Goal: Task Accomplishment & Management: Complete application form

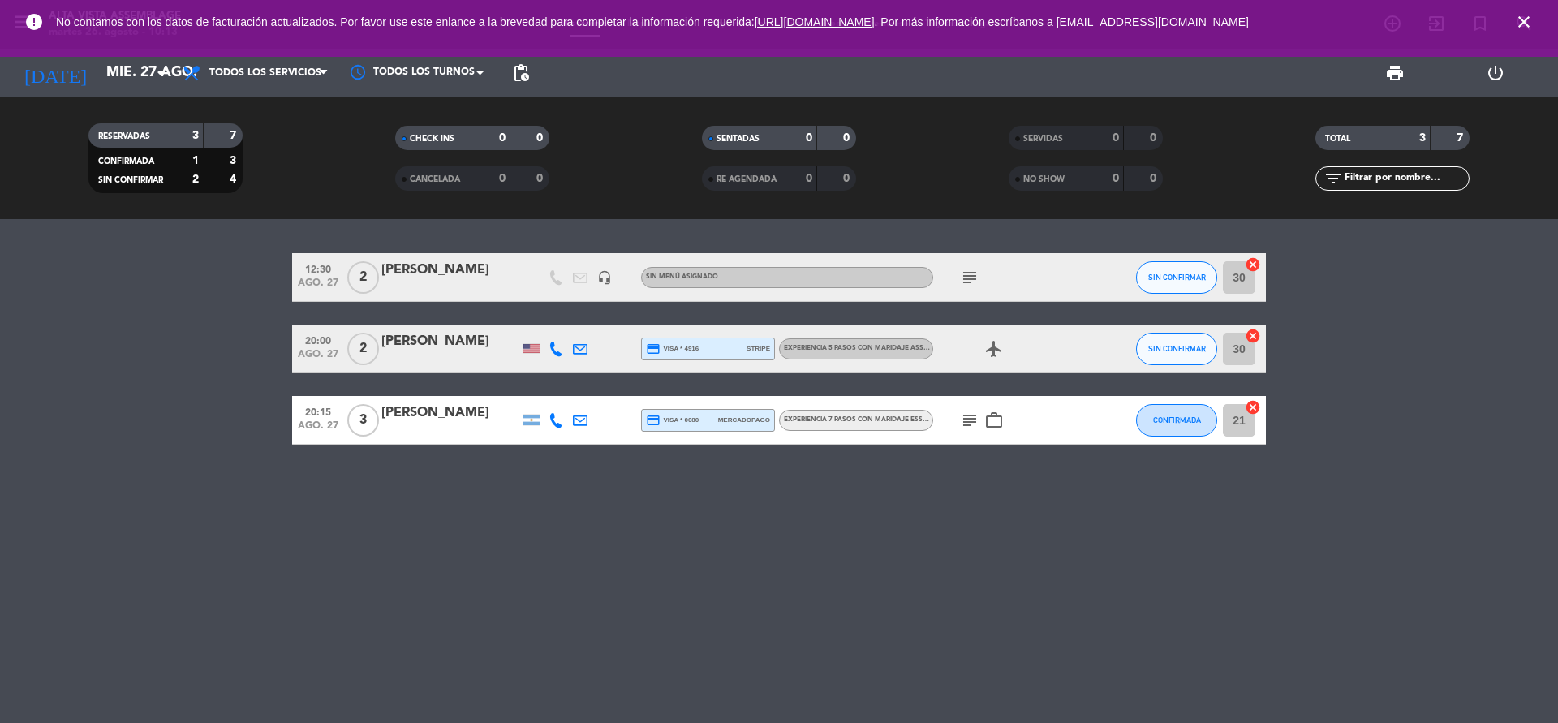
click at [971, 275] on icon "subject" at bounding box center [969, 277] width 19 height 19
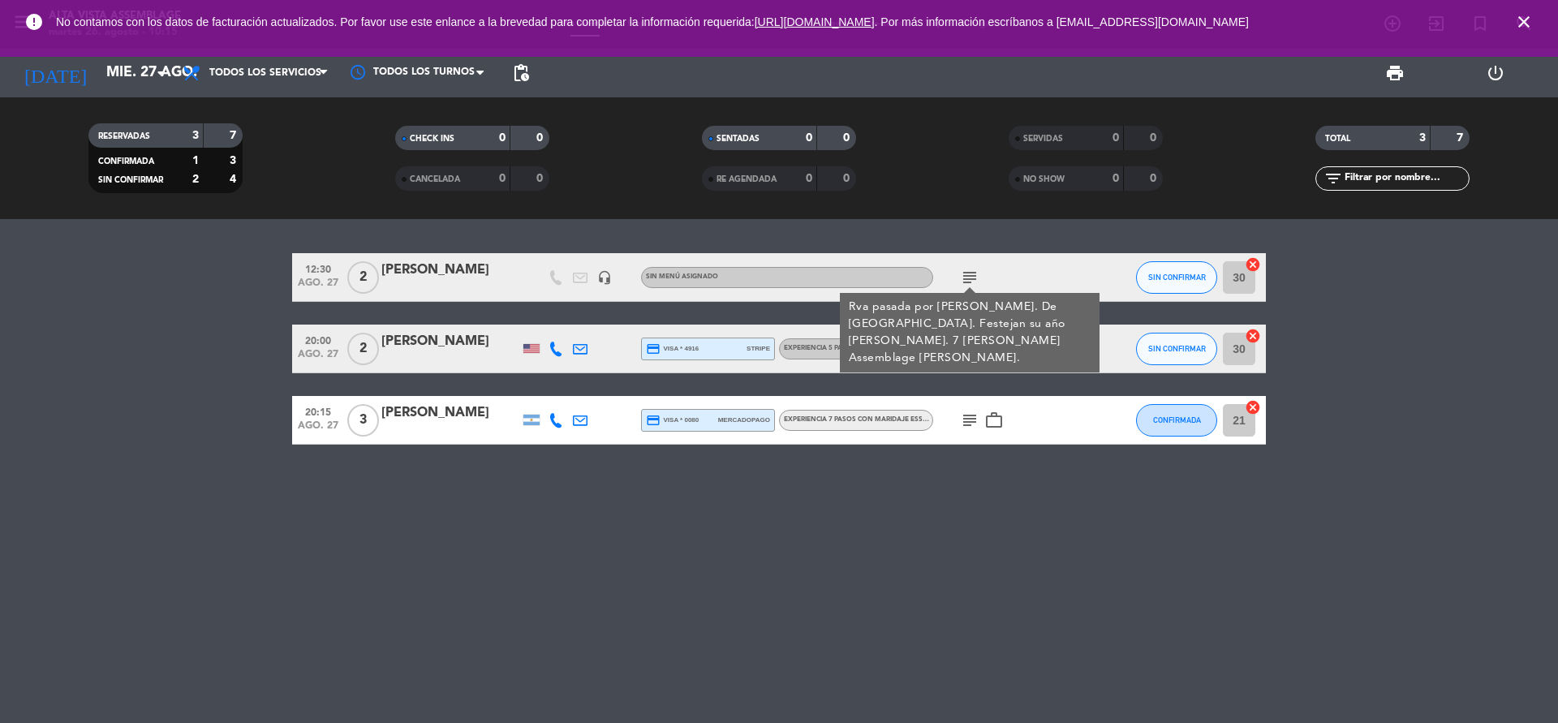
click at [1027, 361] on div "airplanemode_active" at bounding box center [1006, 349] width 146 height 48
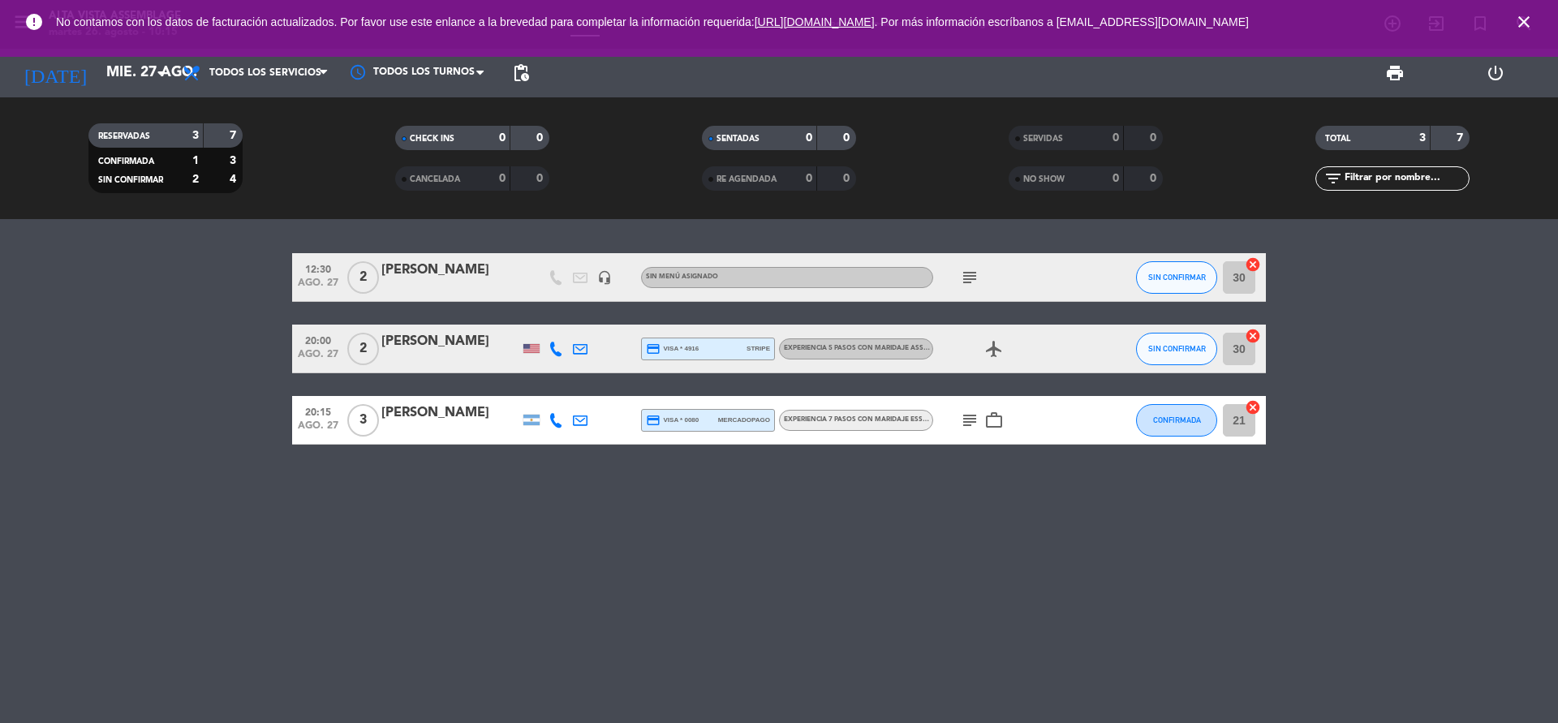
click at [992, 347] on icon "airplanemode_active" at bounding box center [993, 348] width 19 height 19
click at [1002, 431] on div "subject work_outline" at bounding box center [1006, 420] width 146 height 48
click at [1000, 424] on icon "work_outline" at bounding box center [993, 420] width 19 height 19
click at [974, 429] on icon "subject" at bounding box center [969, 420] width 19 height 19
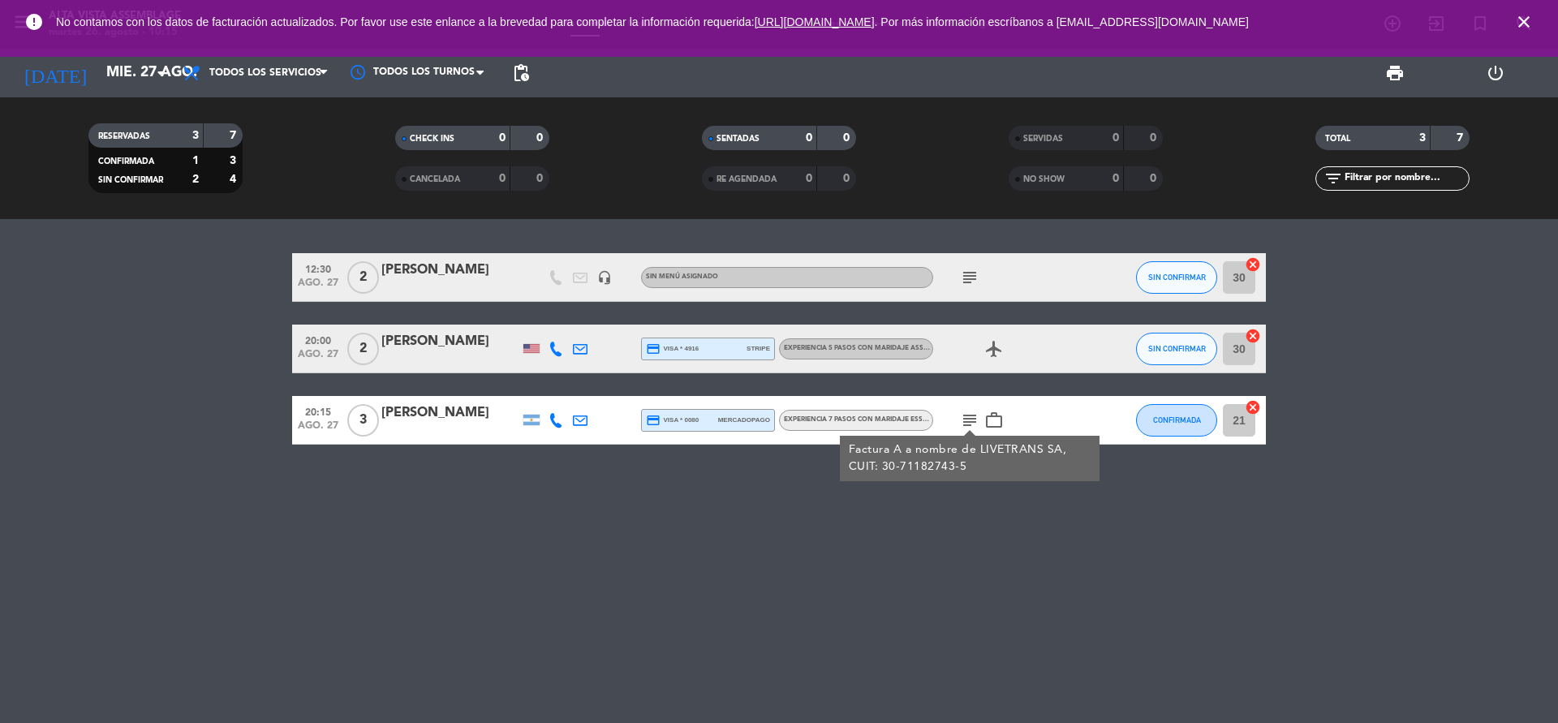
click at [968, 283] on icon "subject" at bounding box center [969, 277] width 19 height 19
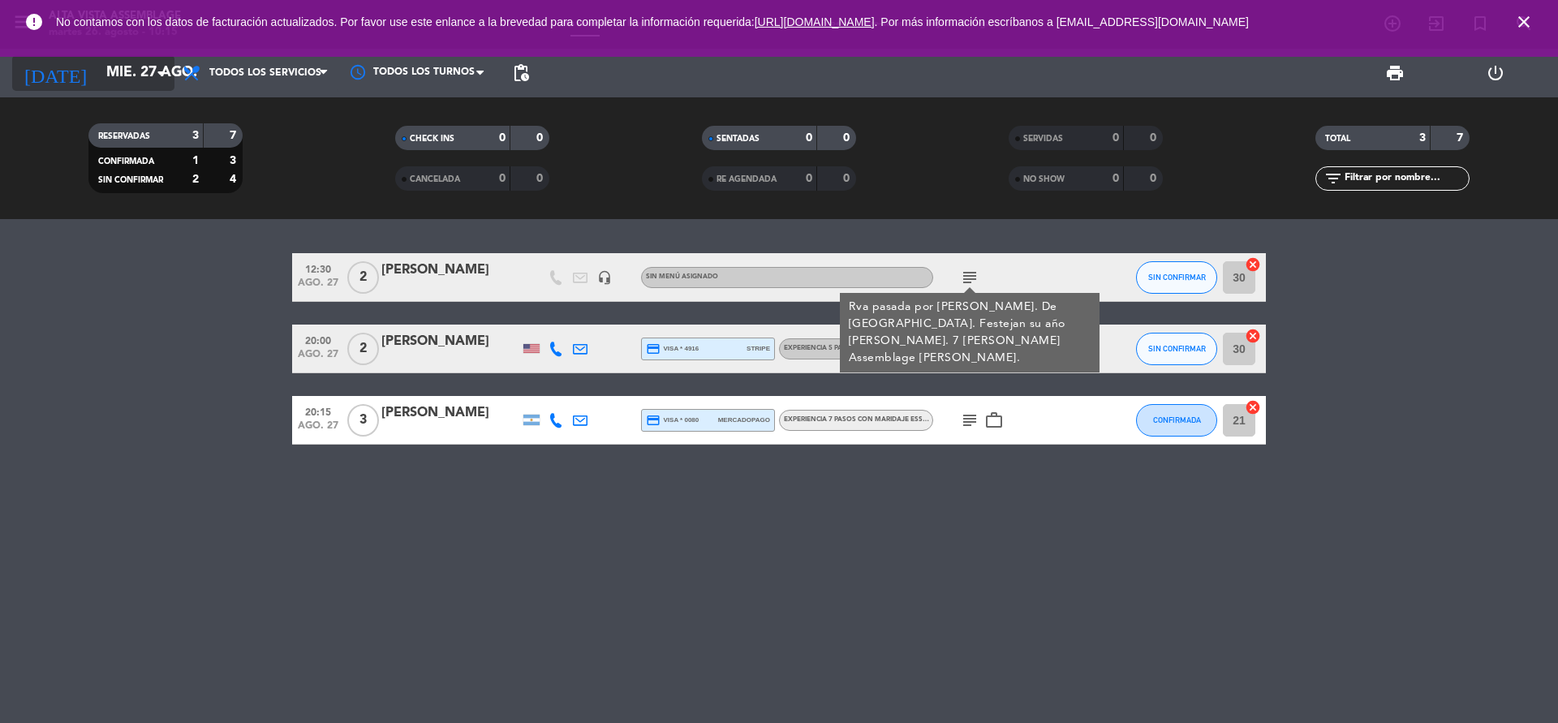
click at [139, 72] on input "mié. 27 ago." at bounding box center [192, 73] width 188 height 32
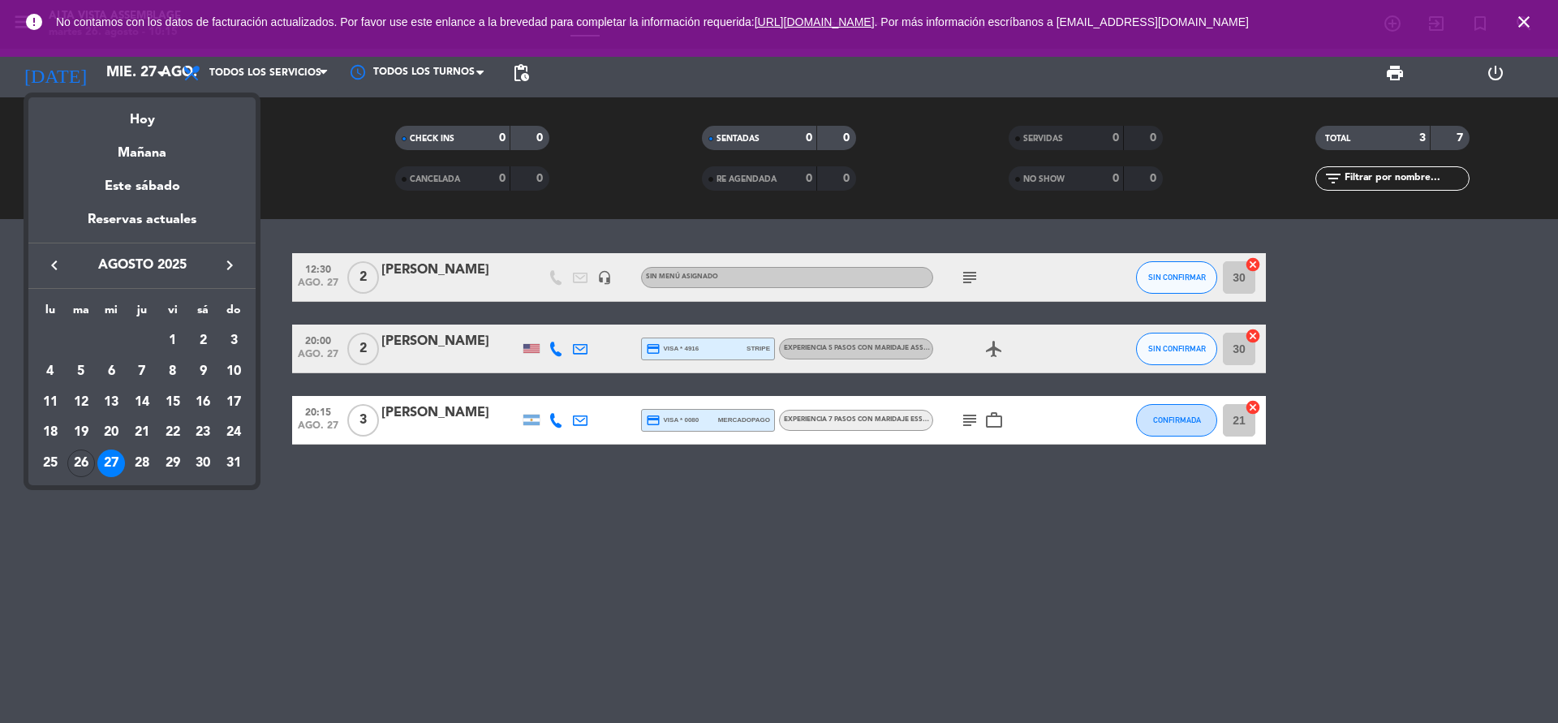
click at [144, 122] on div "Hoy" at bounding box center [141, 113] width 227 height 33
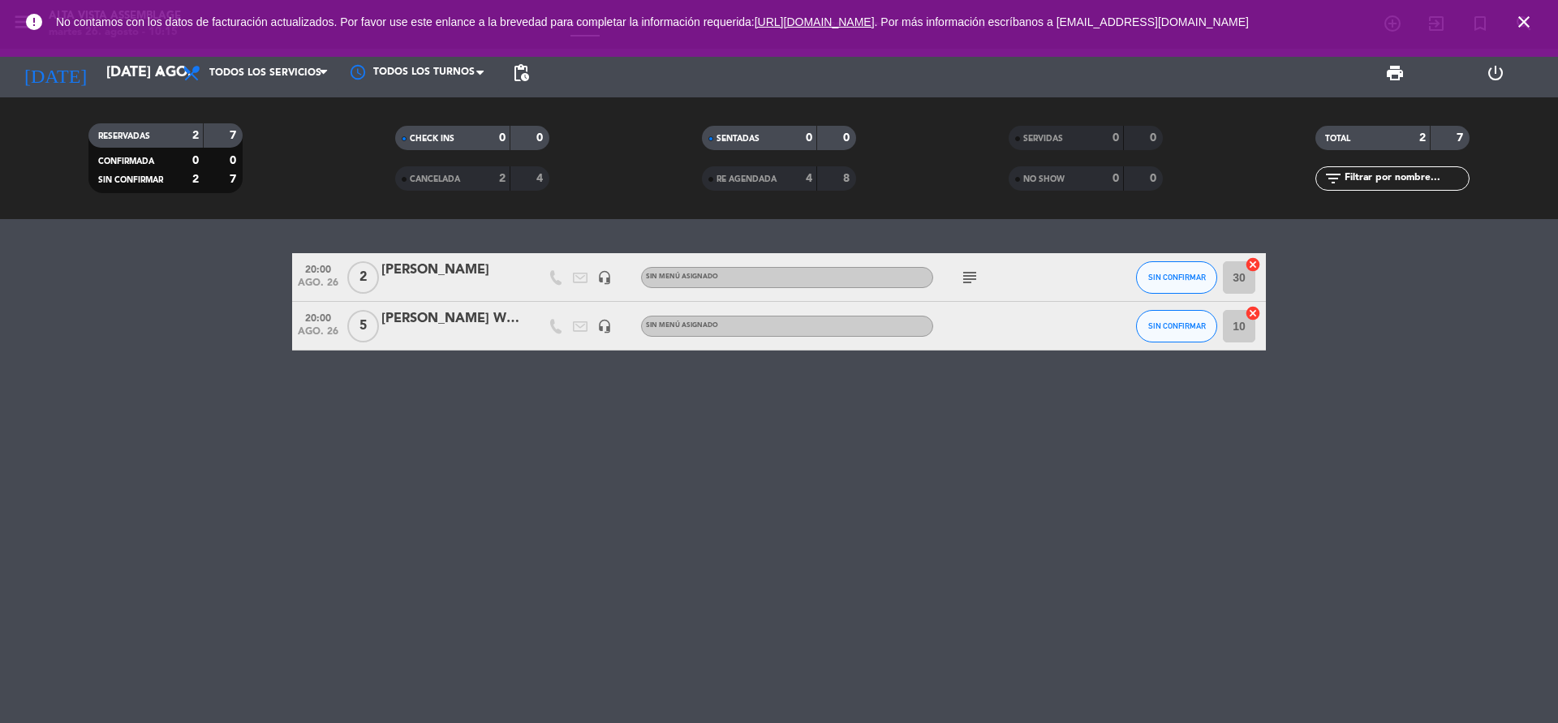
click at [971, 269] on icon "subject" at bounding box center [969, 277] width 19 height 19
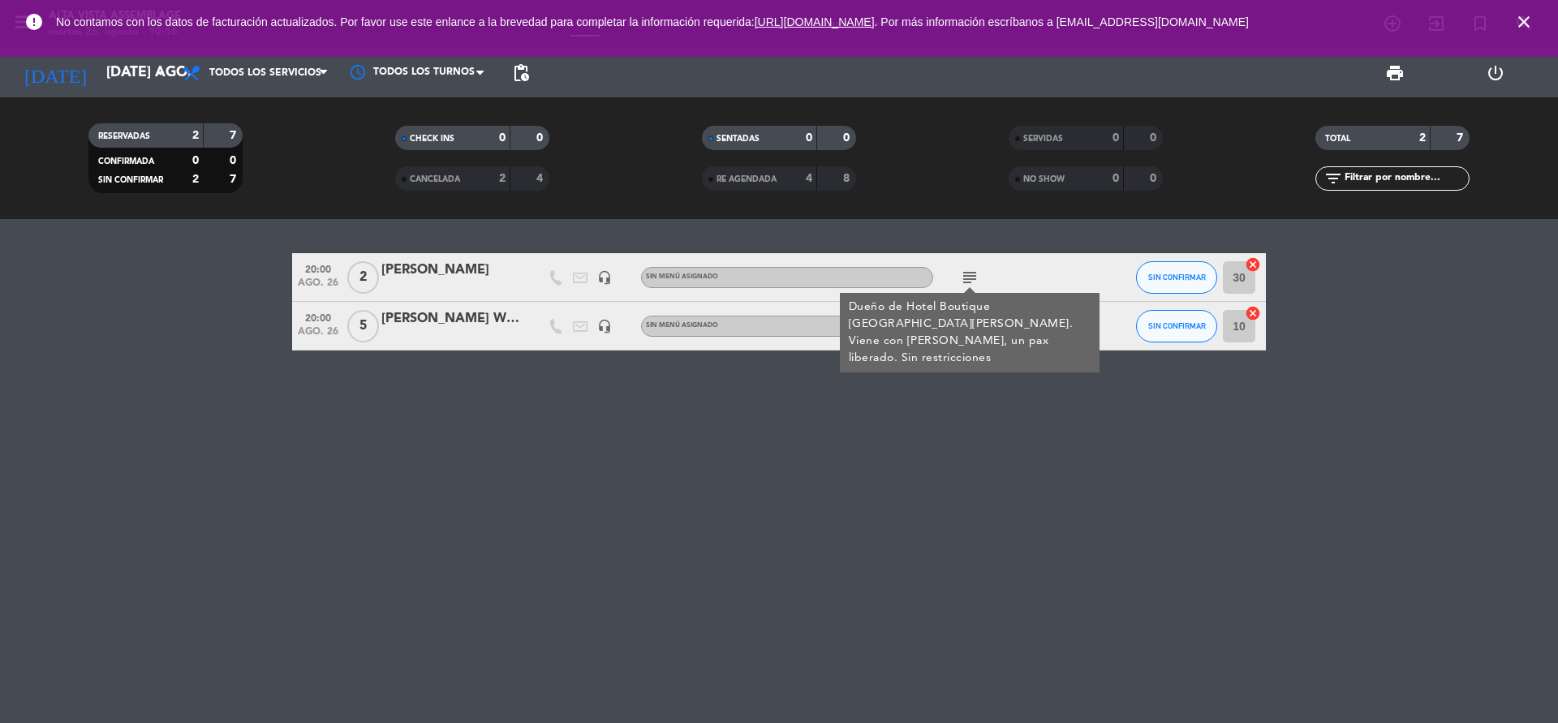
click at [1019, 253] on div "subject Dueño de Hotel Boutique [GEOGRAPHIC_DATA][PERSON_NAME]. Viene con [PERS…" at bounding box center [1006, 277] width 146 height 48
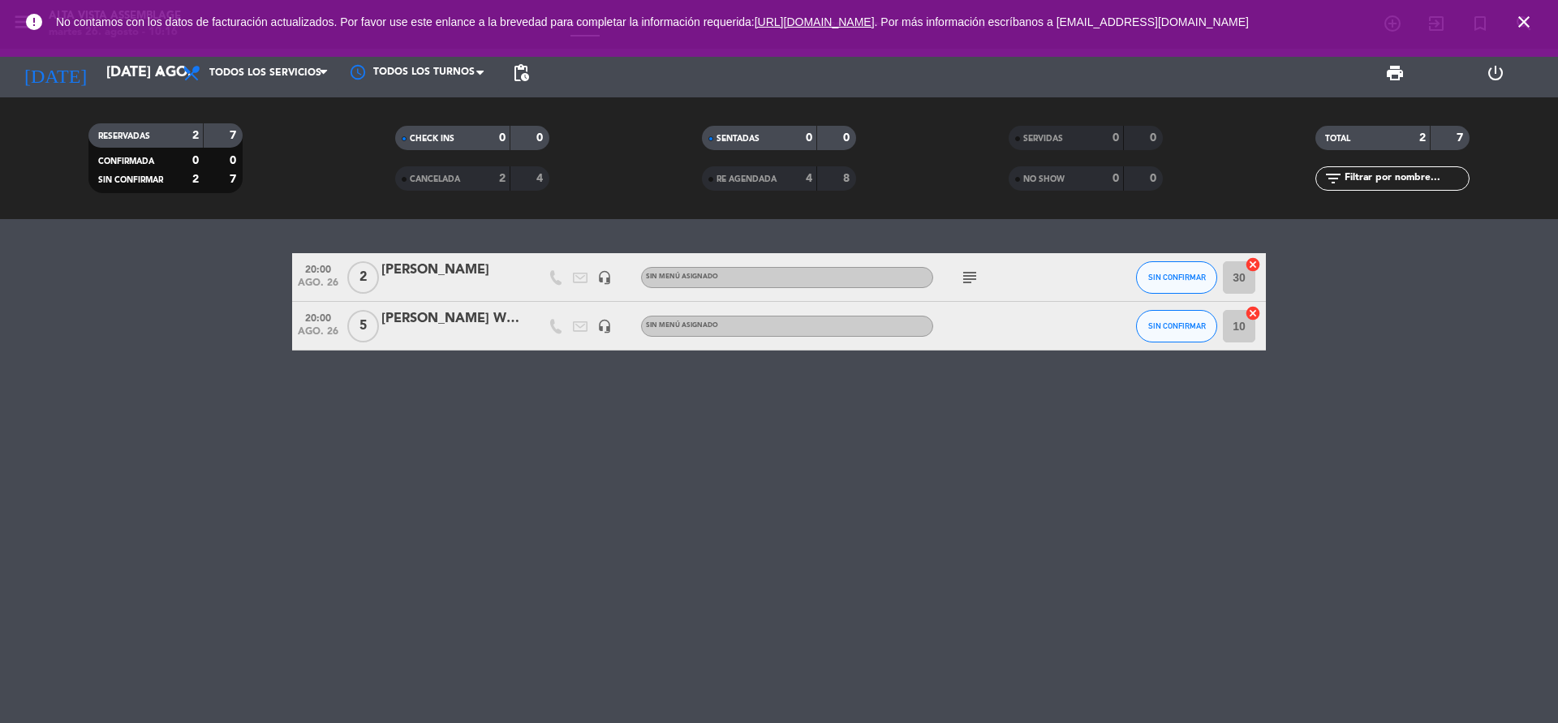
click at [973, 277] on icon "subject" at bounding box center [969, 277] width 19 height 19
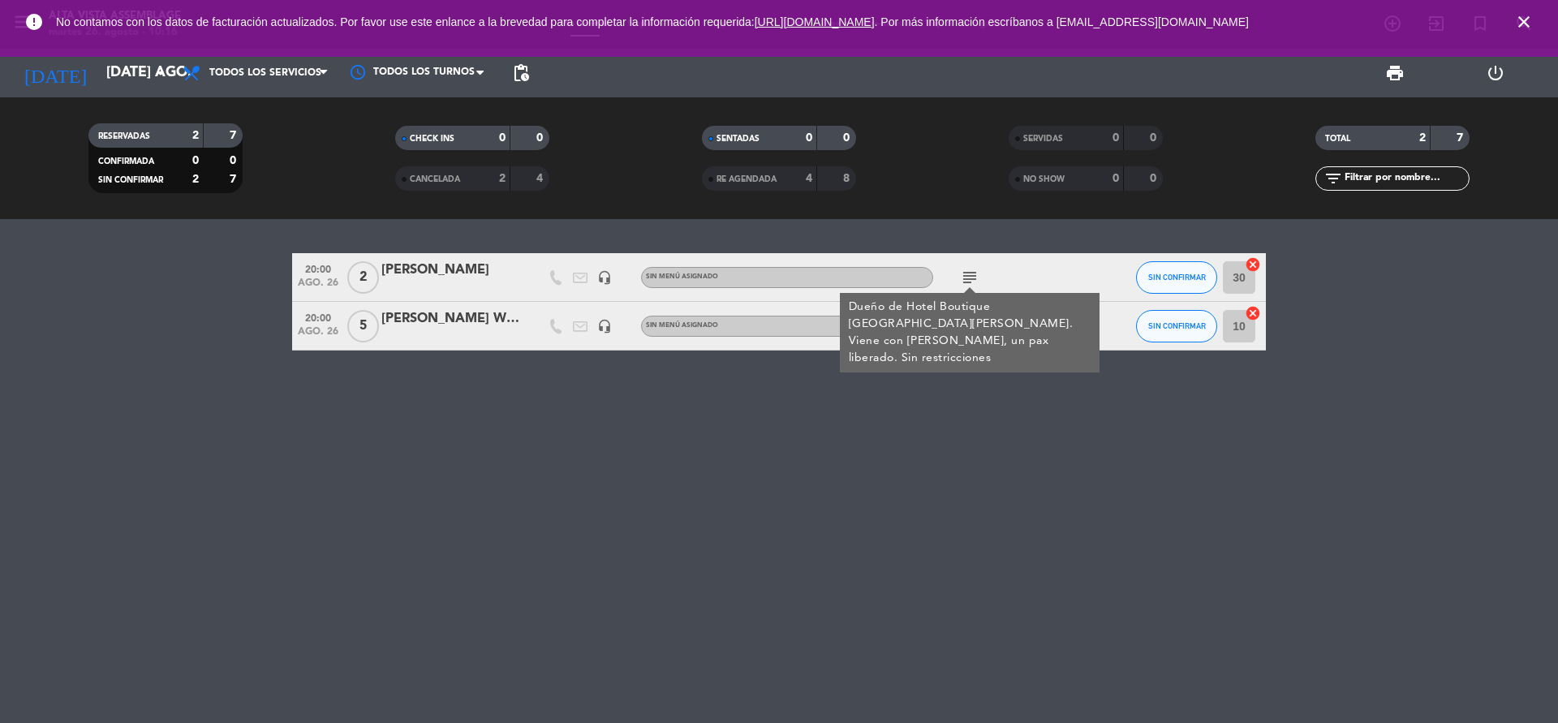
click at [996, 281] on div "subject Dueño de Hotel Boutique [GEOGRAPHIC_DATA][PERSON_NAME]. Viene con [PERS…" at bounding box center [1006, 277] width 146 height 48
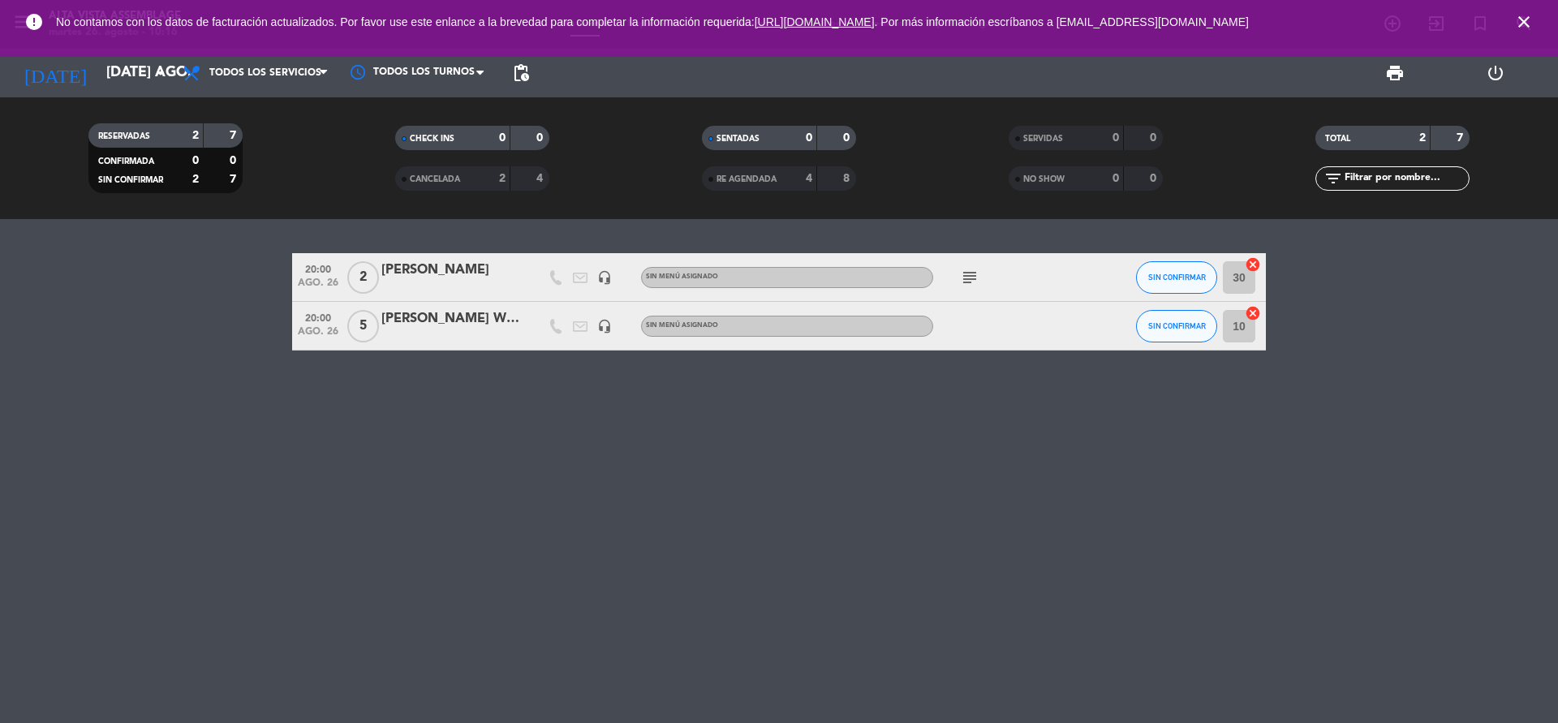
click at [470, 321] on div "[PERSON_NAME] Wine Lodge" at bounding box center [450, 318] width 138 height 21
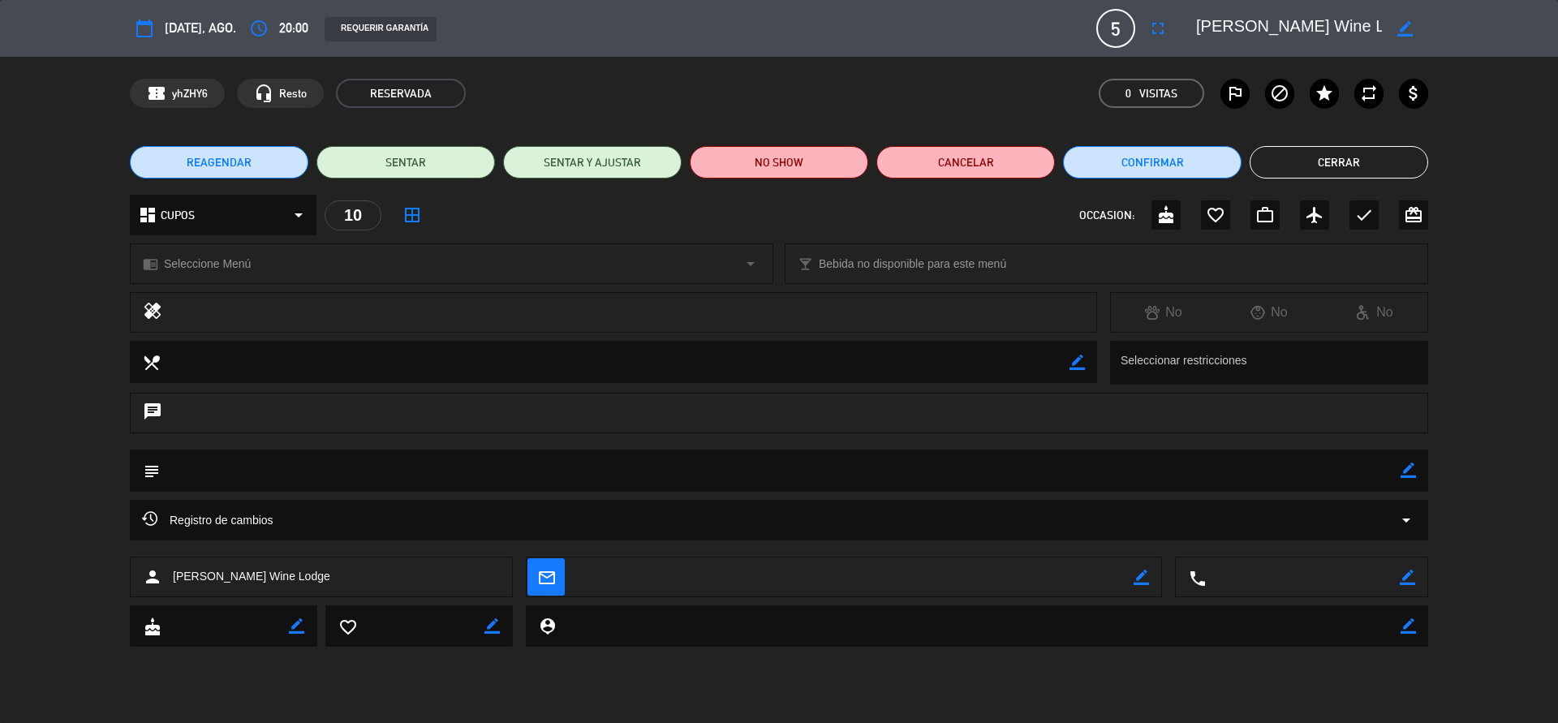
click at [1334, 172] on button "Cerrar" at bounding box center [1339, 162] width 179 height 32
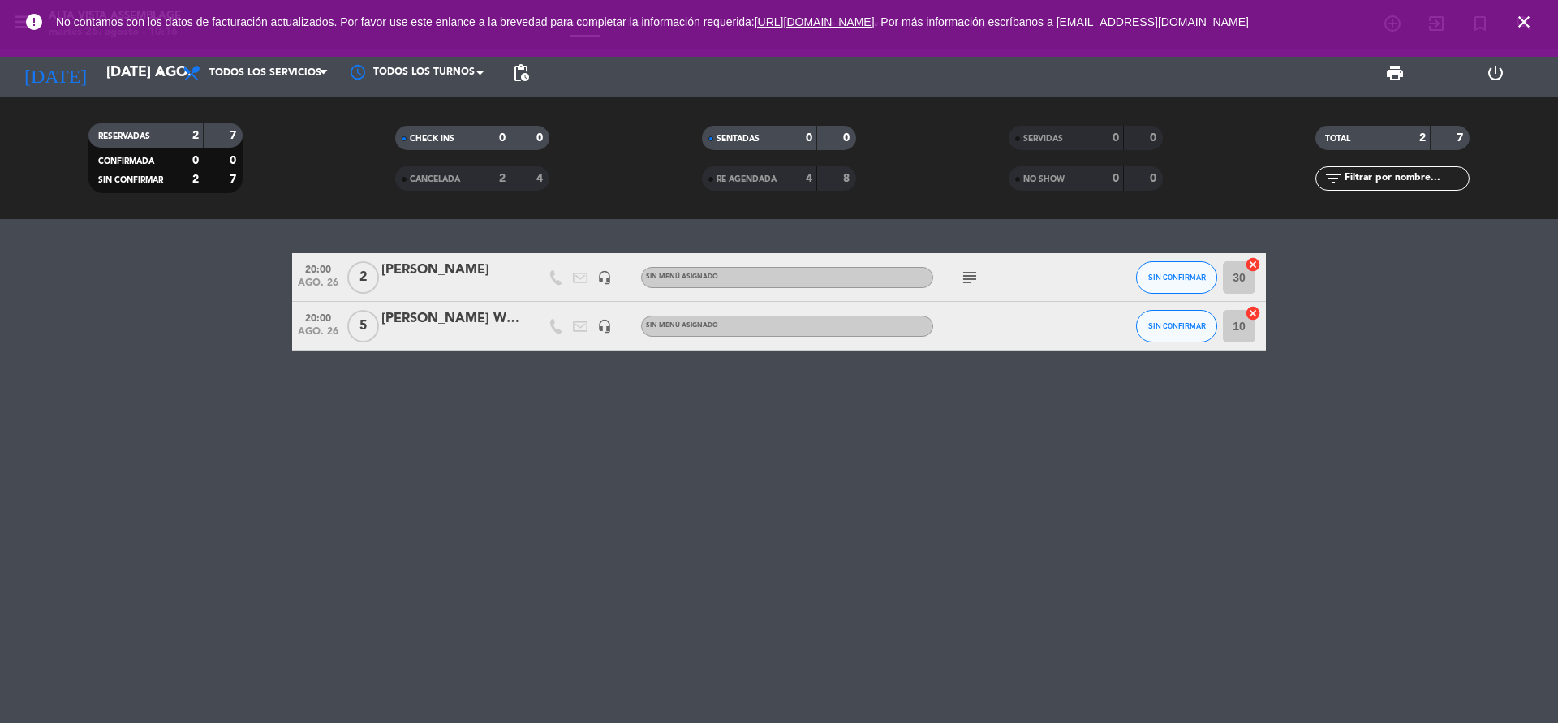
click at [967, 273] on icon "subject" at bounding box center [969, 277] width 19 height 19
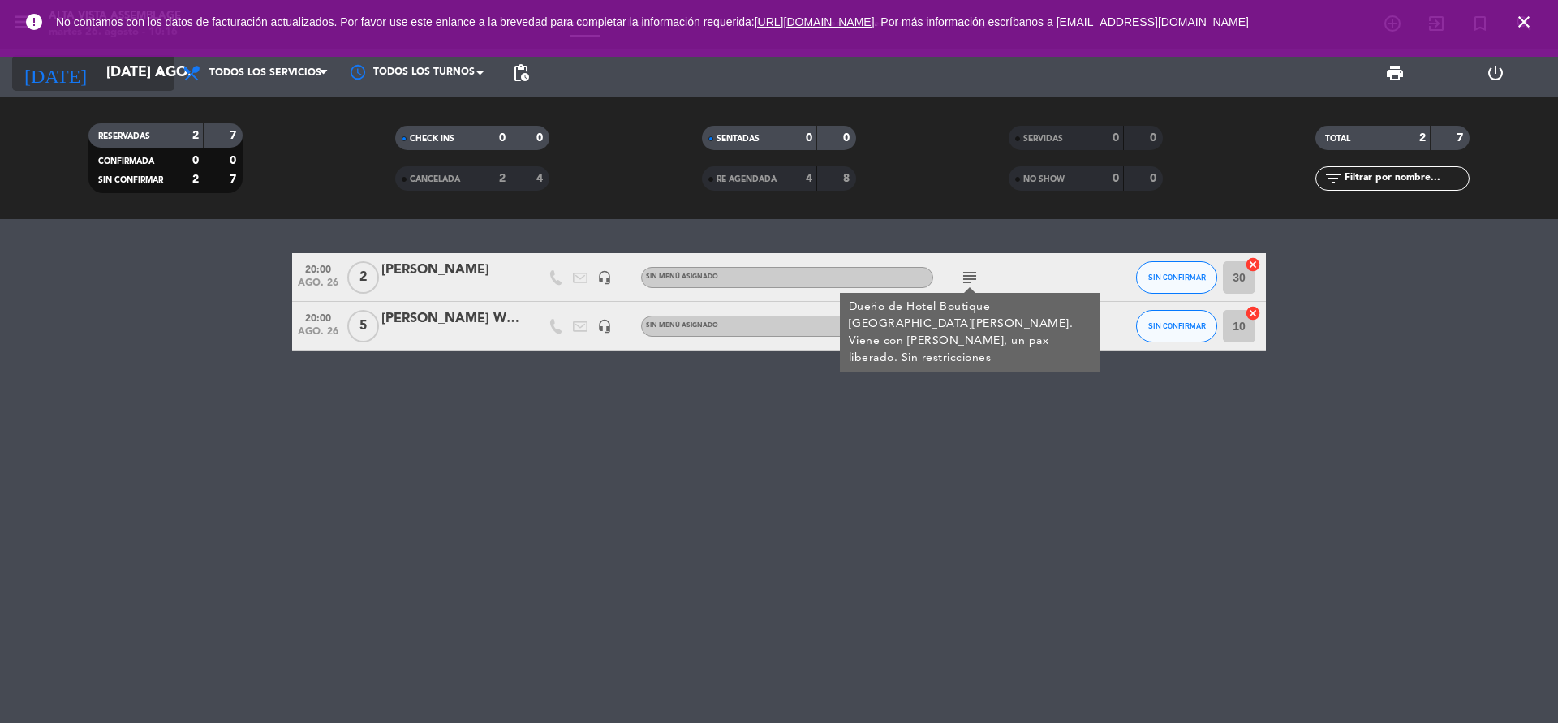
click at [154, 76] on icon "arrow_drop_down" at bounding box center [160, 72] width 19 height 19
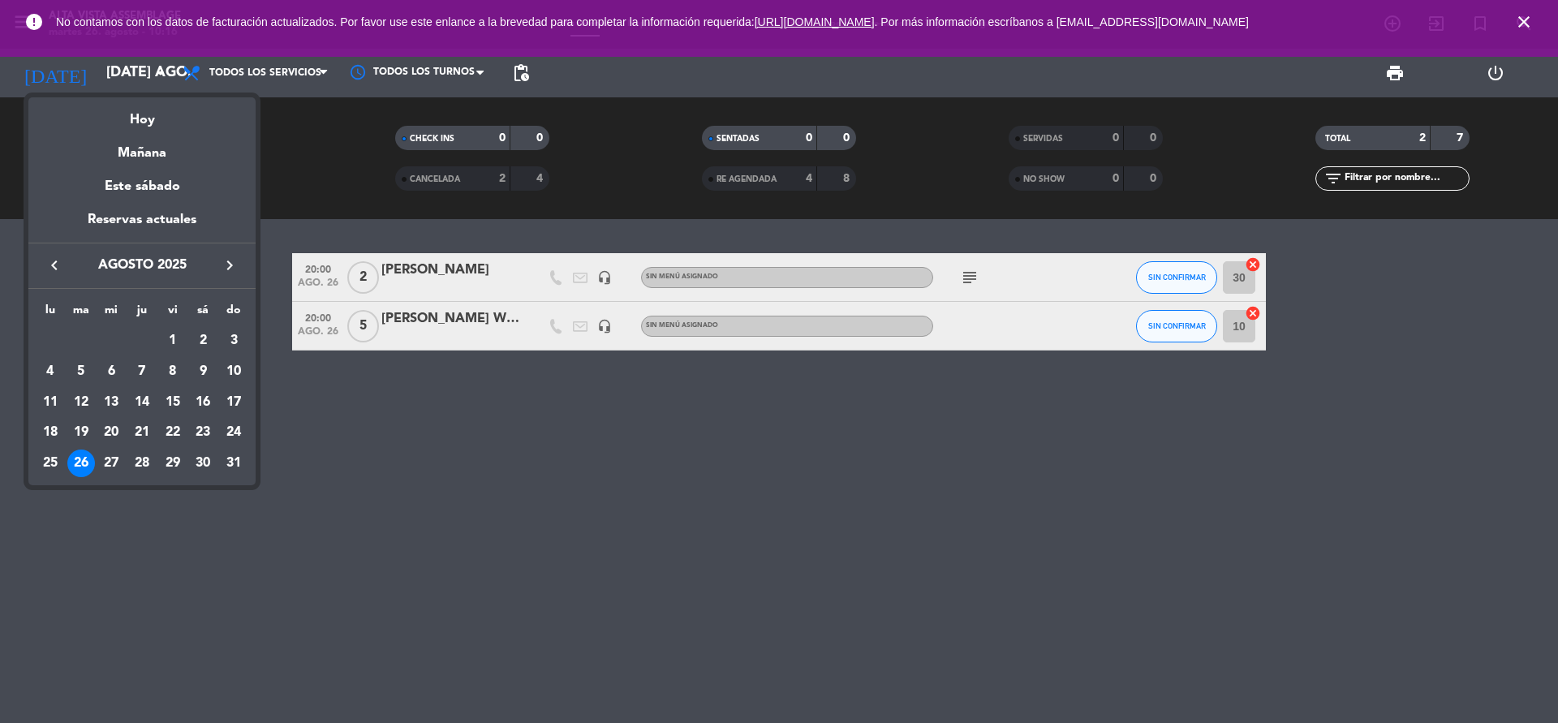
click at [154, 158] on div "Mañana" at bounding box center [141, 147] width 227 height 33
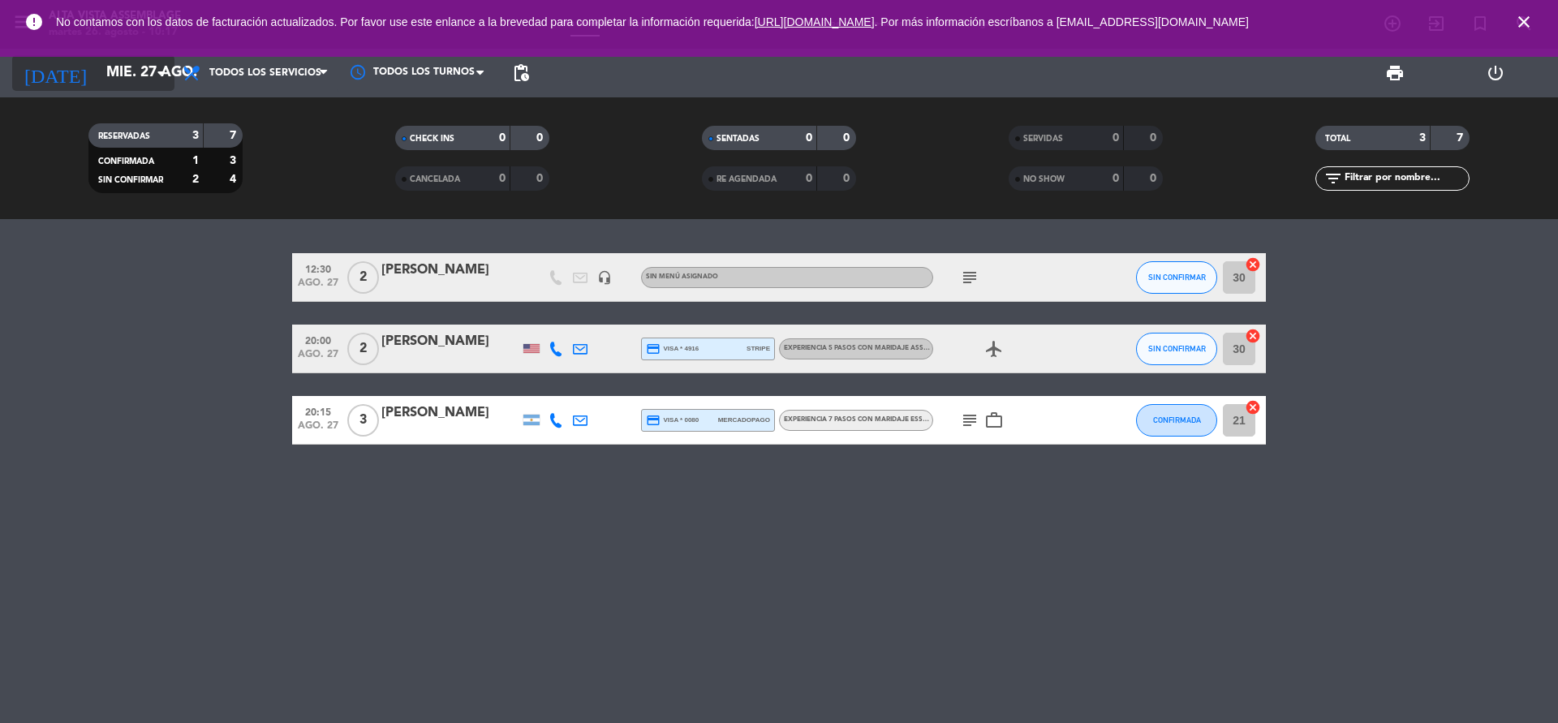
click at [98, 62] on input "mié. 27 ago." at bounding box center [192, 73] width 188 height 32
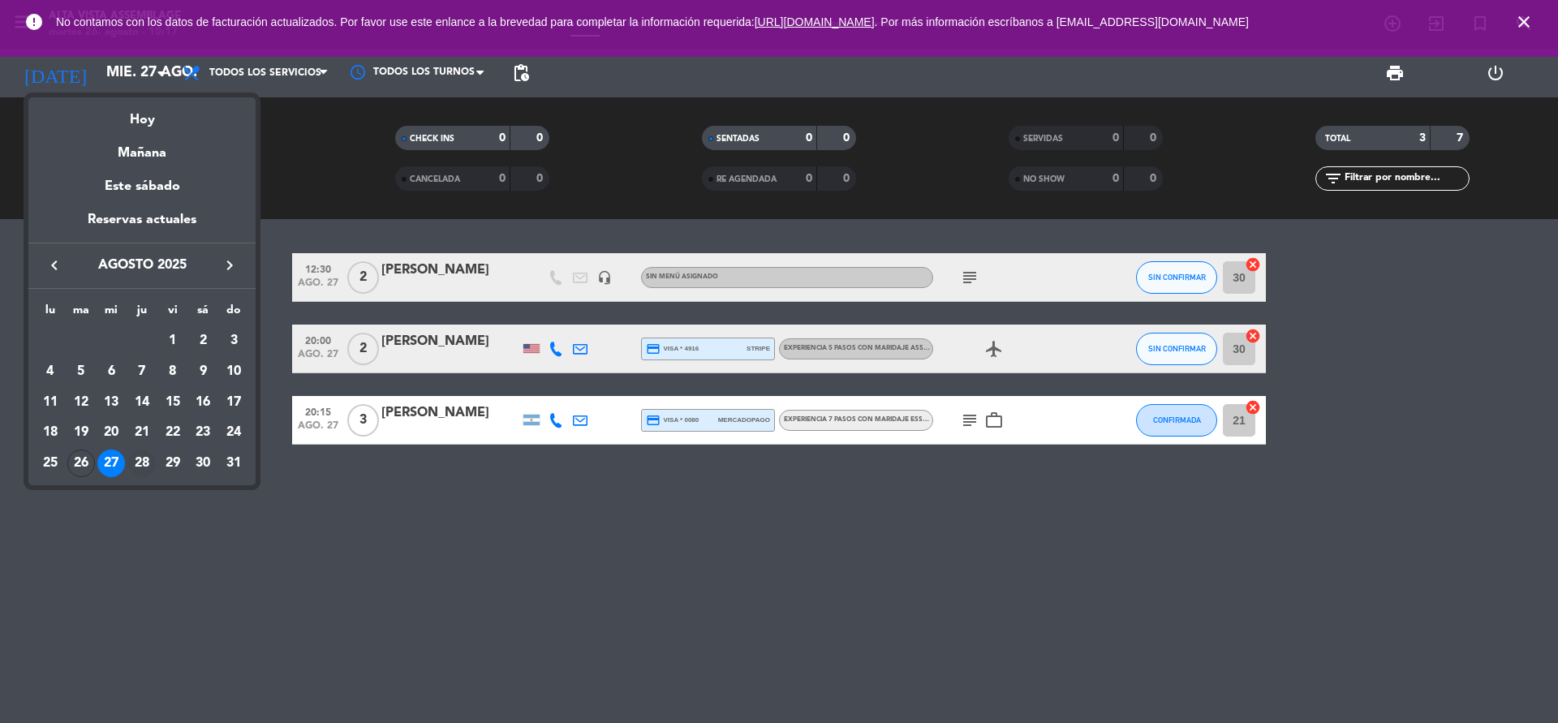
click at [152, 461] on div "28" at bounding box center [142, 464] width 28 height 28
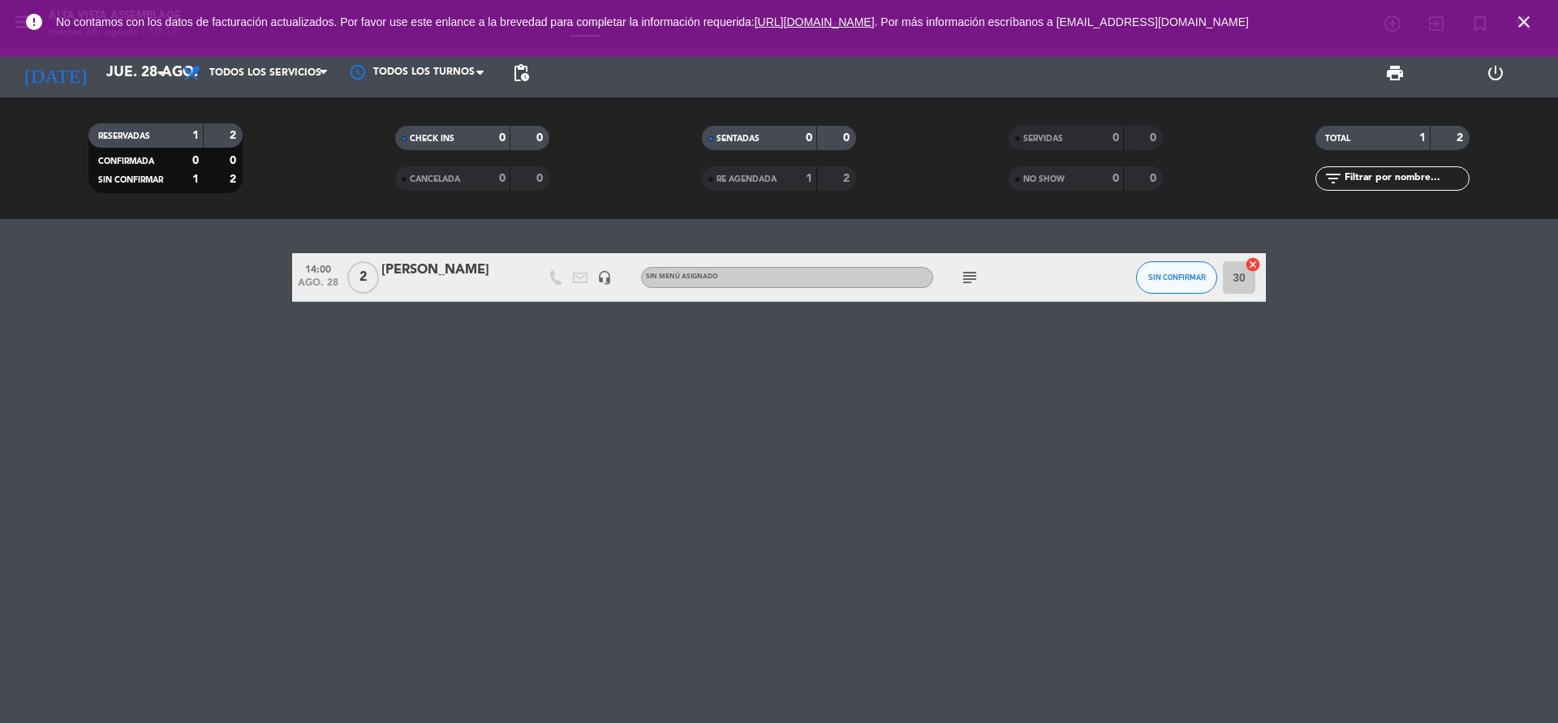
click at [967, 278] on icon "subject" at bounding box center [969, 277] width 19 height 19
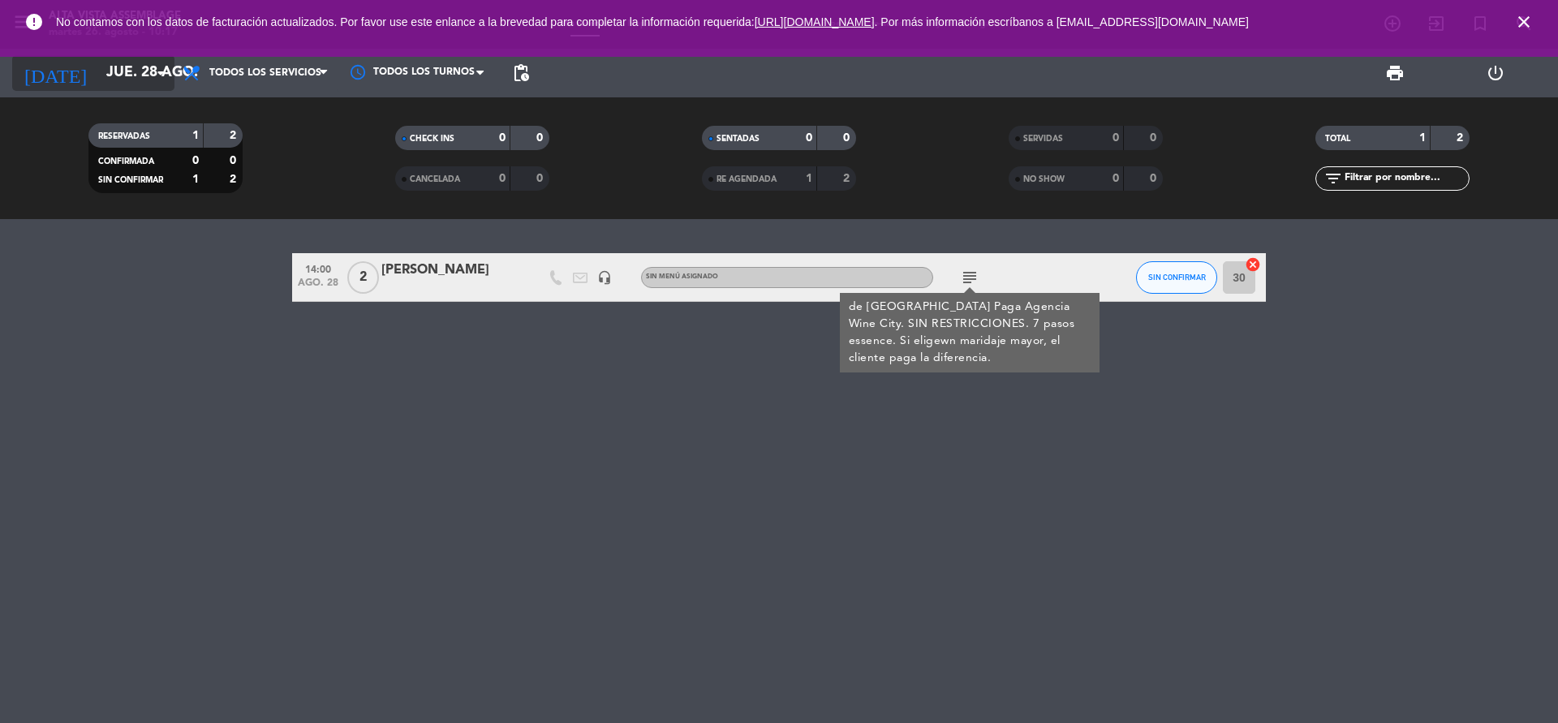
click at [142, 79] on input "jue. 28 ago." at bounding box center [192, 73] width 188 height 32
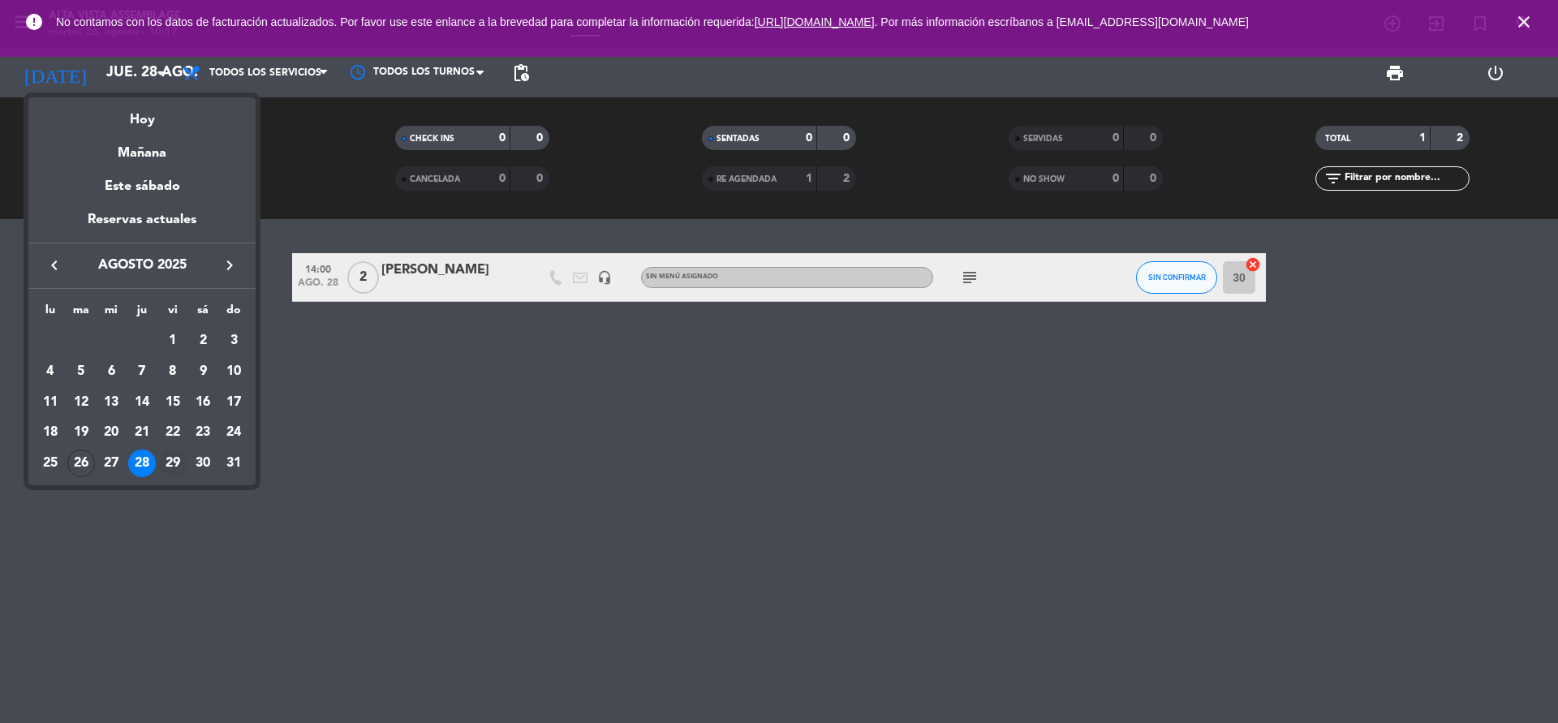
click at [175, 459] on div "29" at bounding box center [173, 464] width 28 height 28
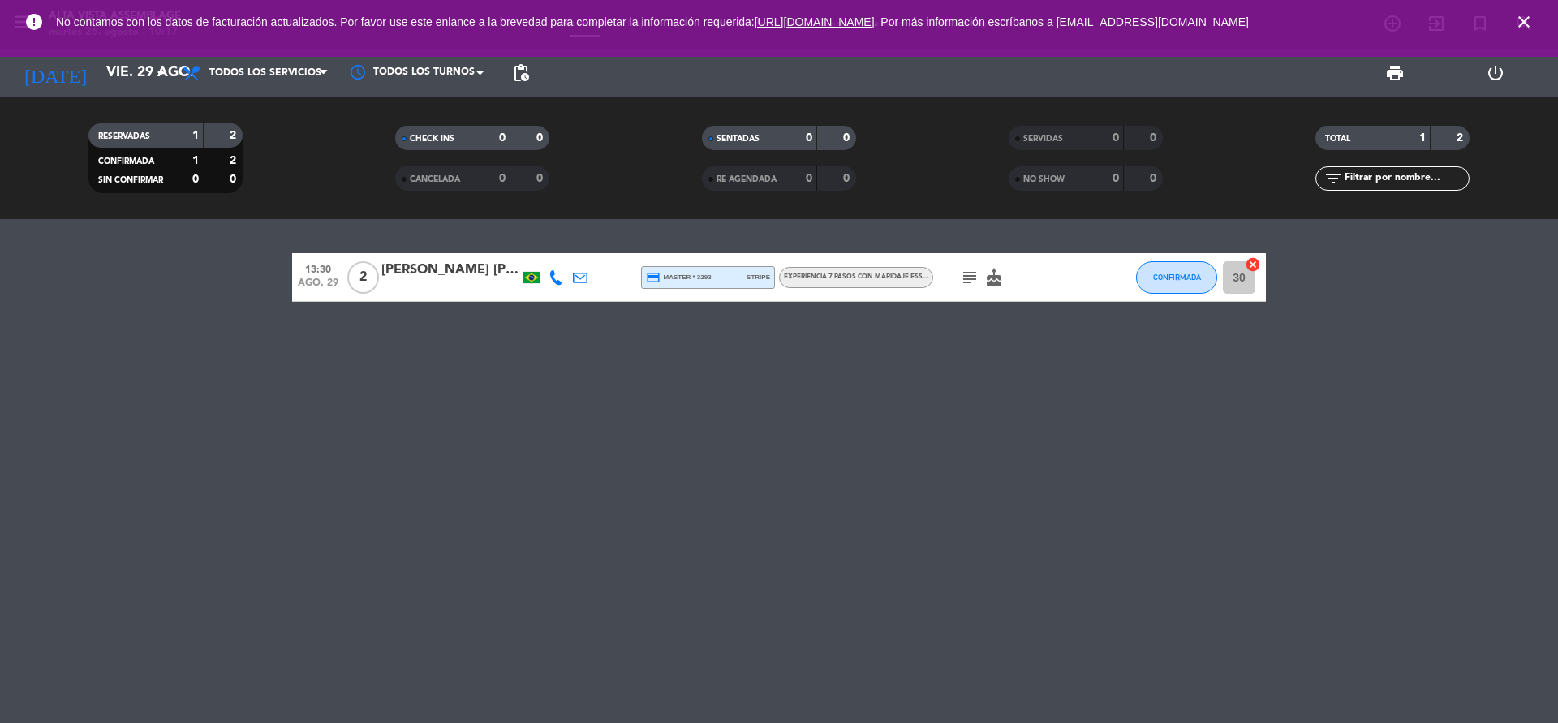
click at [997, 281] on icon "cake" at bounding box center [993, 277] width 19 height 19
click at [973, 279] on icon "subject" at bounding box center [969, 277] width 19 height 19
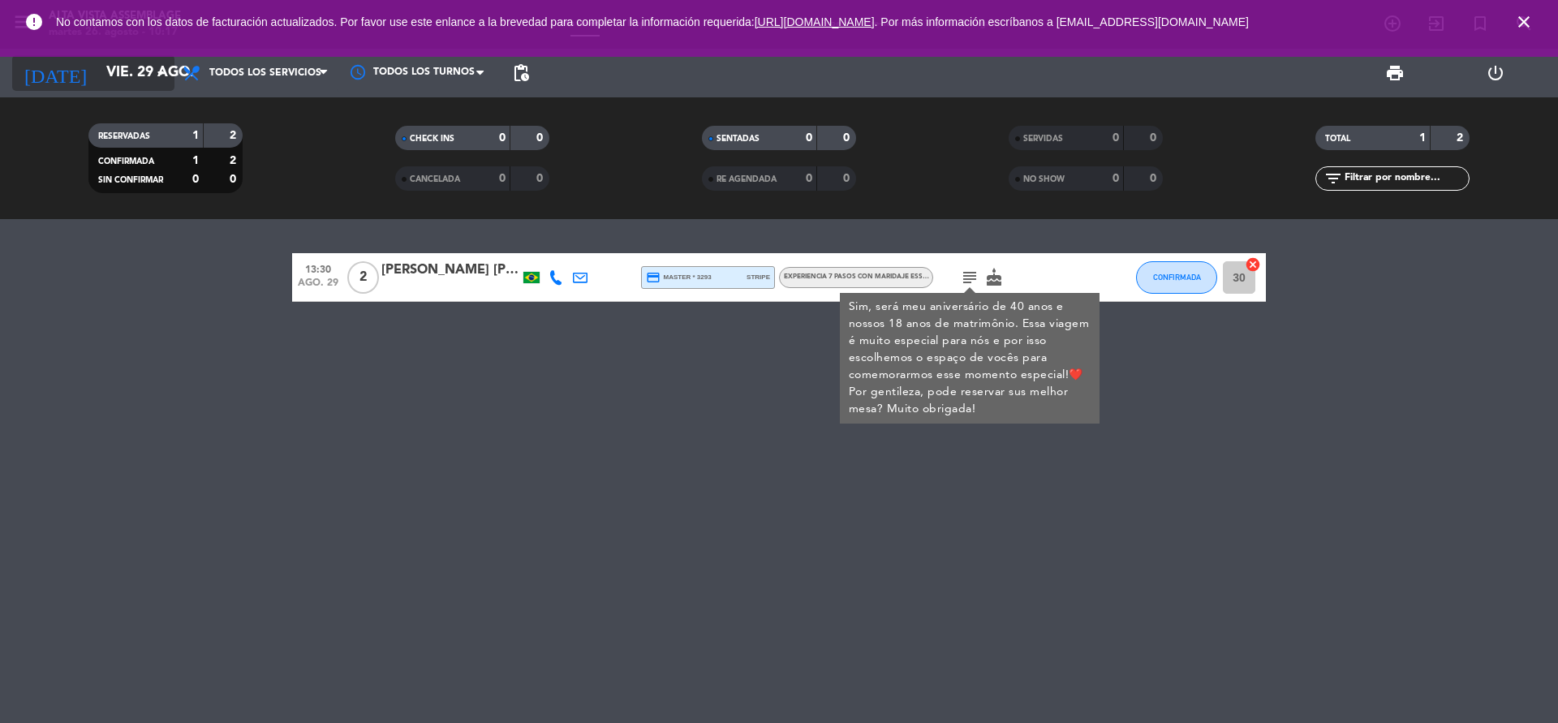
click at [132, 75] on input "vie. 29 ago." at bounding box center [192, 73] width 188 height 32
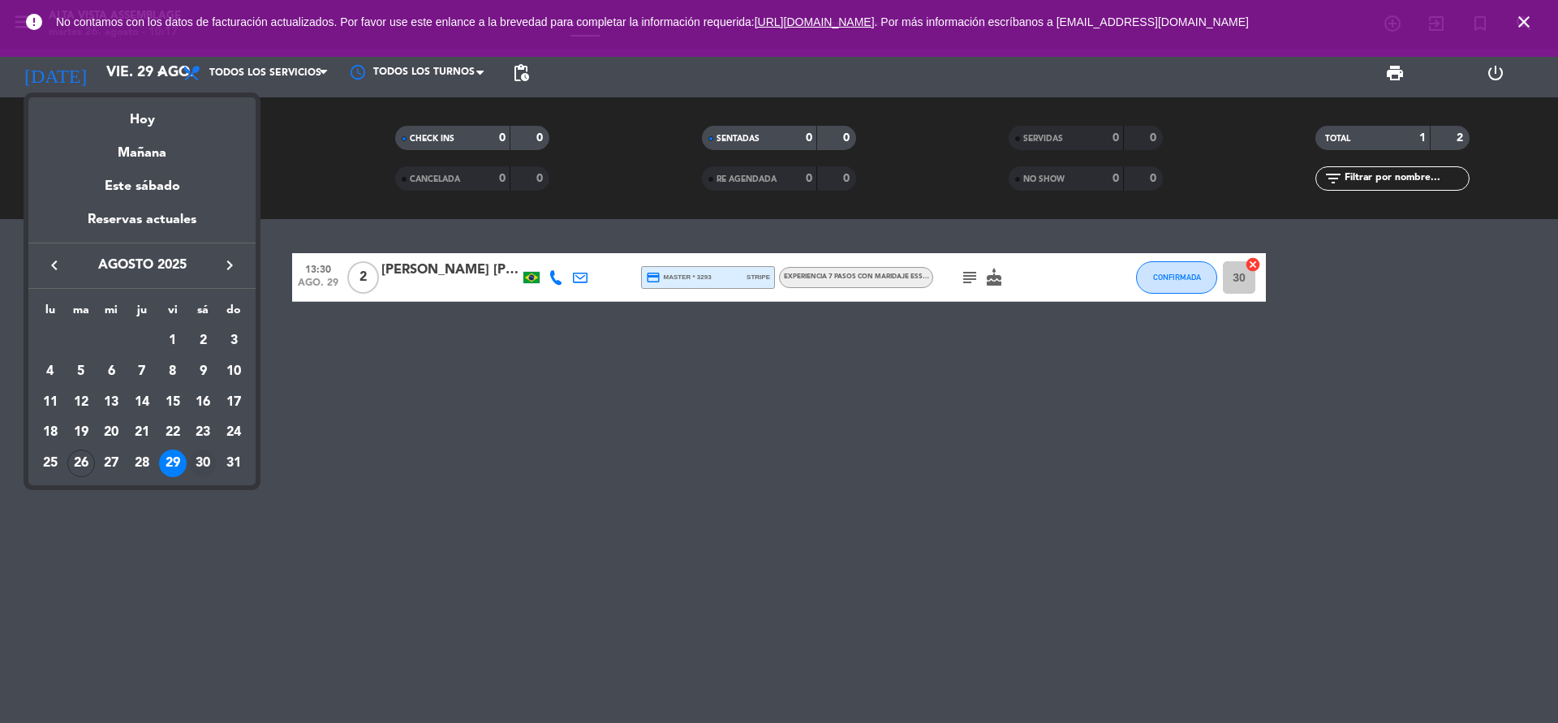
click at [207, 463] on div "30" at bounding box center [203, 464] width 28 height 28
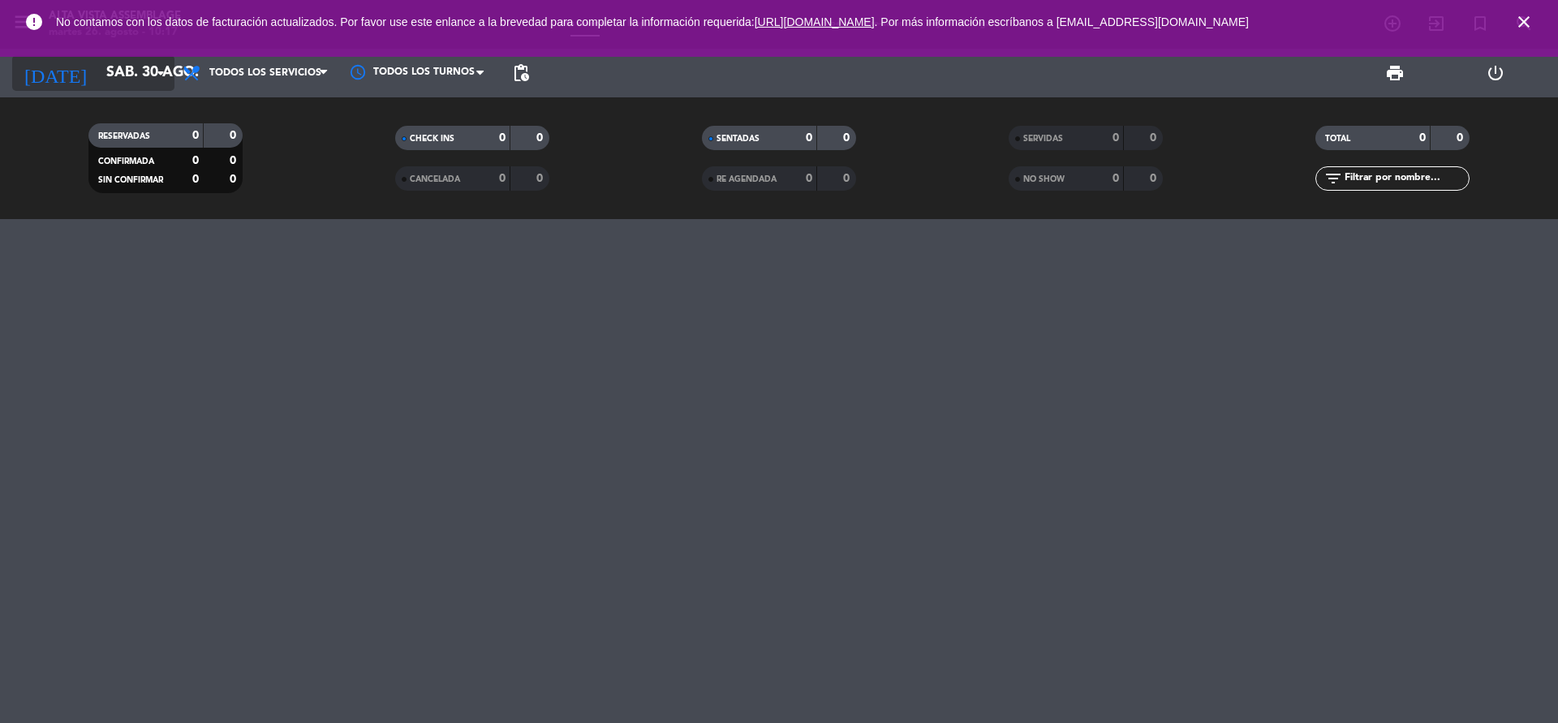
click at [153, 69] on icon "arrow_drop_down" at bounding box center [160, 72] width 19 height 19
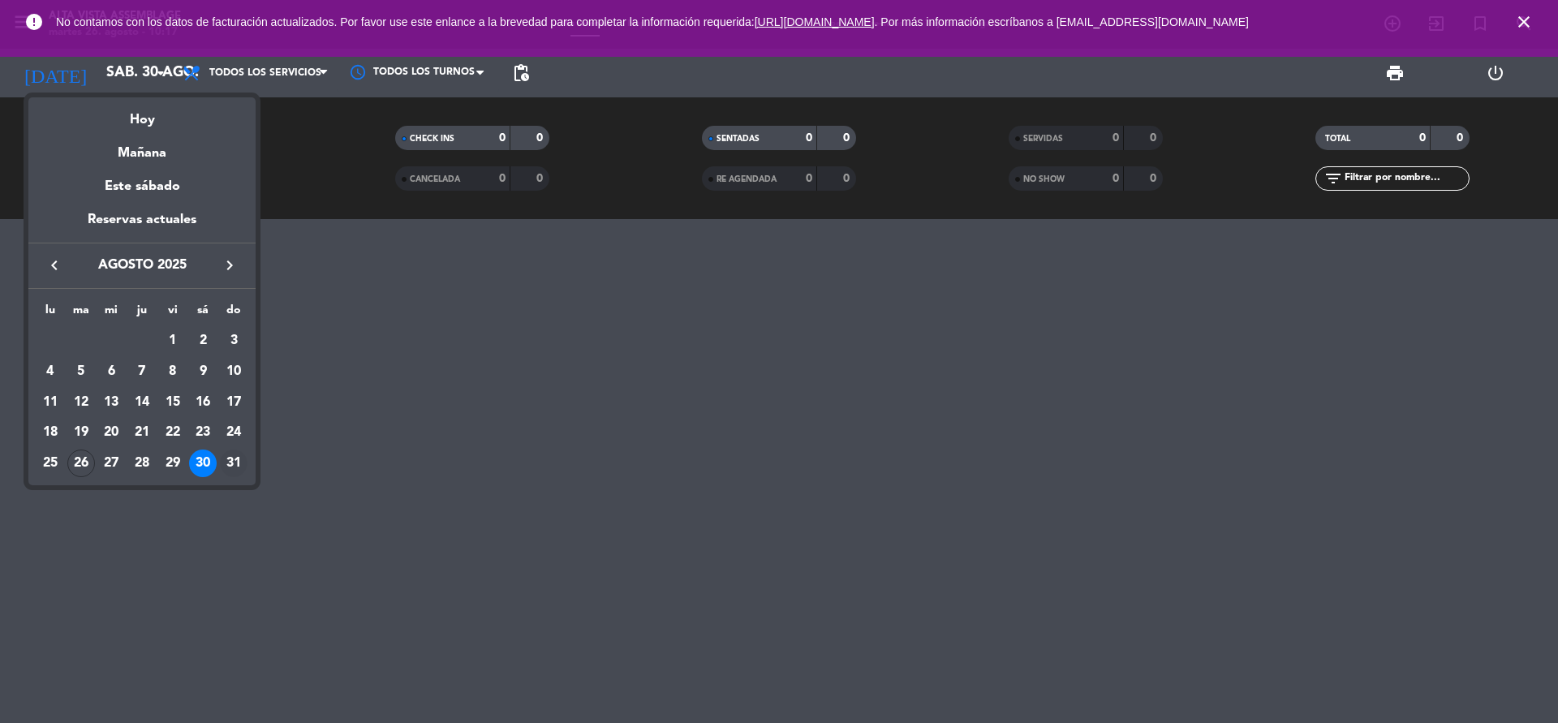
click at [235, 463] on div "31" at bounding box center [234, 464] width 28 height 28
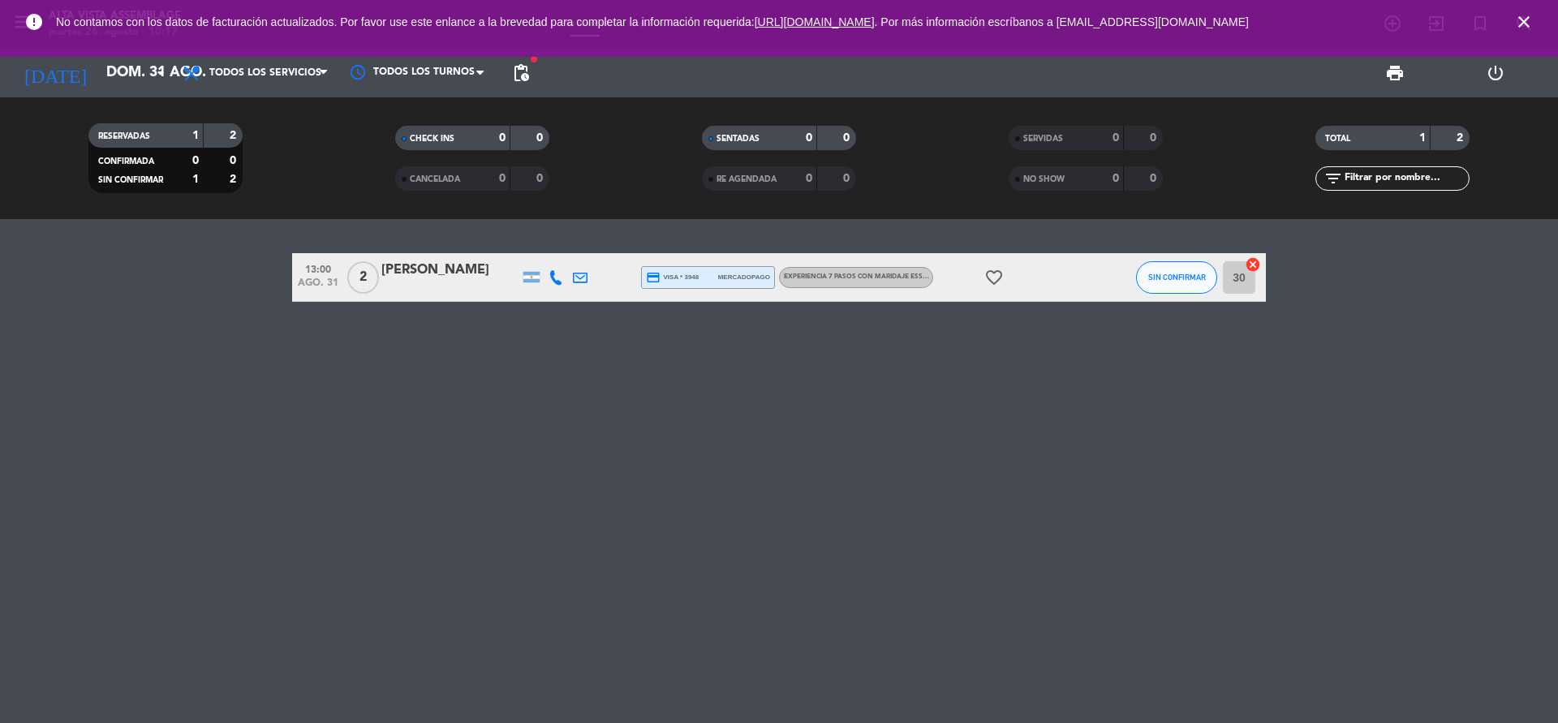
click at [990, 291] on div "favorite_border" at bounding box center [1006, 277] width 146 height 48
click at [997, 268] on icon "favorite_border" at bounding box center [993, 277] width 19 height 19
click at [875, 292] on div "13:00 ago. 31 2 [PERSON_NAME] credit_card visa * 3948 mercadopago Experiencia 7…" at bounding box center [779, 277] width 974 height 49
click at [157, 81] on icon "arrow_drop_down" at bounding box center [160, 72] width 19 height 19
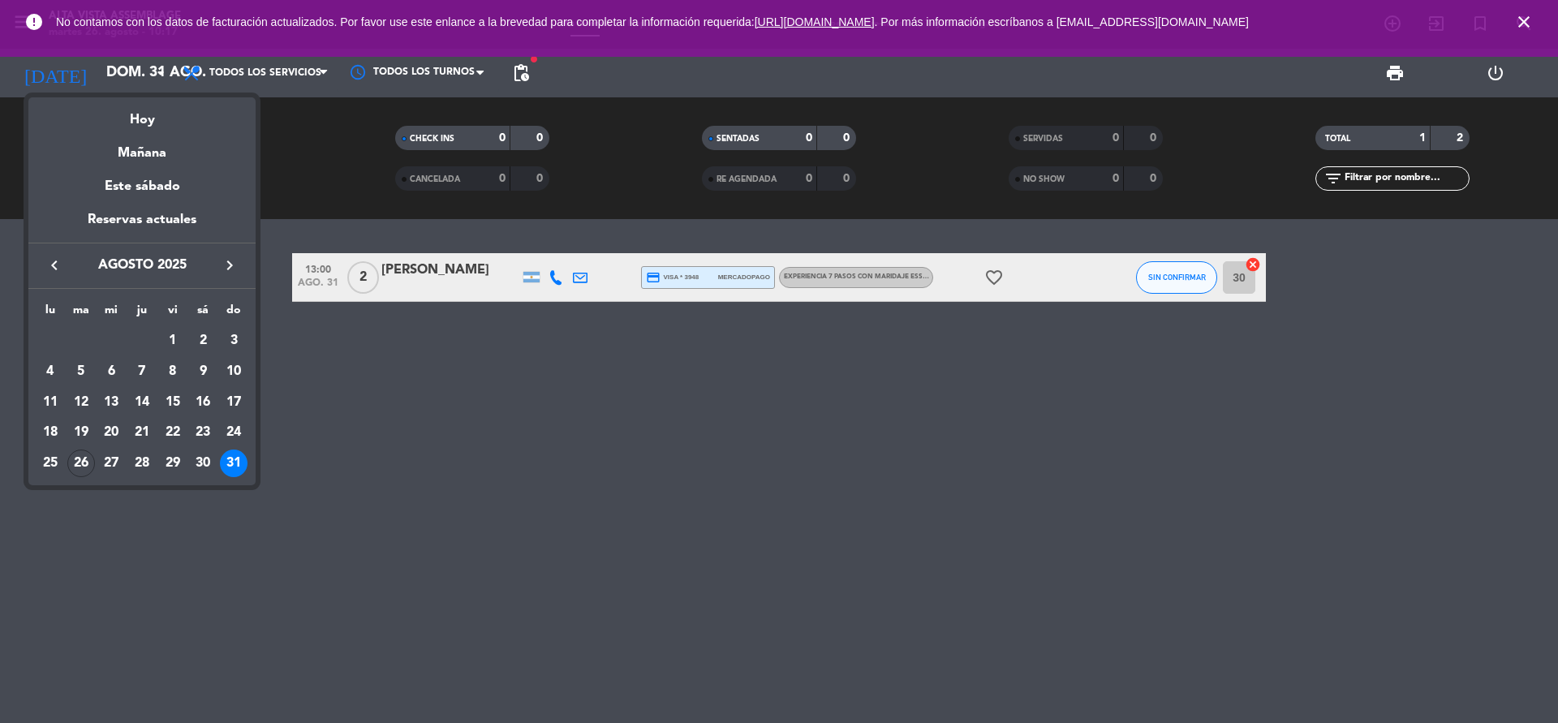
click at [153, 119] on div "Hoy" at bounding box center [141, 113] width 227 height 33
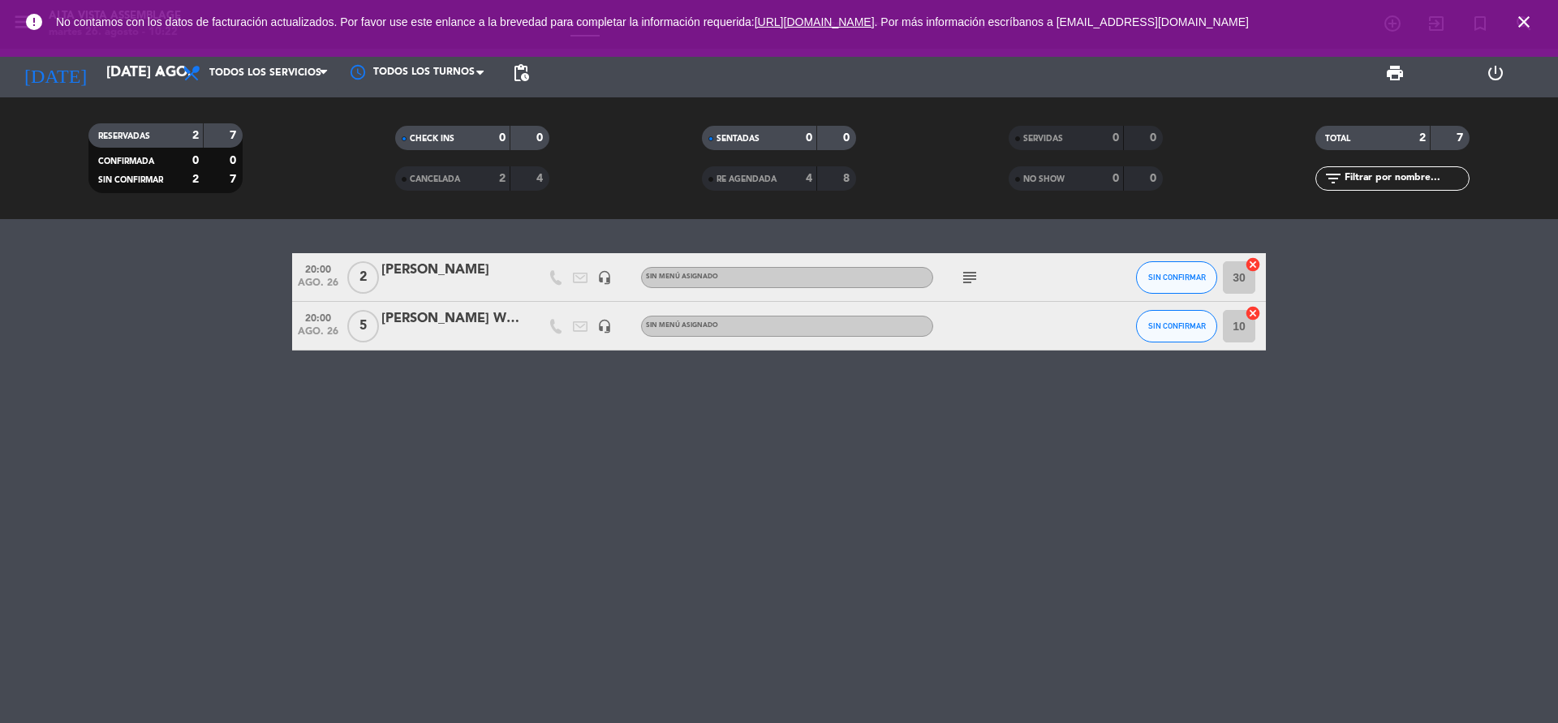
drag, startPoint x: 469, startPoint y: 338, endPoint x: 455, endPoint y: 334, distance: 15.2
click at [455, 334] on div at bounding box center [450, 336] width 138 height 13
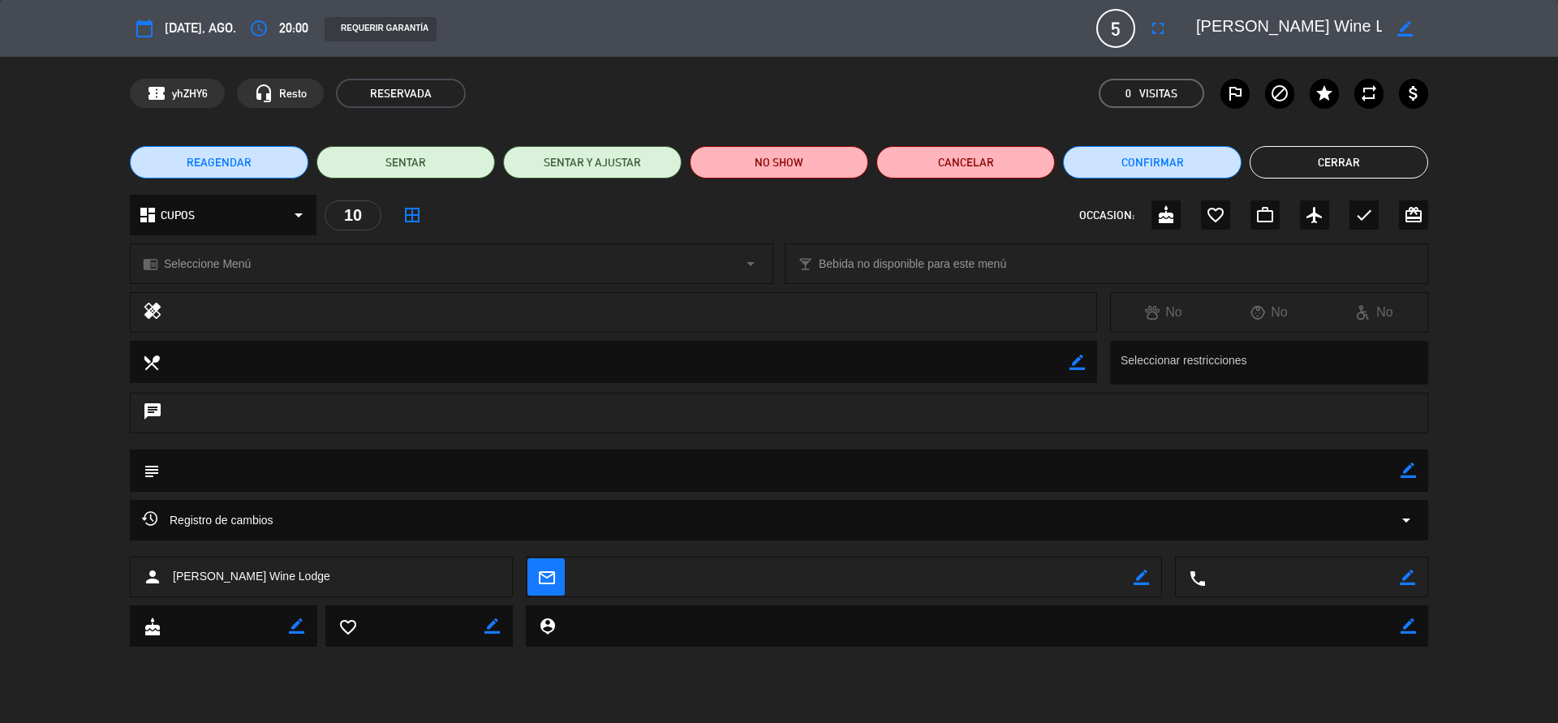
click at [1350, 165] on button "Cerrar" at bounding box center [1339, 162] width 179 height 32
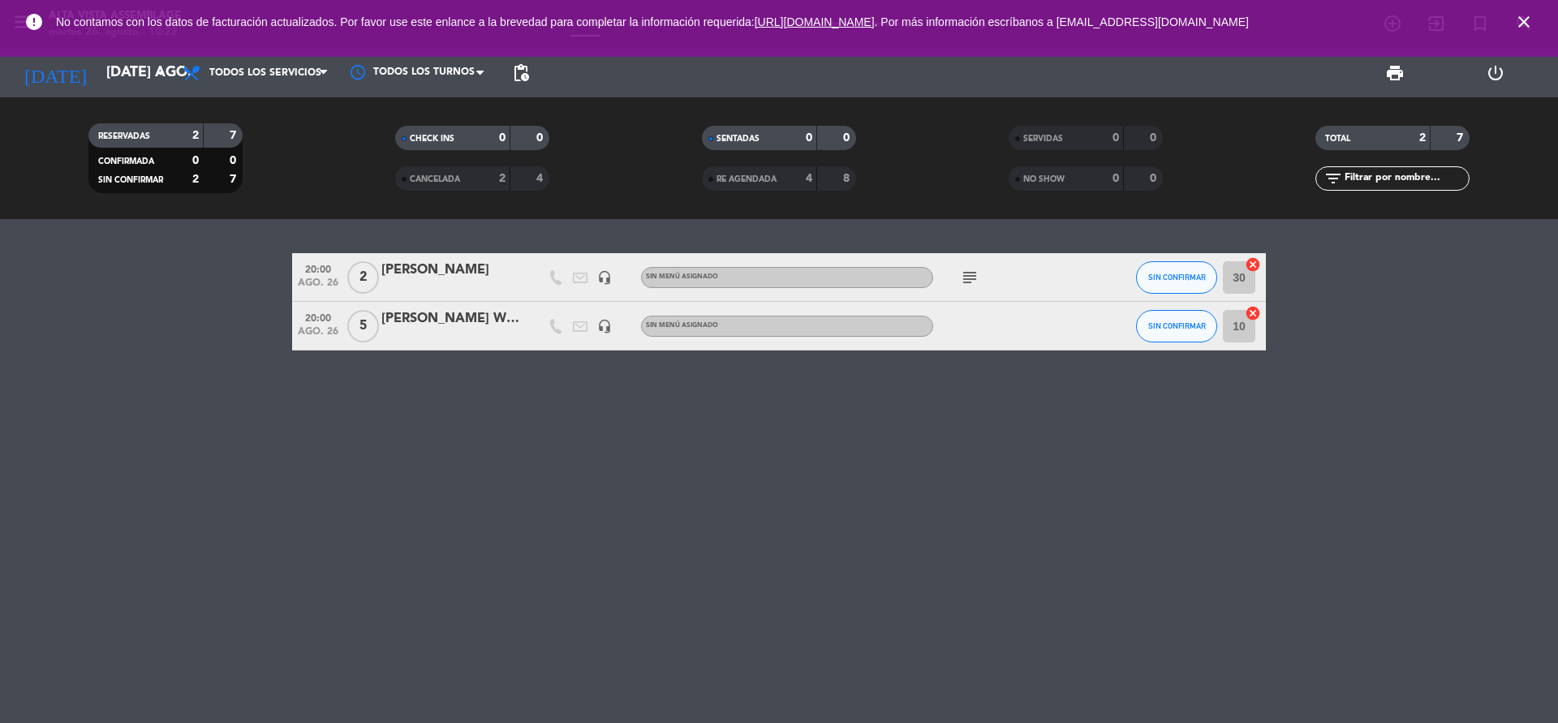
click at [973, 277] on icon "subject" at bounding box center [969, 277] width 19 height 19
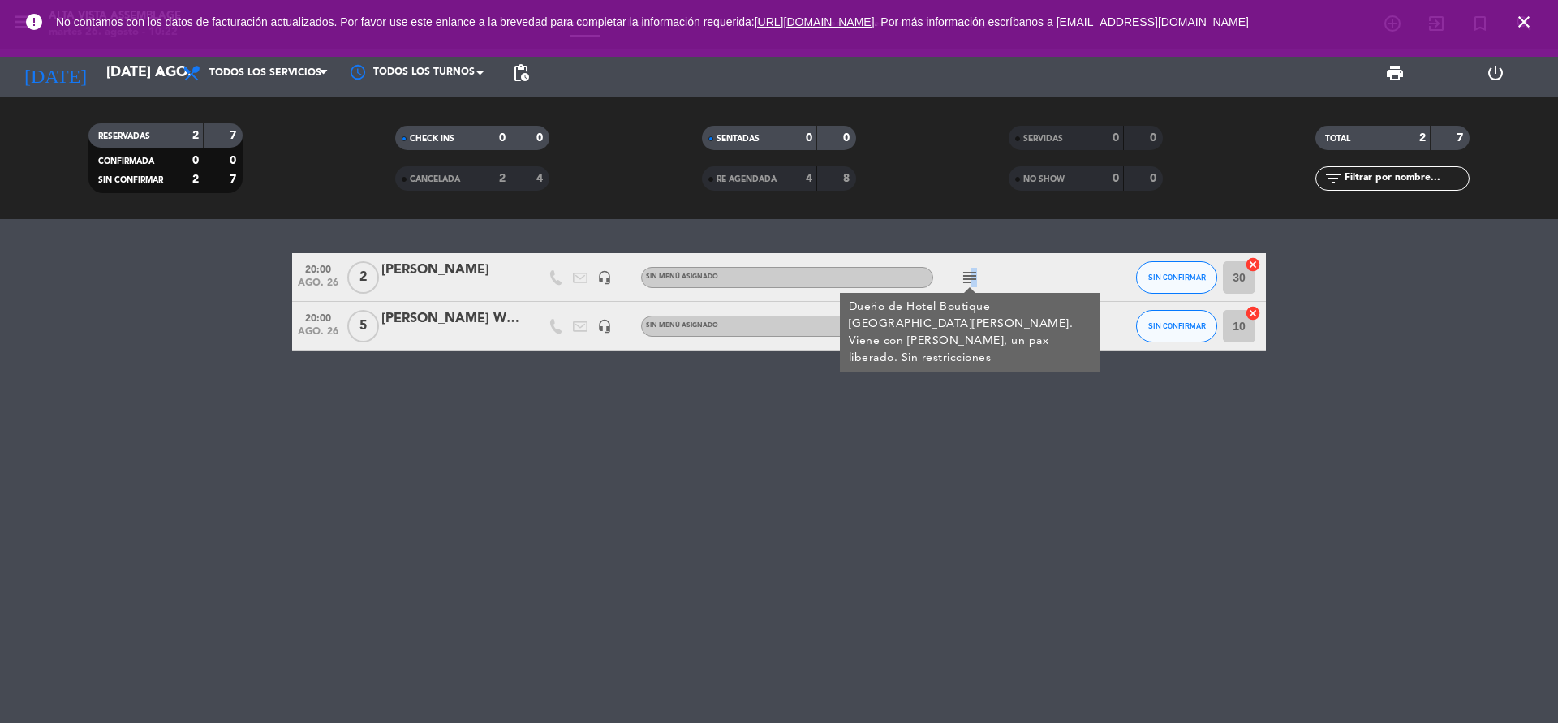
click at [972, 273] on icon "subject" at bounding box center [969, 277] width 19 height 19
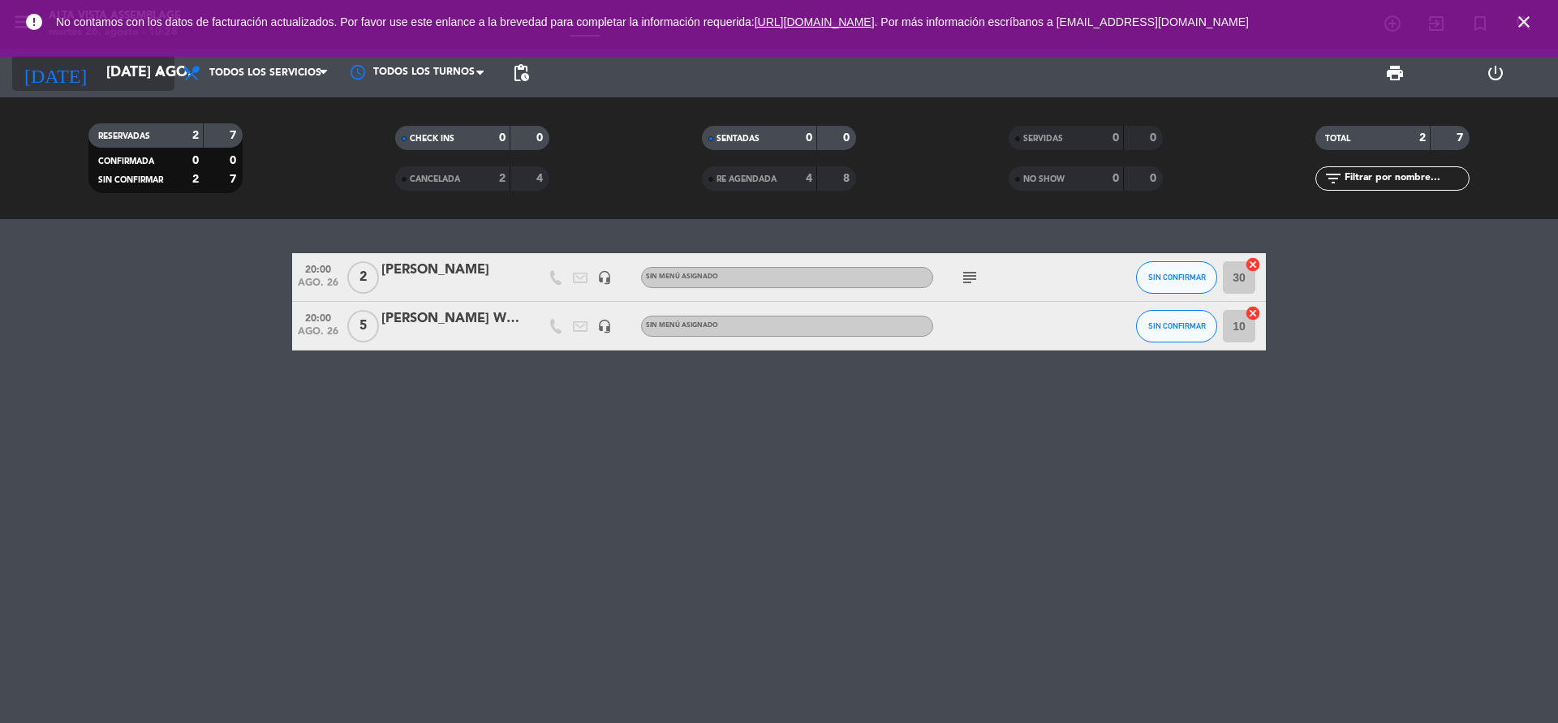
click at [135, 73] on input "[DATE] ago." at bounding box center [192, 73] width 188 height 32
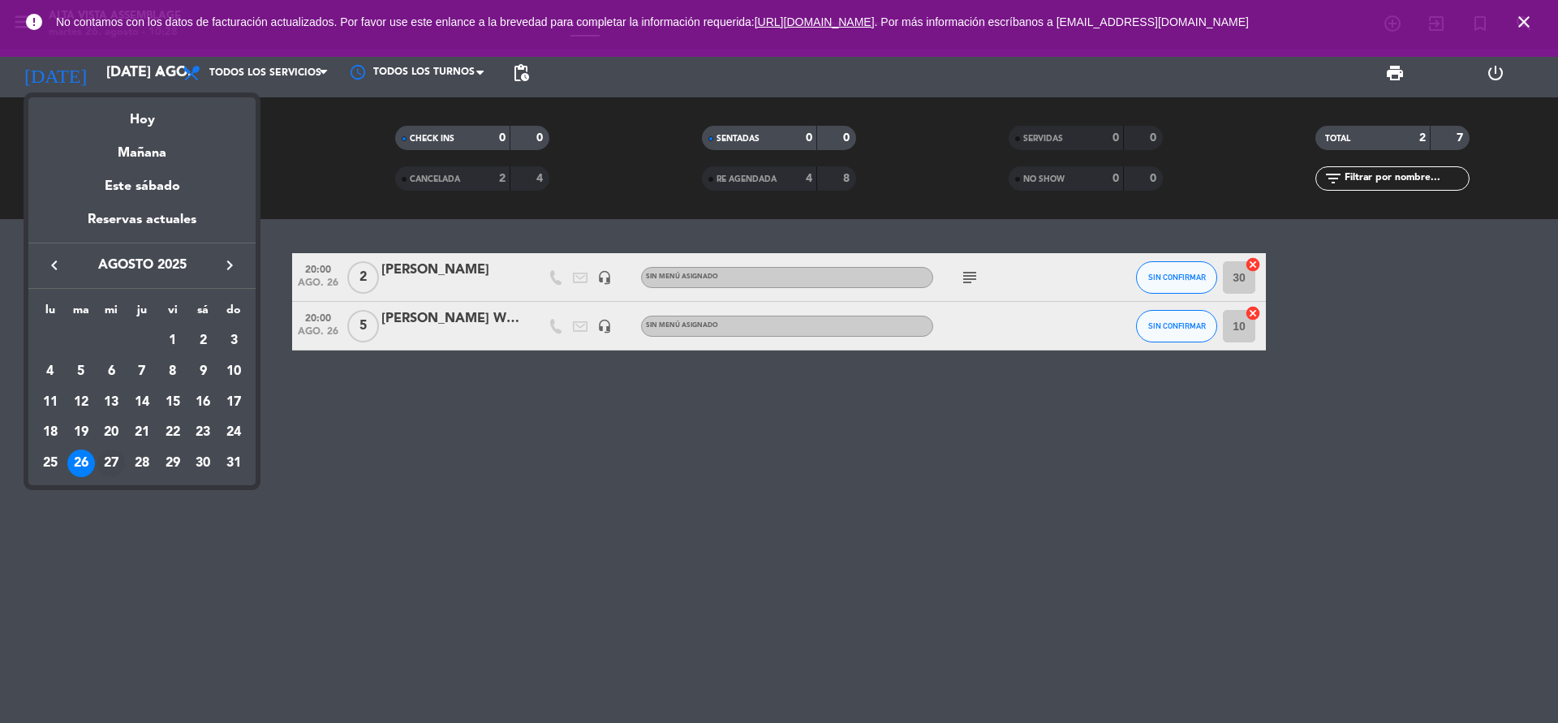
click at [114, 455] on div "27" at bounding box center [111, 464] width 28 height 28
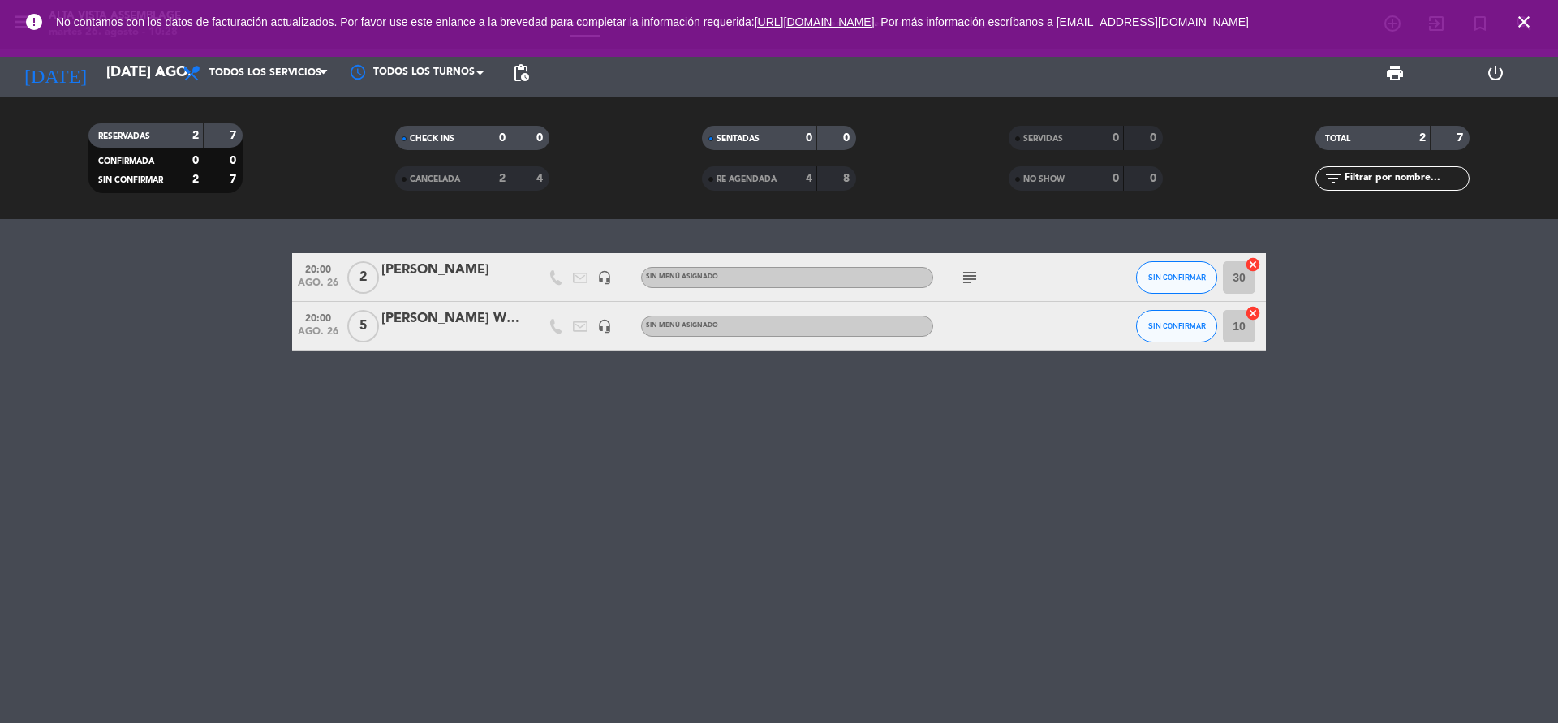
type input "mié. 27 ago."
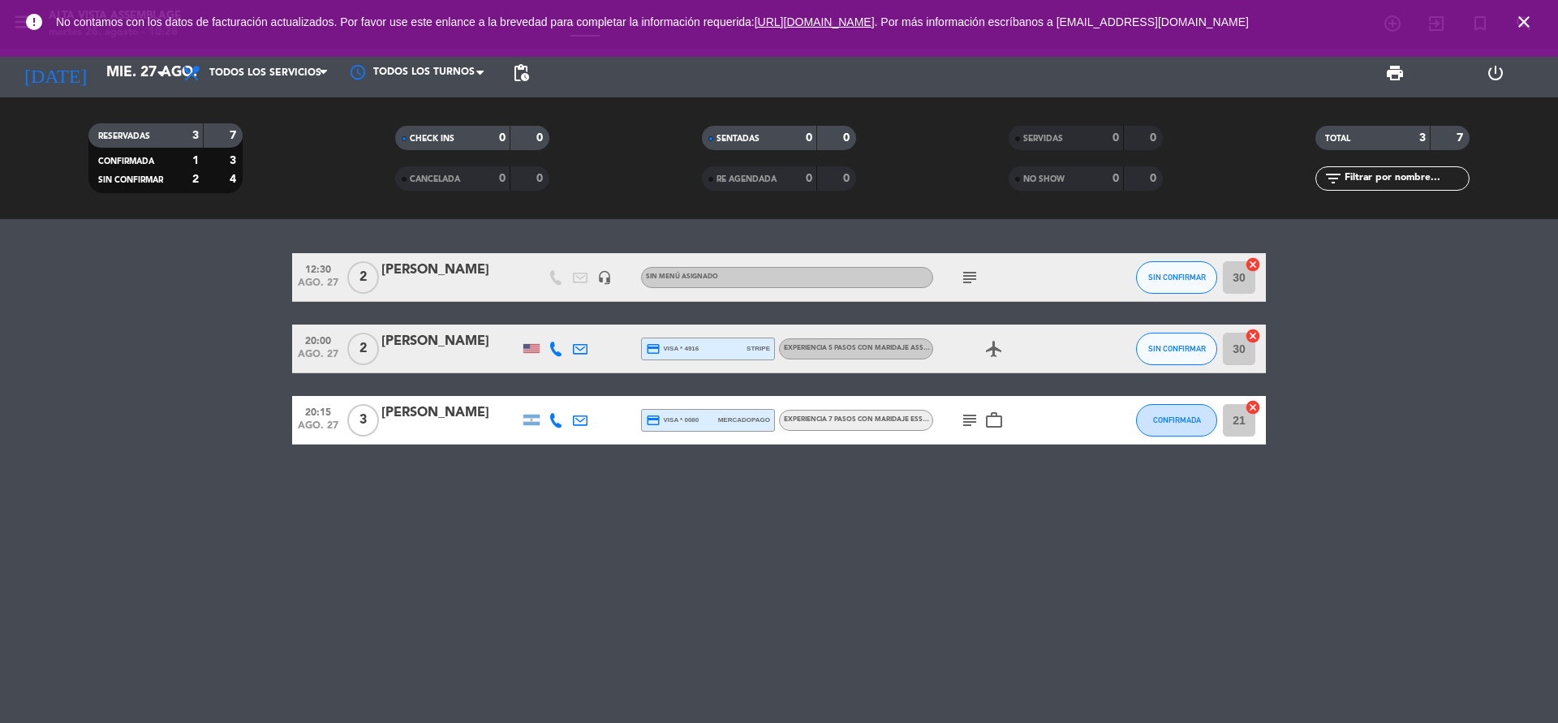
click at [1522, 19] on icon "close" at bounding box center [1523, 21] width 19 height 19
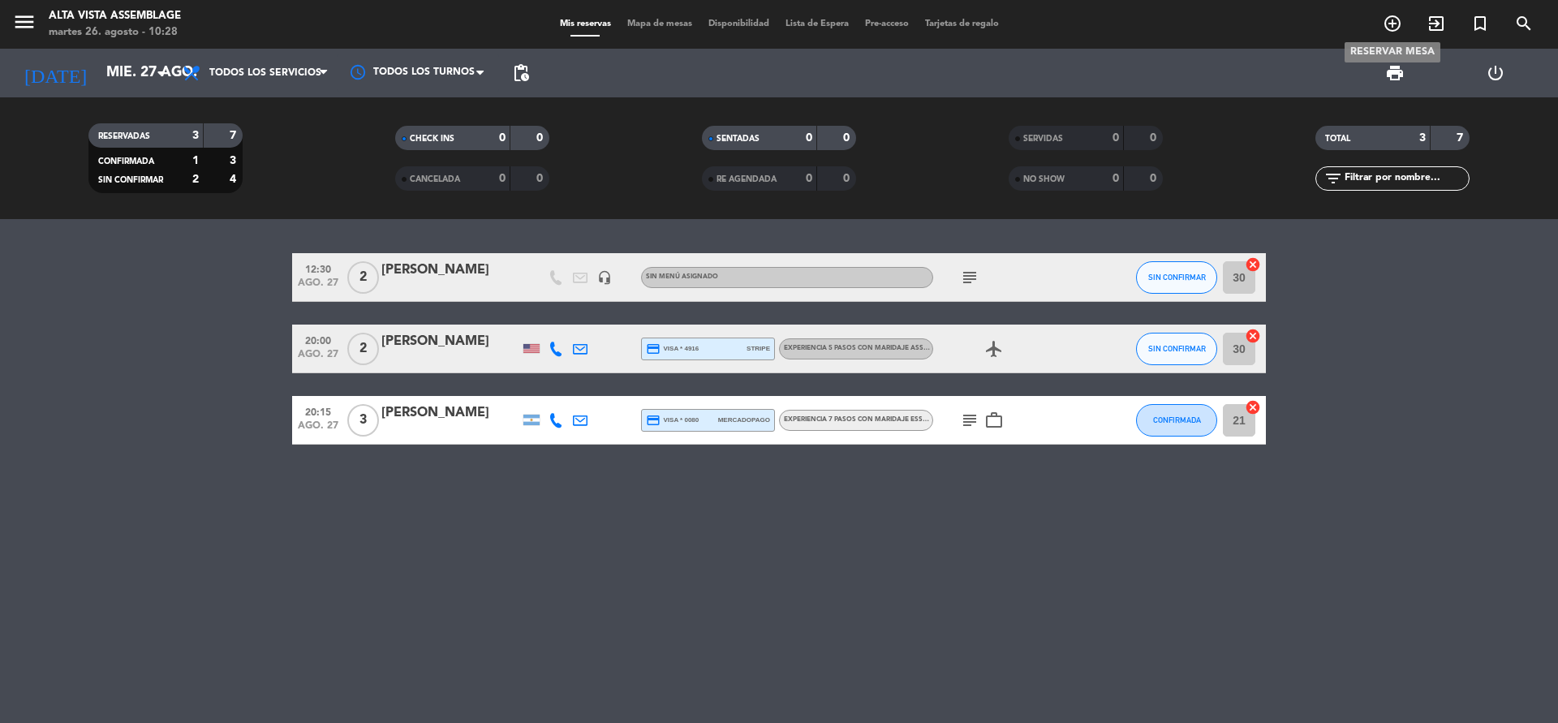
click at [1394, 24] on icon "add_circle_outline" at bounding box center [1392, 23] width 19 height 19
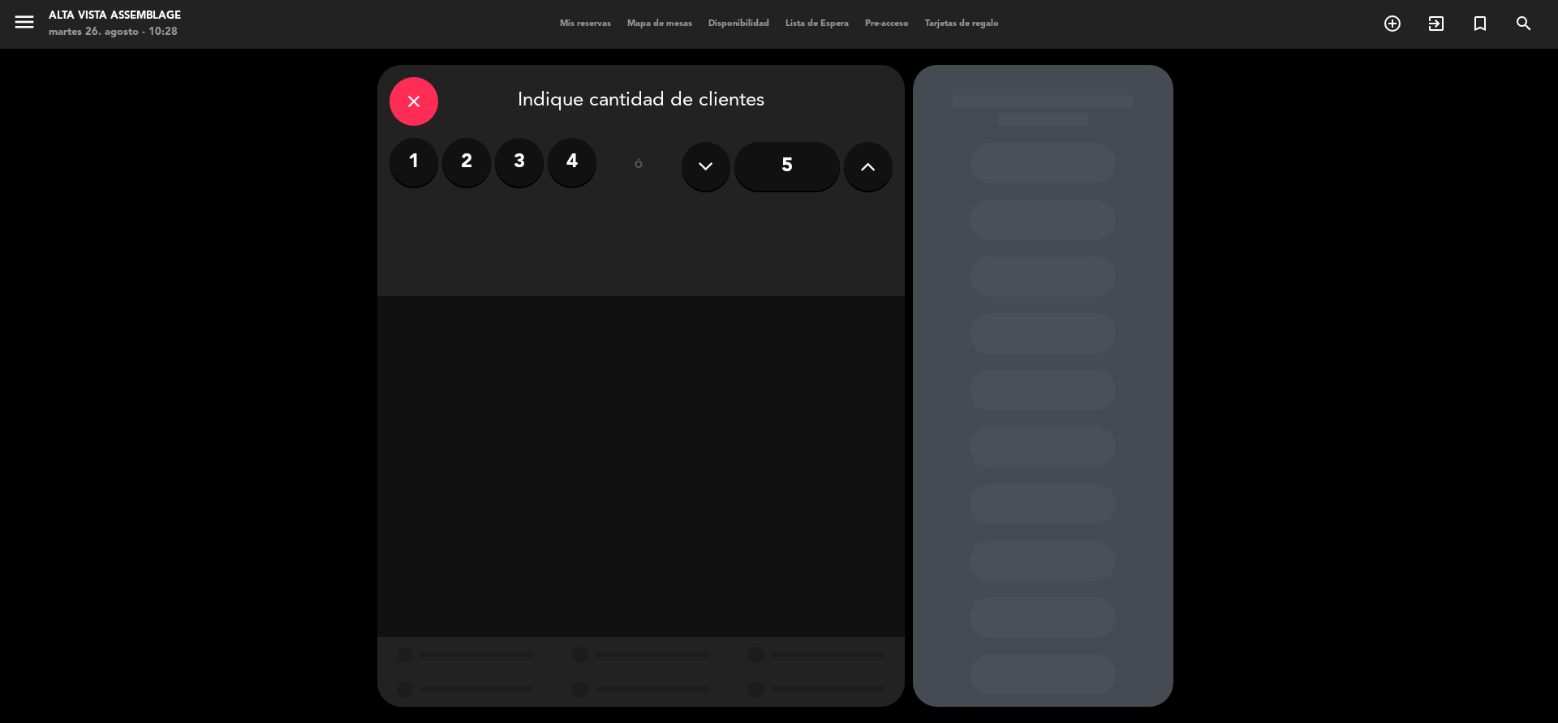
click at [454, 160] on label "2" at bounding box center [466, 162] width 49 height 49
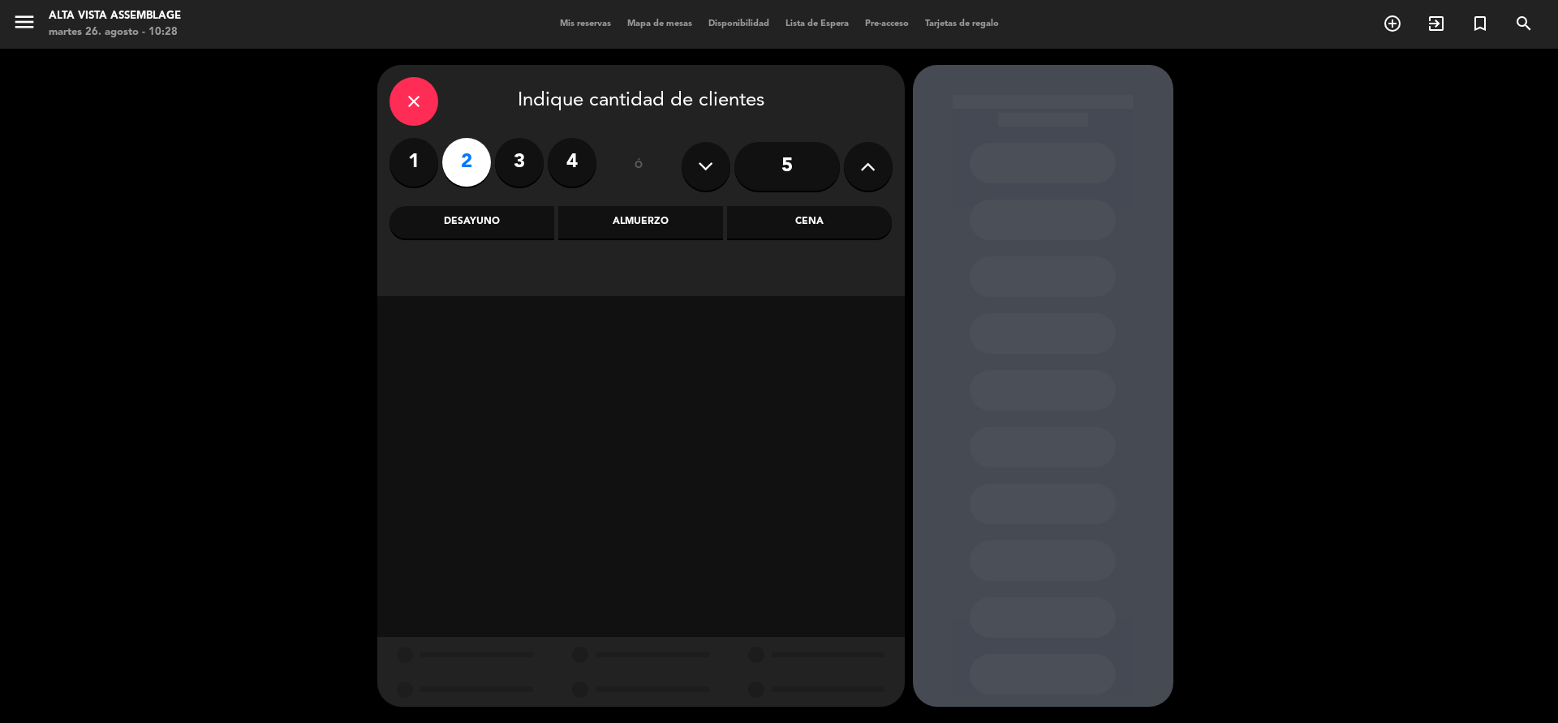
click at [621, 223] on div "Almuerzo" at bounding box center [640, 222] width 165 height 32
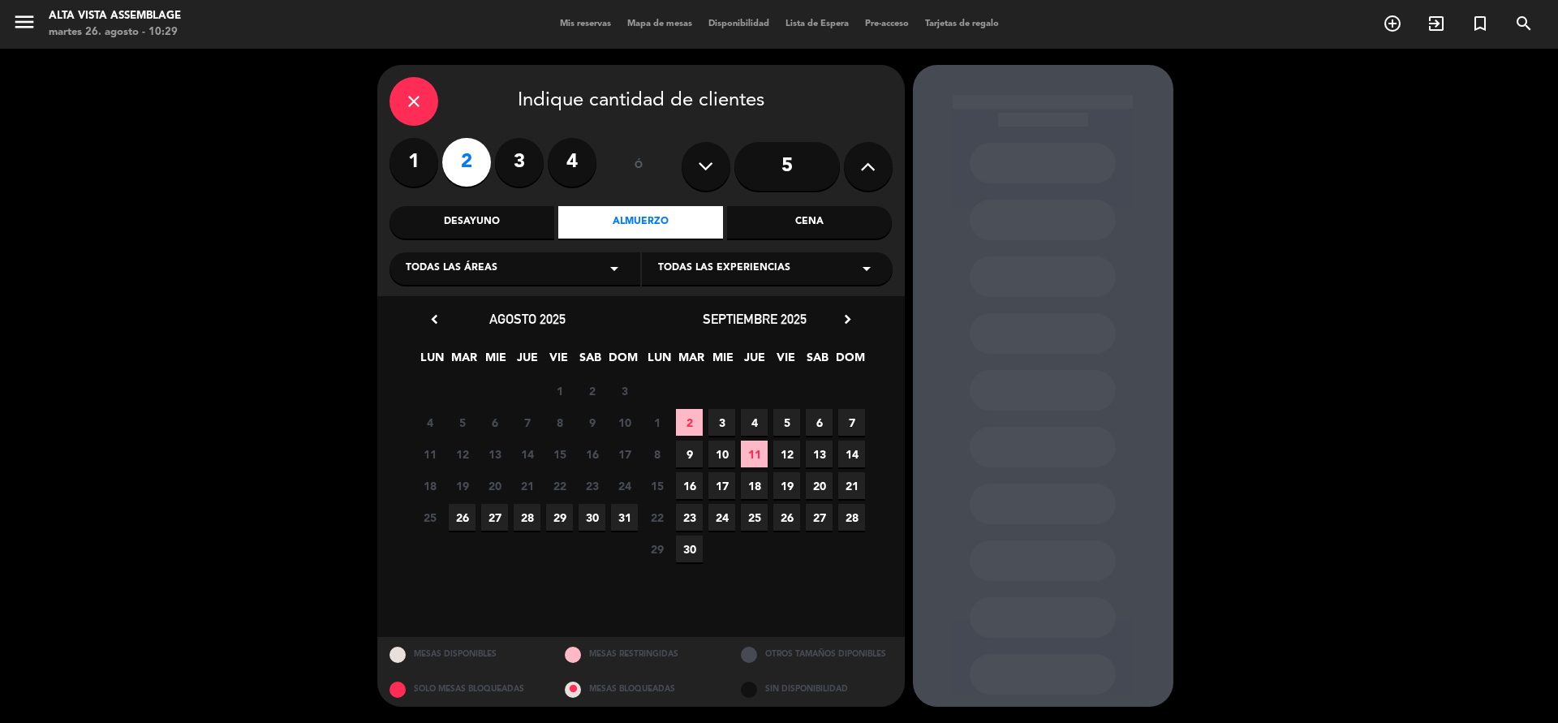
click at [490, 519] on span "27" at bounding box center [494, 517] width 27 height 27
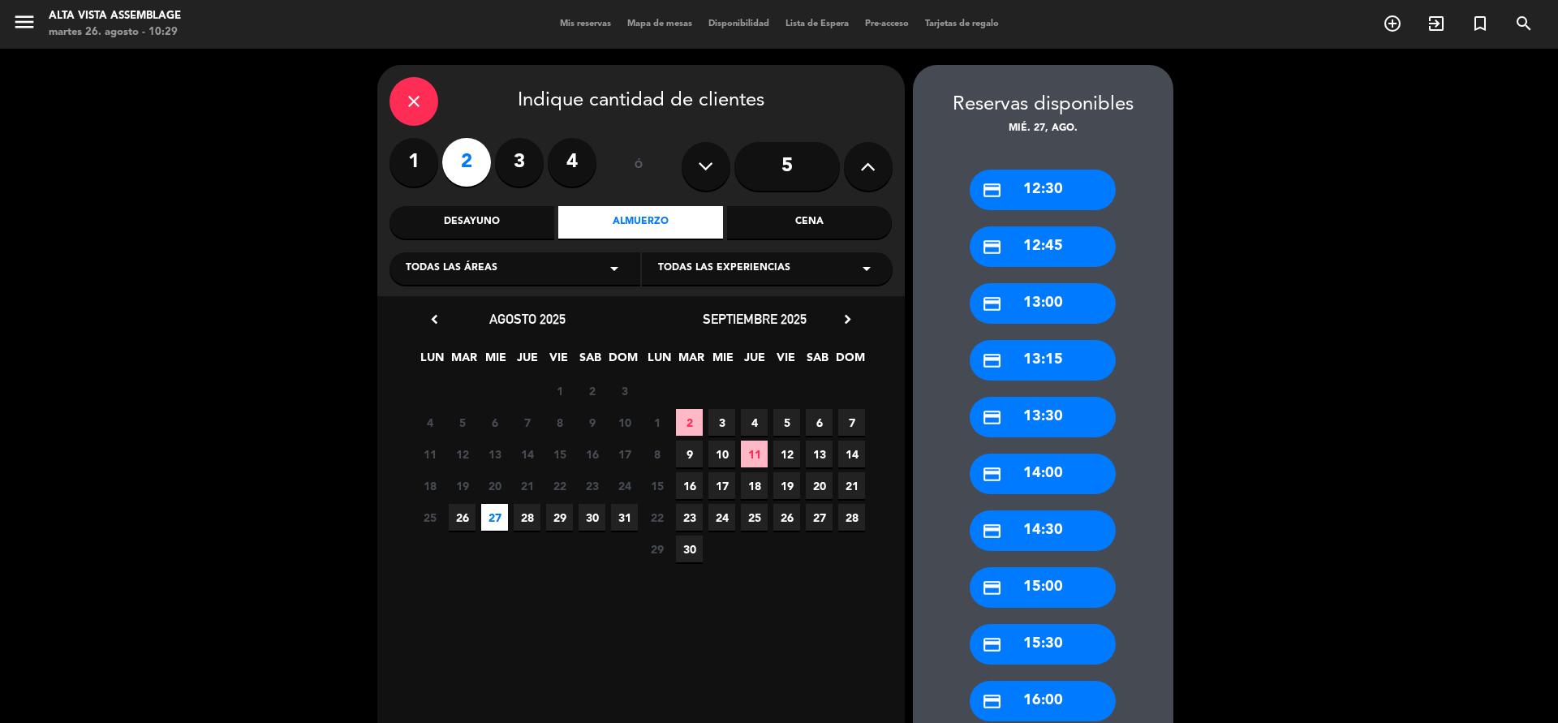
click at [1023, 478] on div "credit_card 14:00" at bounding box center [1043, 474] width 146 height 41
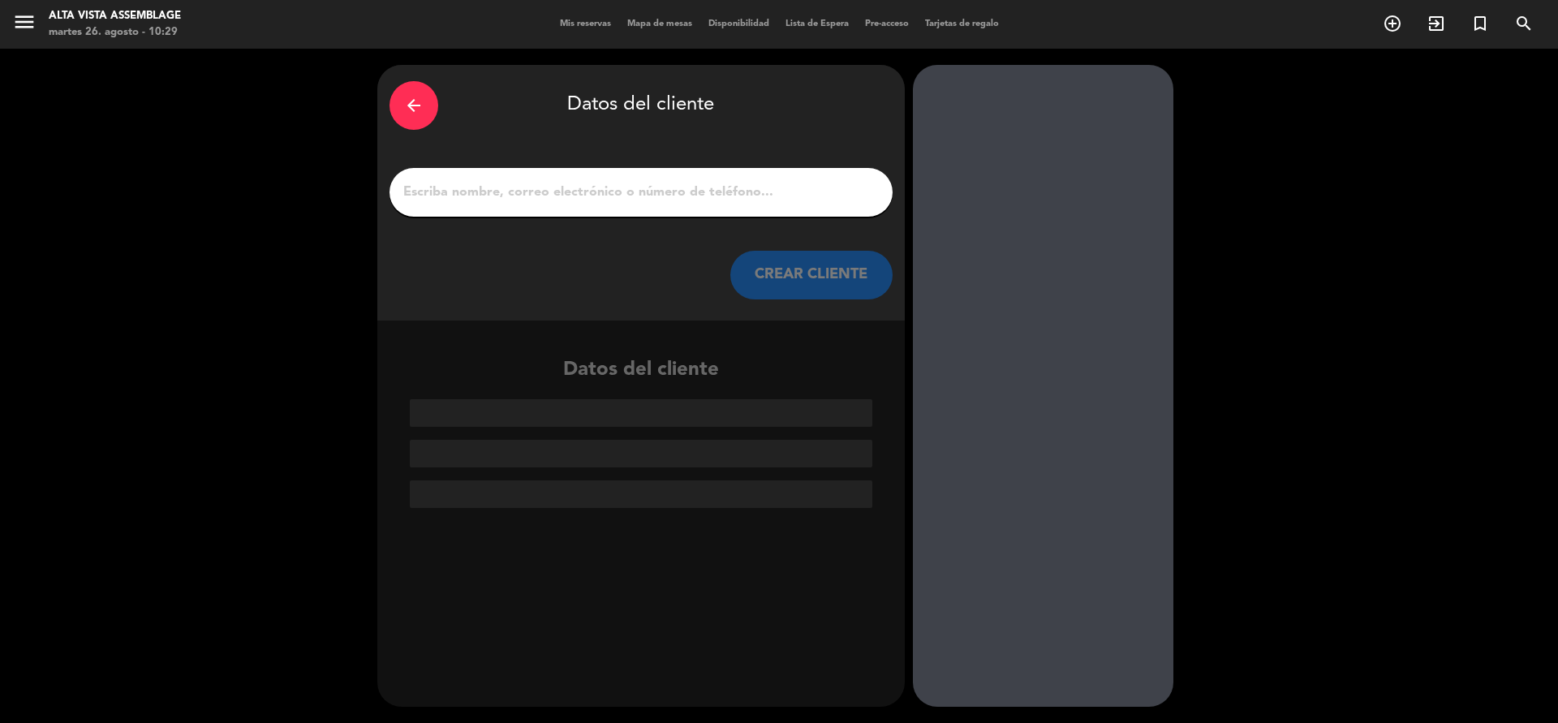
click at [532, 198] on input "1" at bounding box center [641, 192] width 479 height 23
click at [468, 182] on div at bounding box center [641, 192] width 503 height 49
click at [443, 199] on input "1" at bounding box center [641, 192] width 479 height 23
paste input "German [PERSON_NAME]"
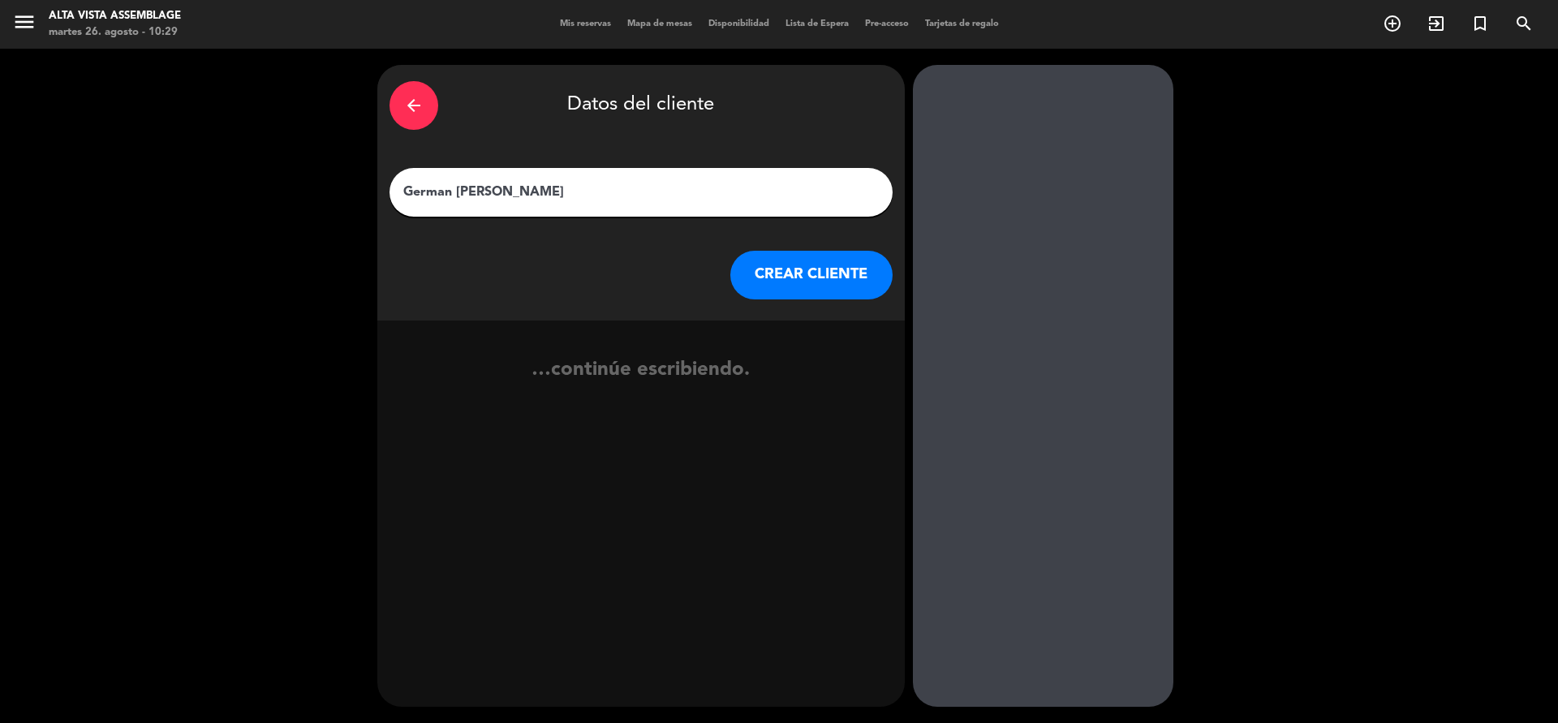
type input "German [PERSON_NAME]"
click at [810, 282] on button "CREAR CLIENTE" at bounding box center [811, 275] width 162 height 49
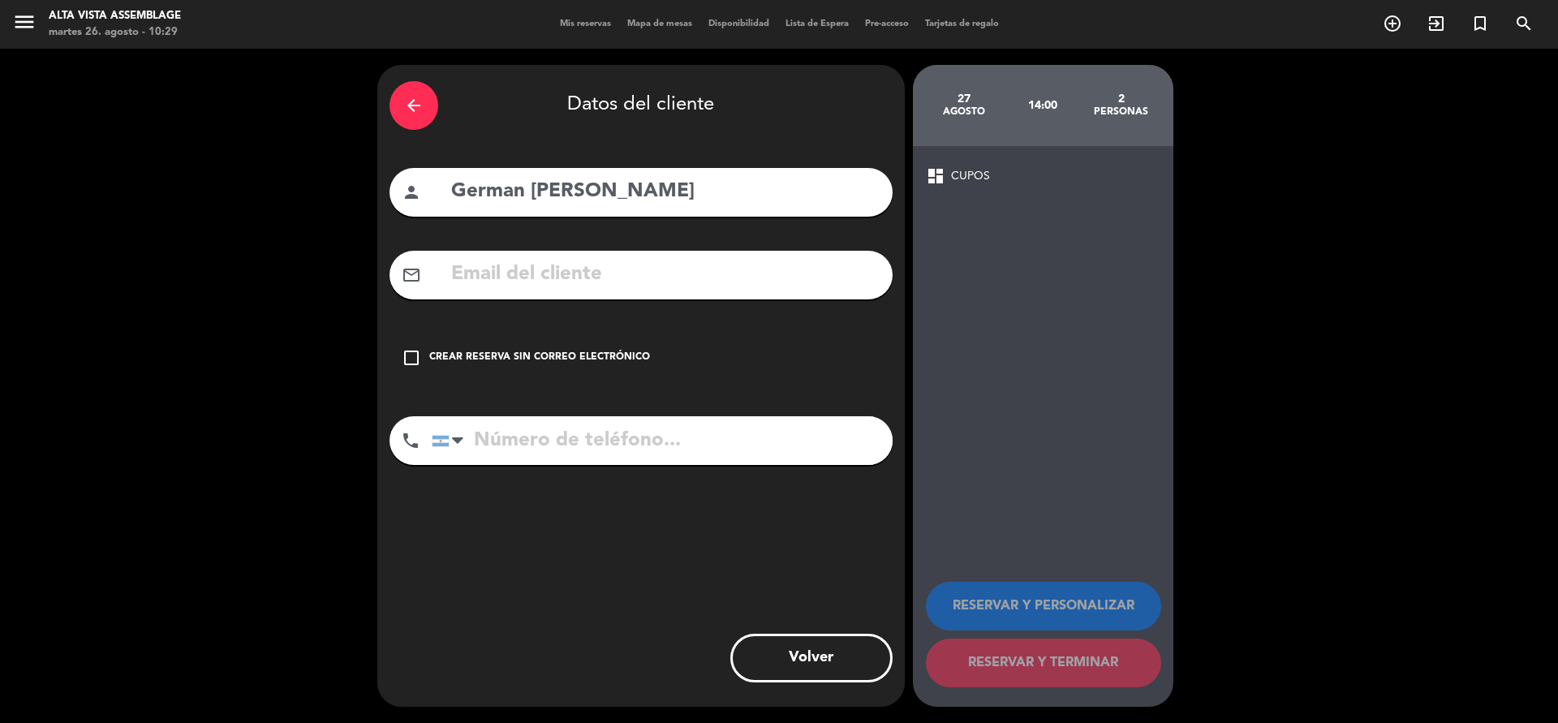
click at [403, 355] on icon "check_box_outline_blank" at bounding box center [411, 357] width 19 height 19
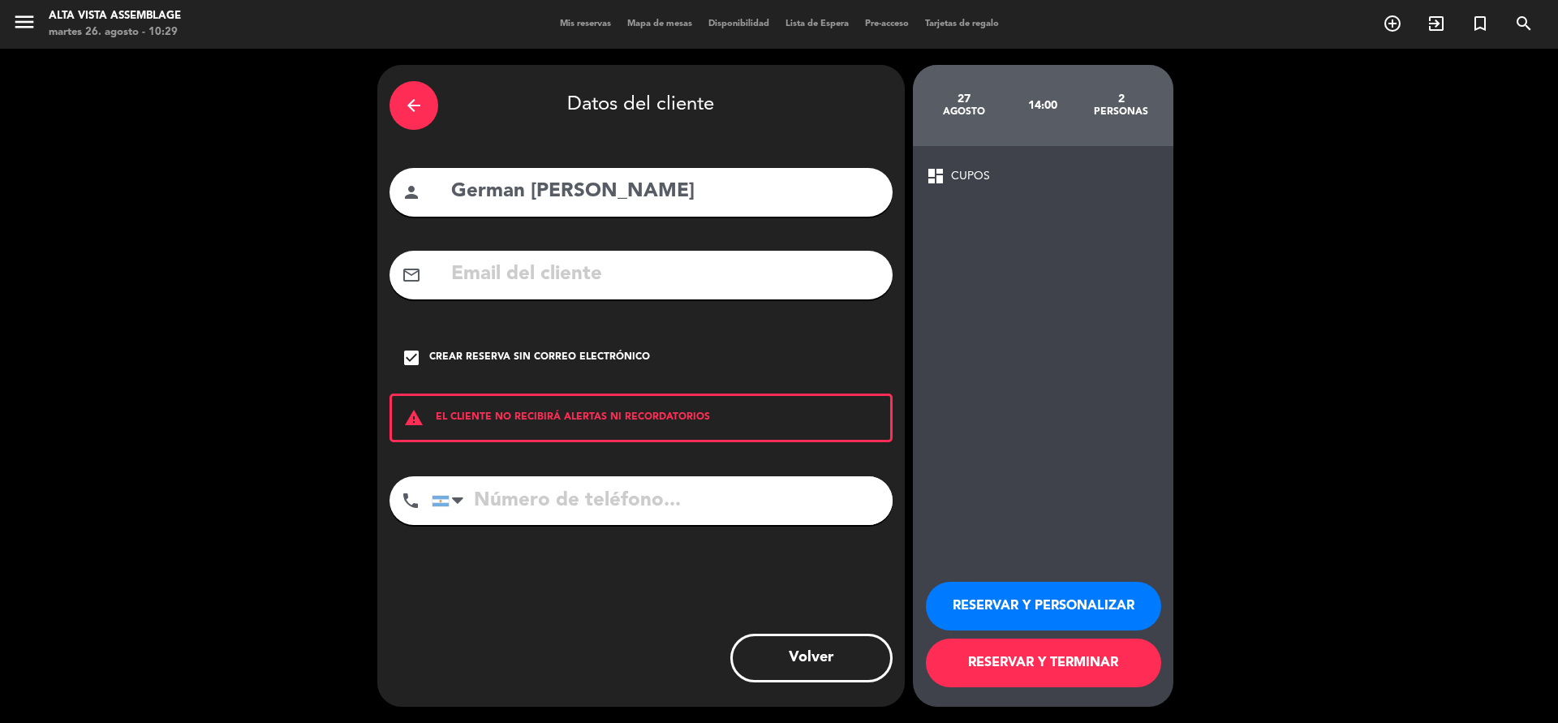
click at [1010, 592] on button "RESERVAR Y PERSONALIZAR" at bounding box center [1043, 606] width 235 height 49
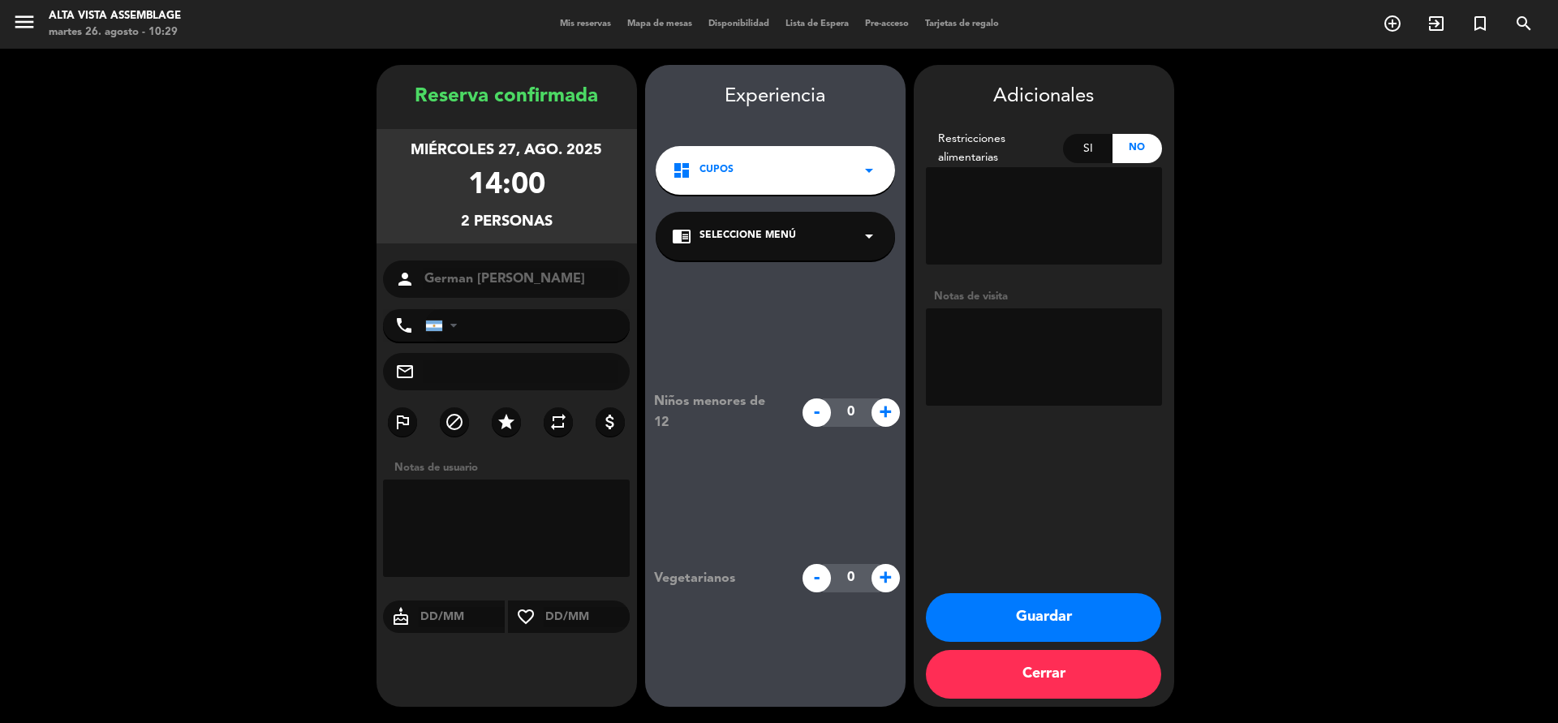
click at [1027, 327] on textarea at bounding box center [1044, 356] width 236 height 97
type textarea "[PERSON_NAME], sin restricciones."
click at [1036, 618] on button "Guardar" at bounding box center [1043, 617] width 235 height 49
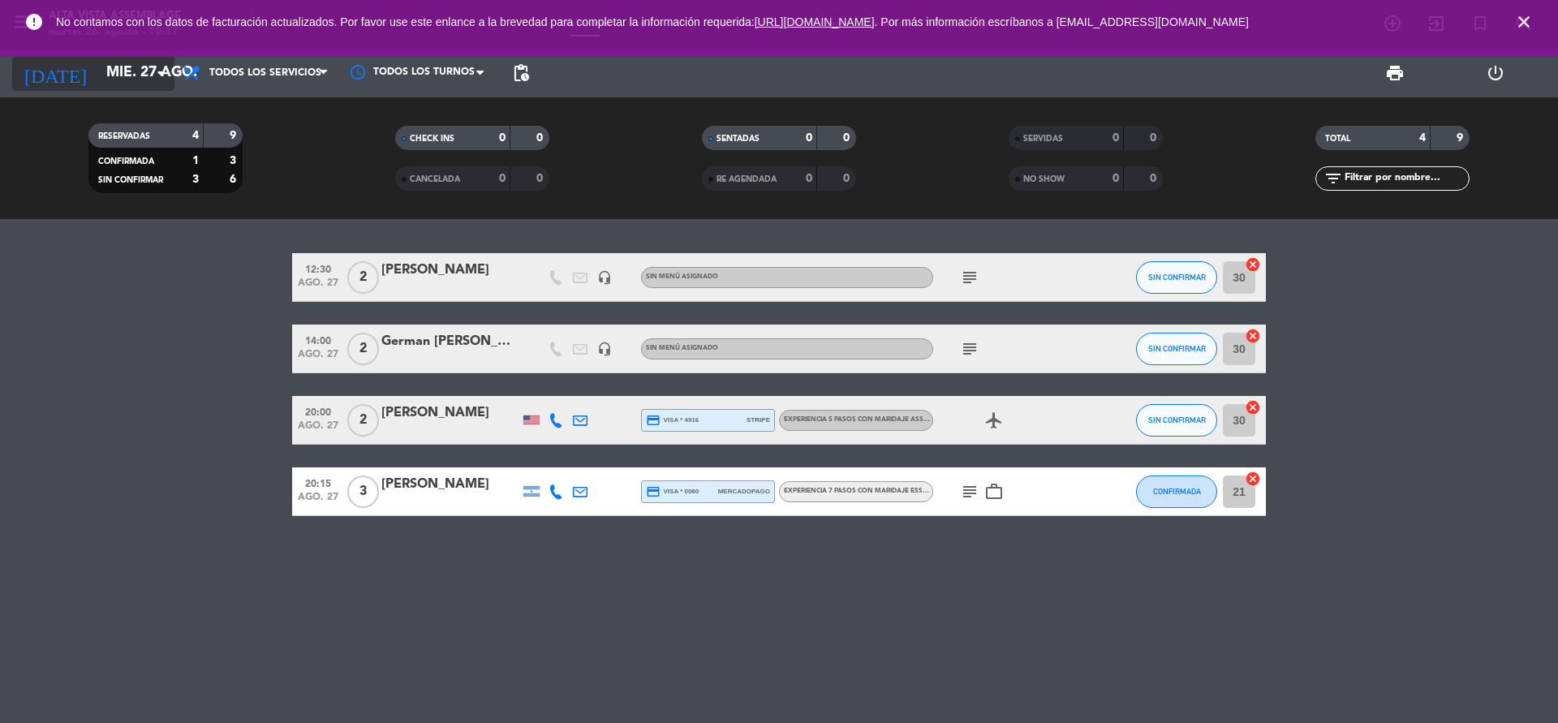
click at [140, 65] on input "mié. 27 ago." at bounding box center [192, 73] width 188 height 32
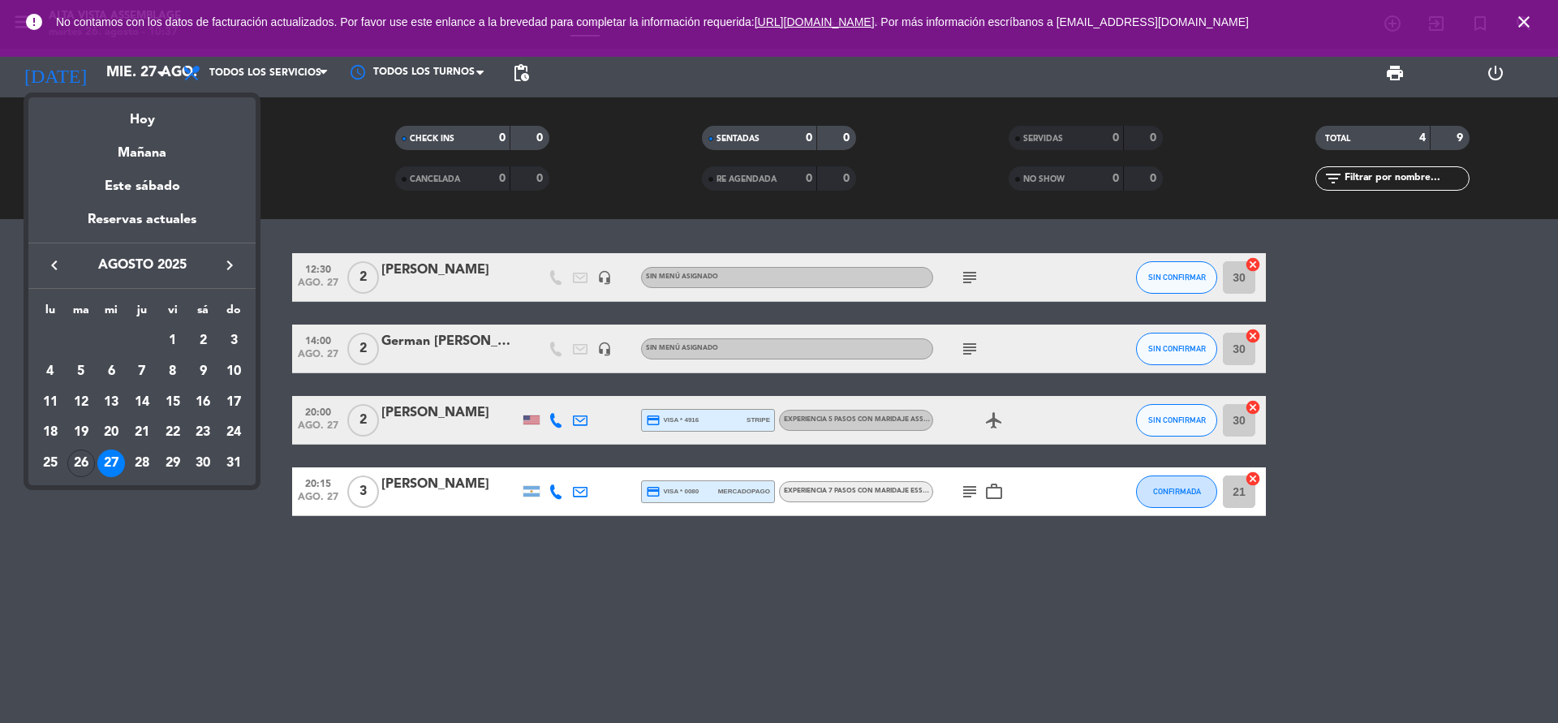
click at [86, 463] on div "26" at bounding box center [81, 464] width 28 height 28
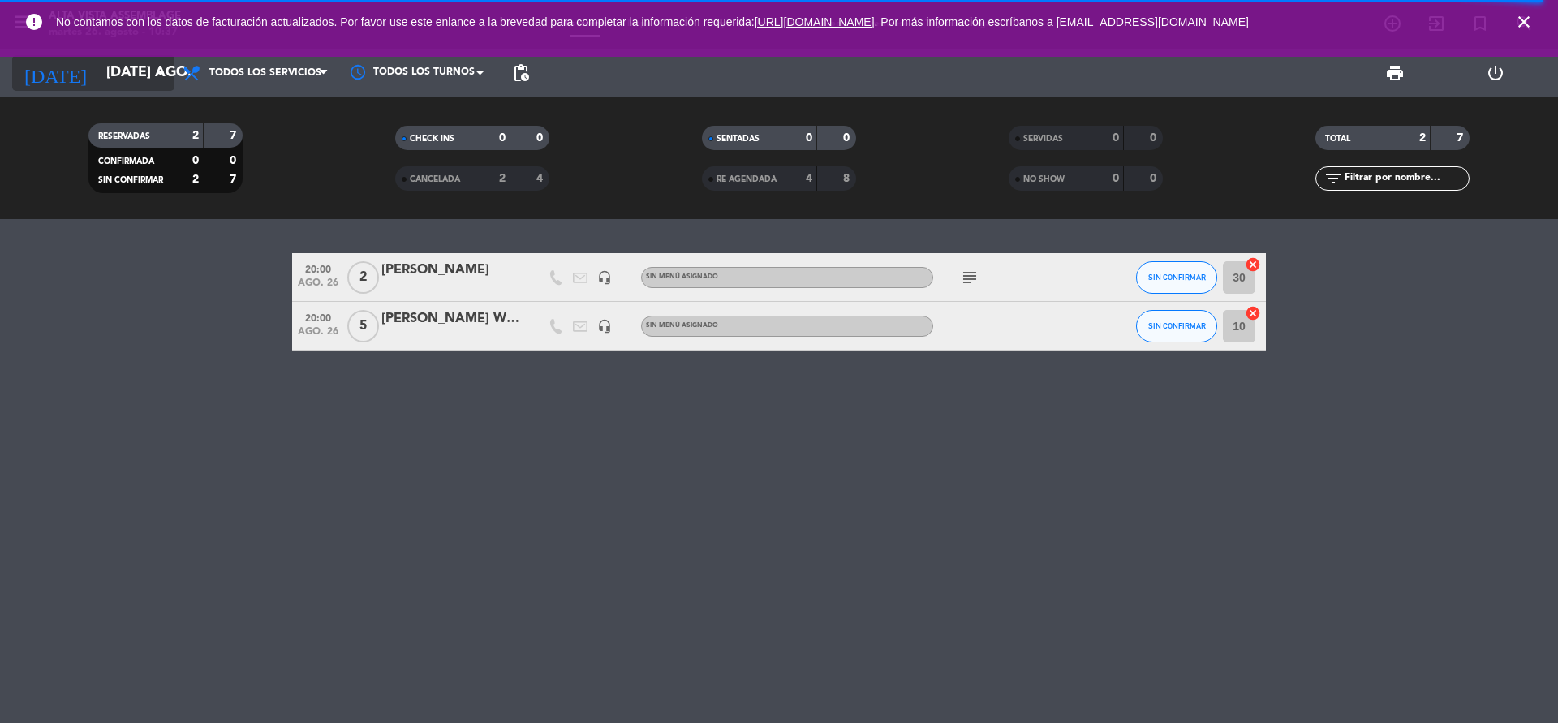
click at [139, 69] on input "[DATE] ago." at bounding box center [192, 73] width 188 height 32
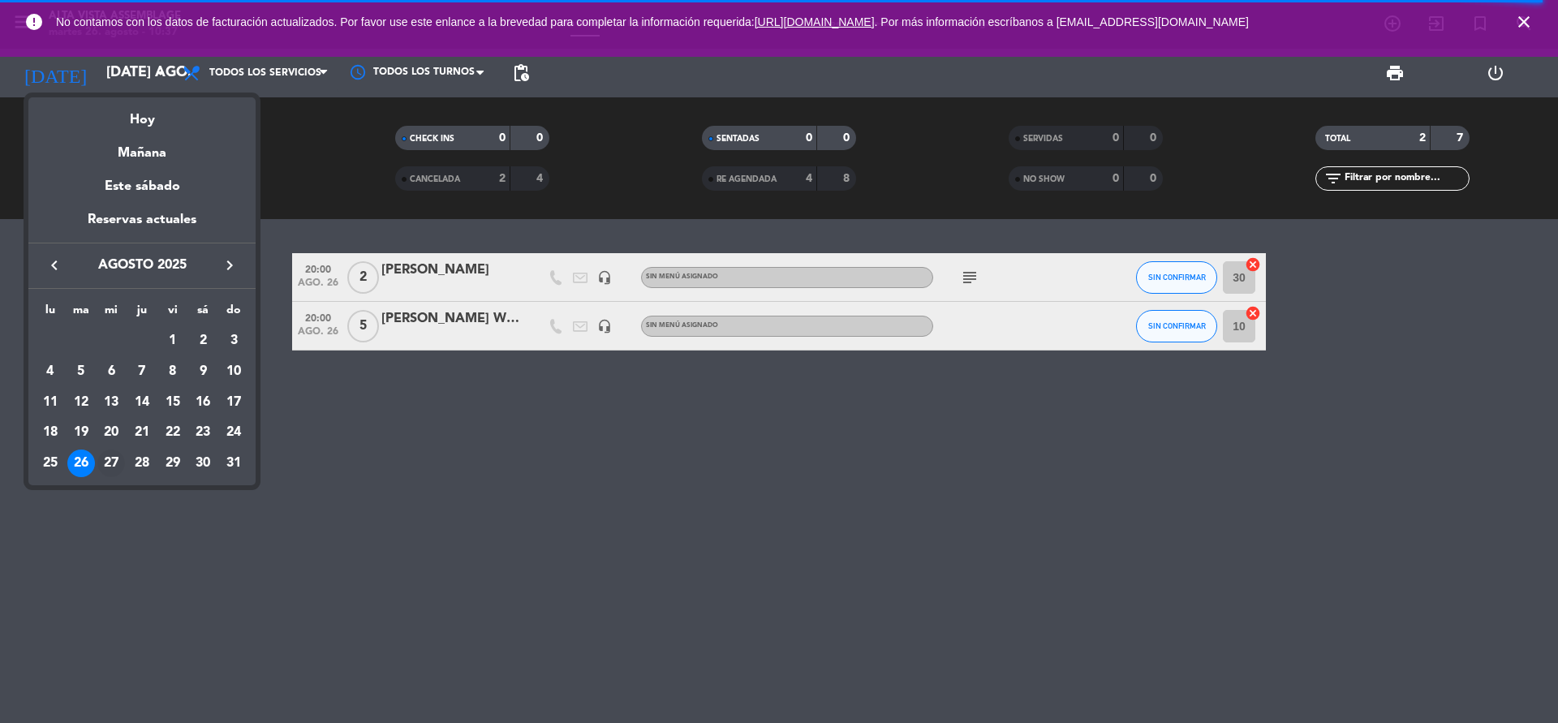
click at [110, 465] on div "27" at bounding box center [111, 464] width 28 height 28
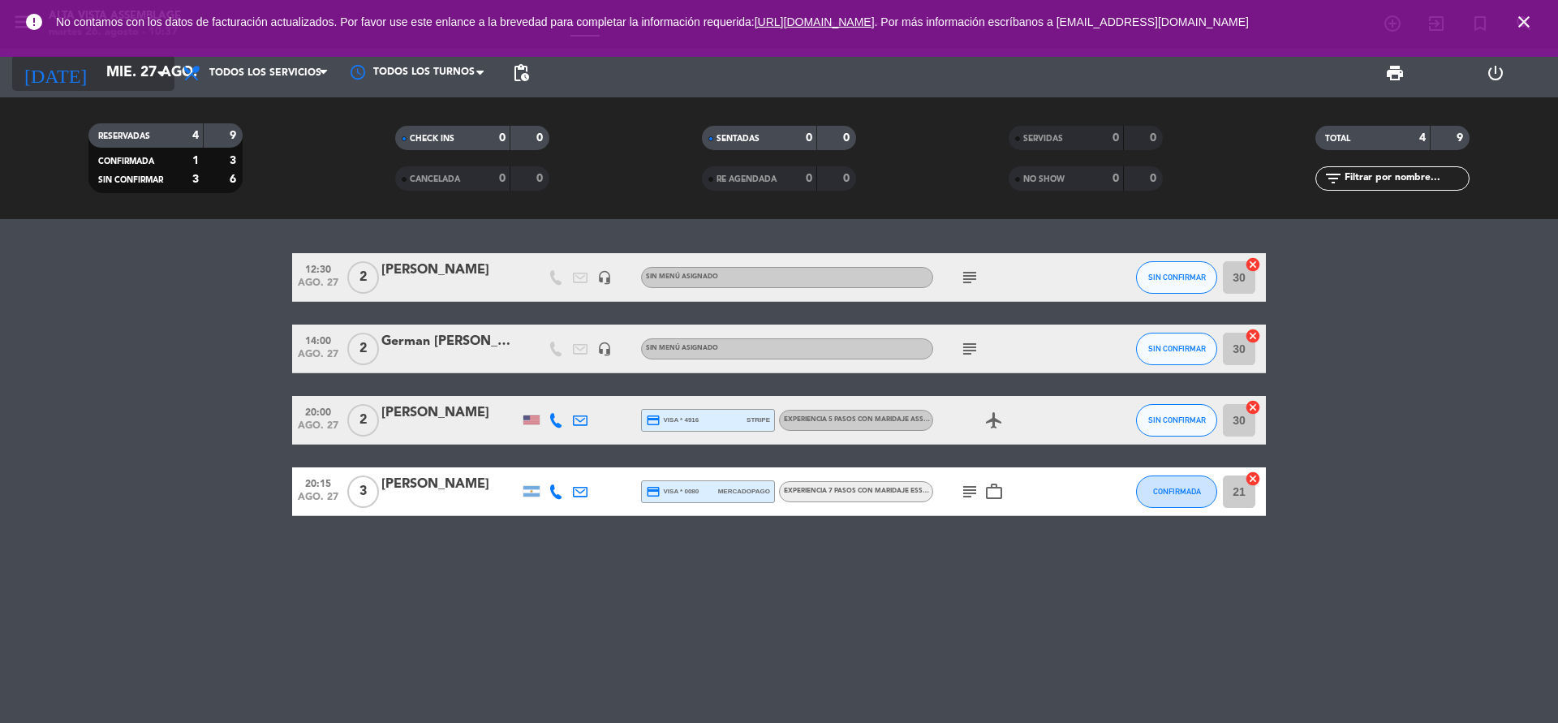
click at [153, 62] on input "mié. 27 ago." at bounding box center [192, 73] width 188 height 32
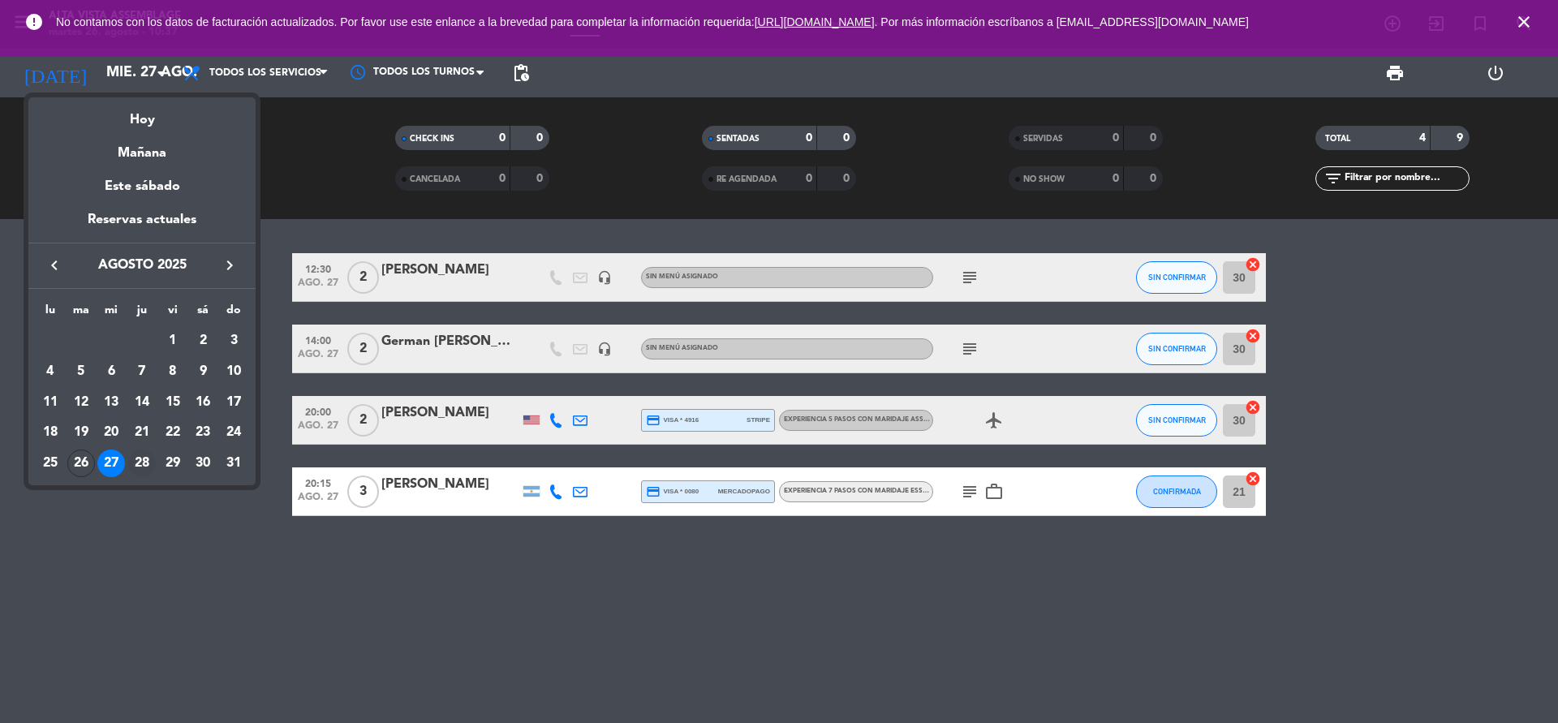
click at [143, 460] on div "28" at bounding box center [142, 464] width 28 height 28
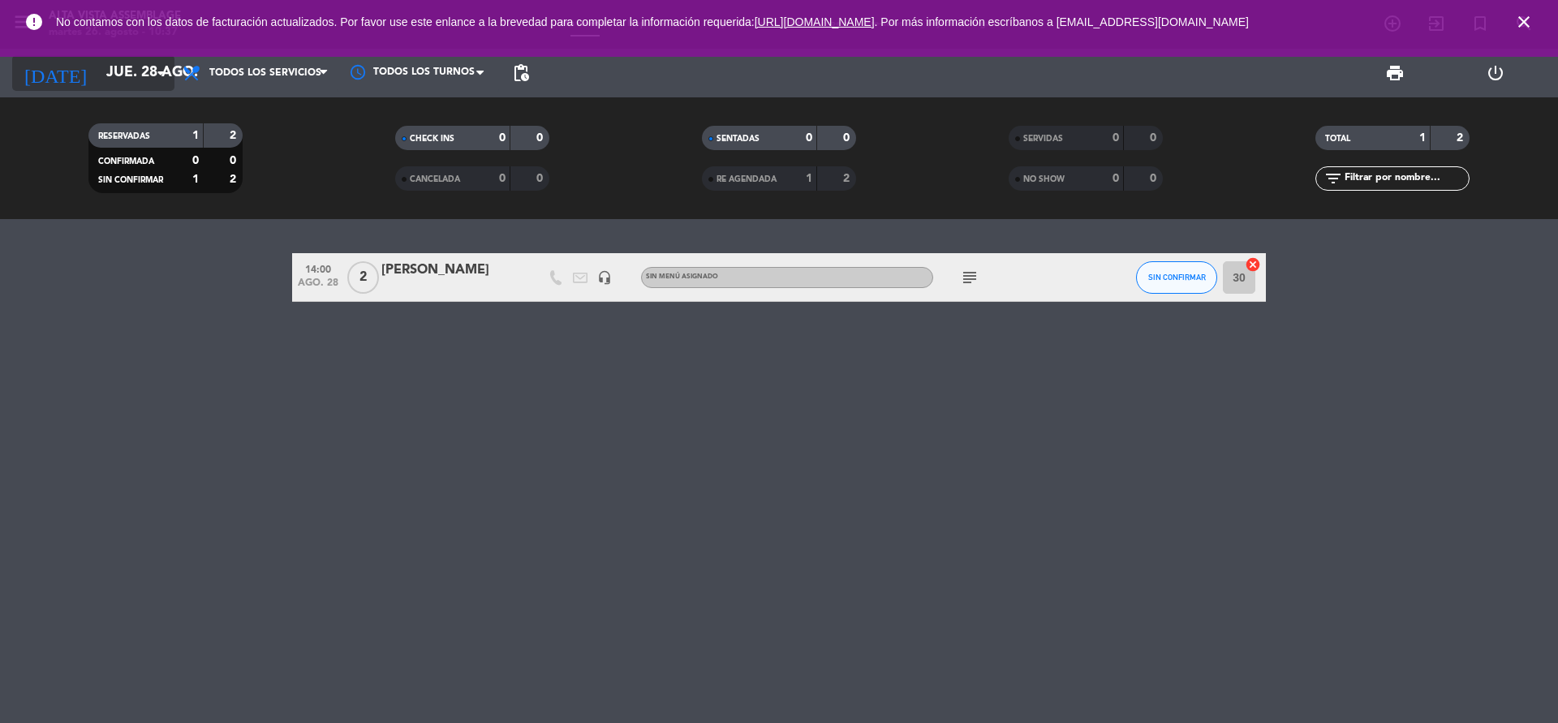
click at [146, 76] on input "jue. 28 ago." at bounding box center [192, 73] width 188 height 32
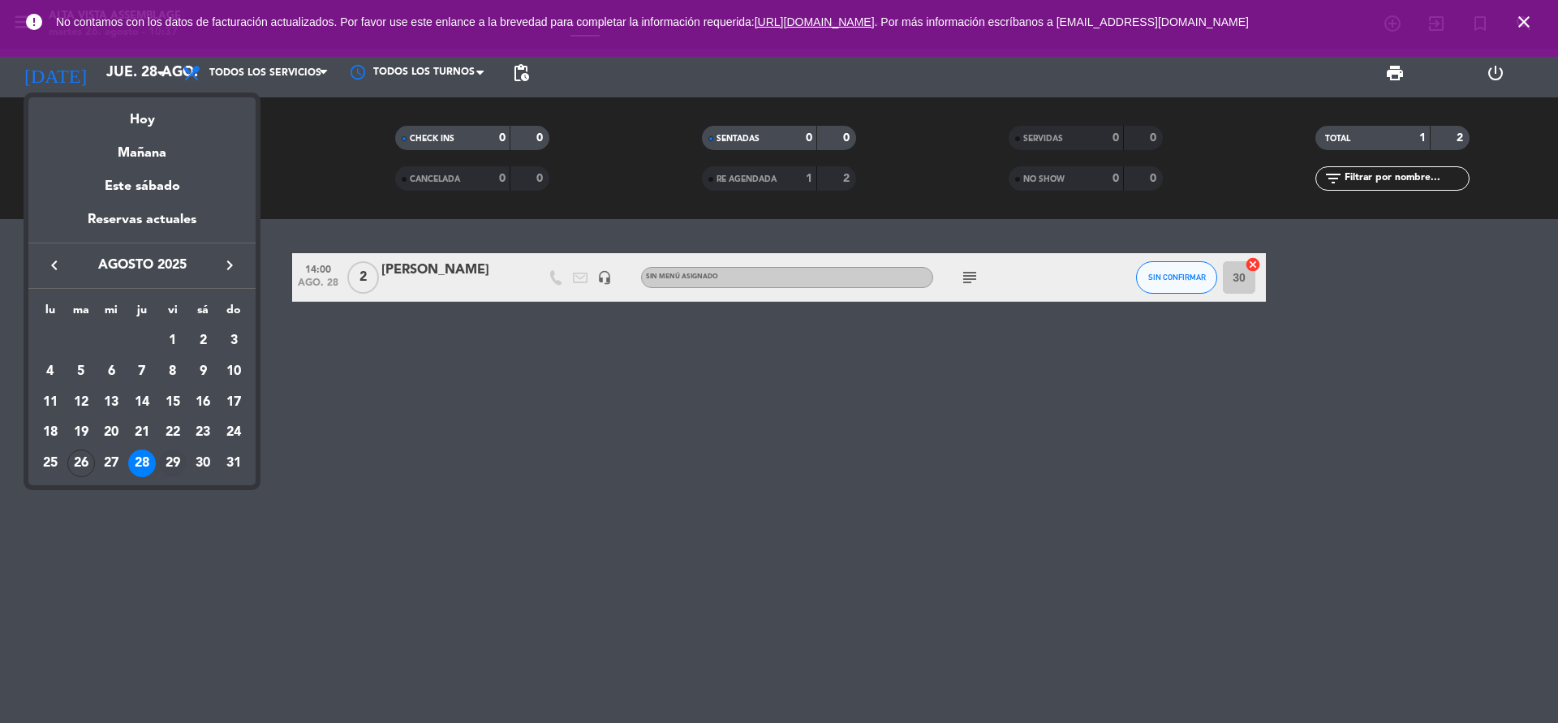
click at [169, 463] on div "29" at bounding box center [173, 464] width 28 height 28
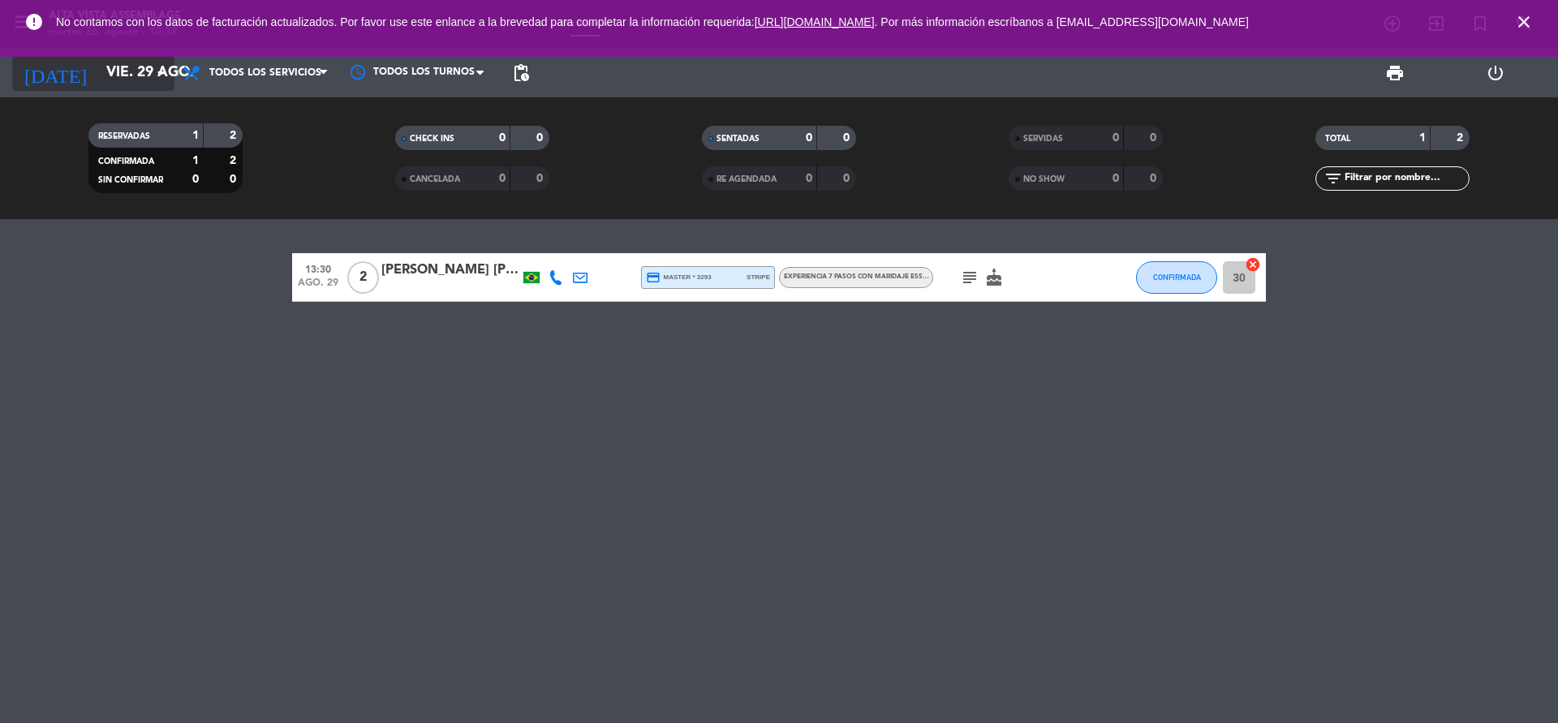
click at [160, 71] on icon "arrow_drop_down" at bounding box center [160, 72] width 19 height 19
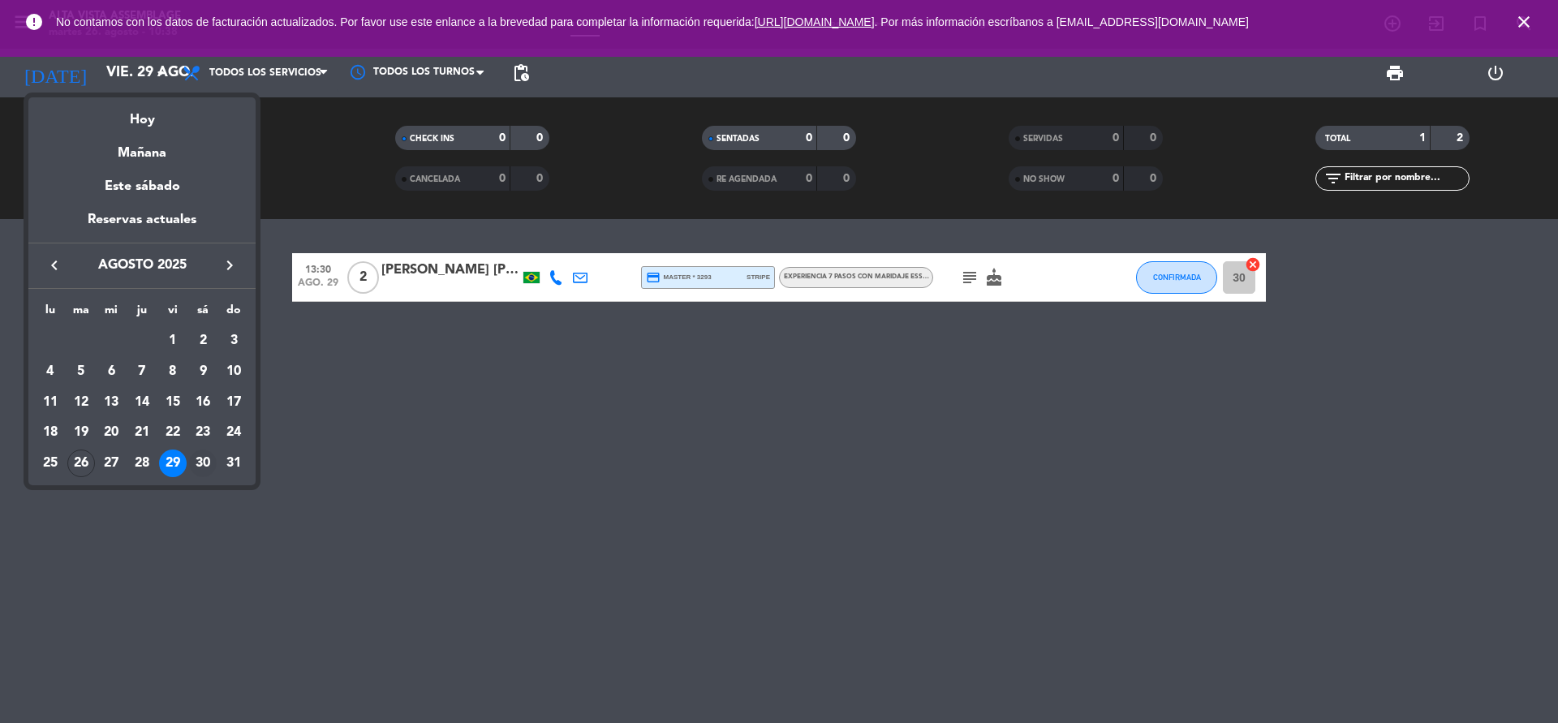
click at [208, 459] on div "30" at bounding box center [203, 464] width 28 height 28
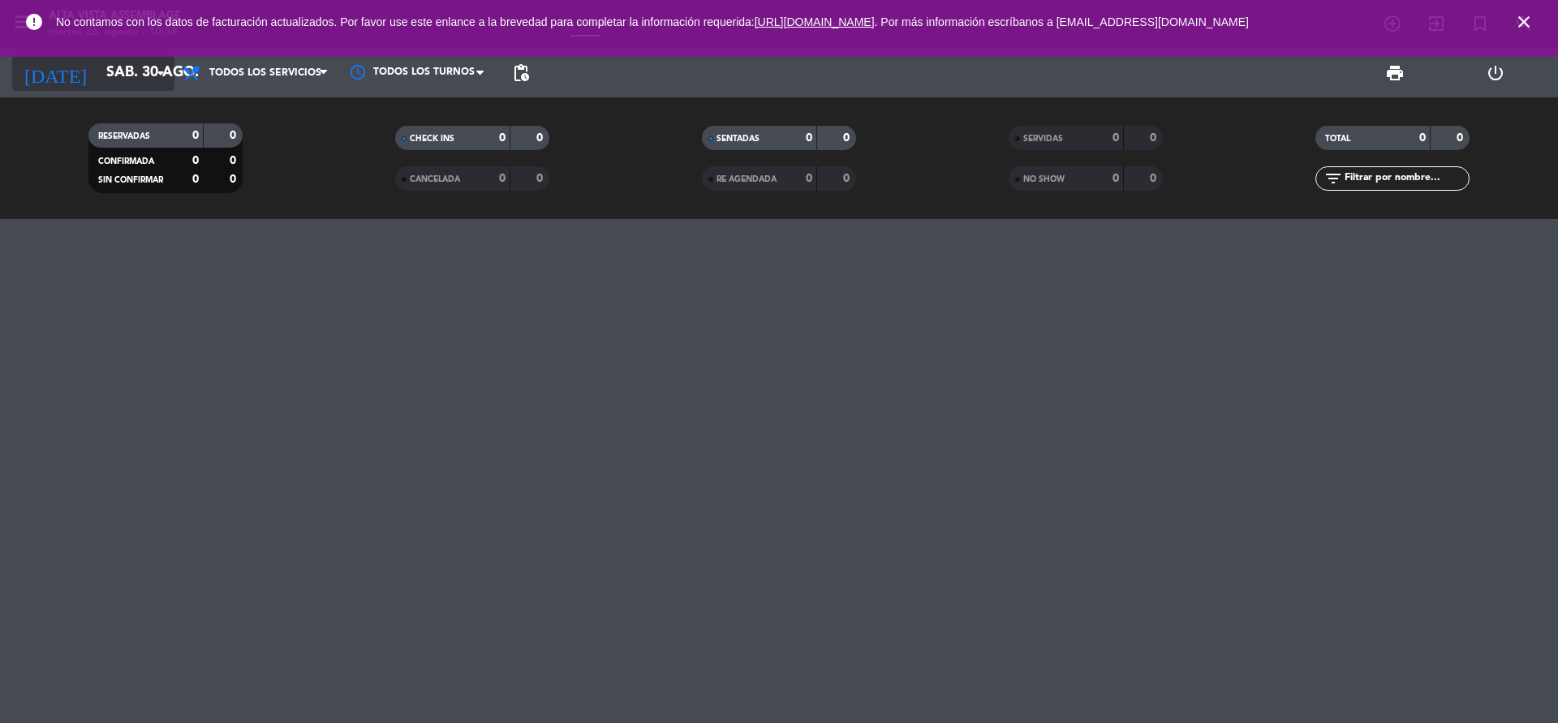
click at [136, 71] on input "sáb. 30 ago." at bounding box center [192, 73] width 188 height 32
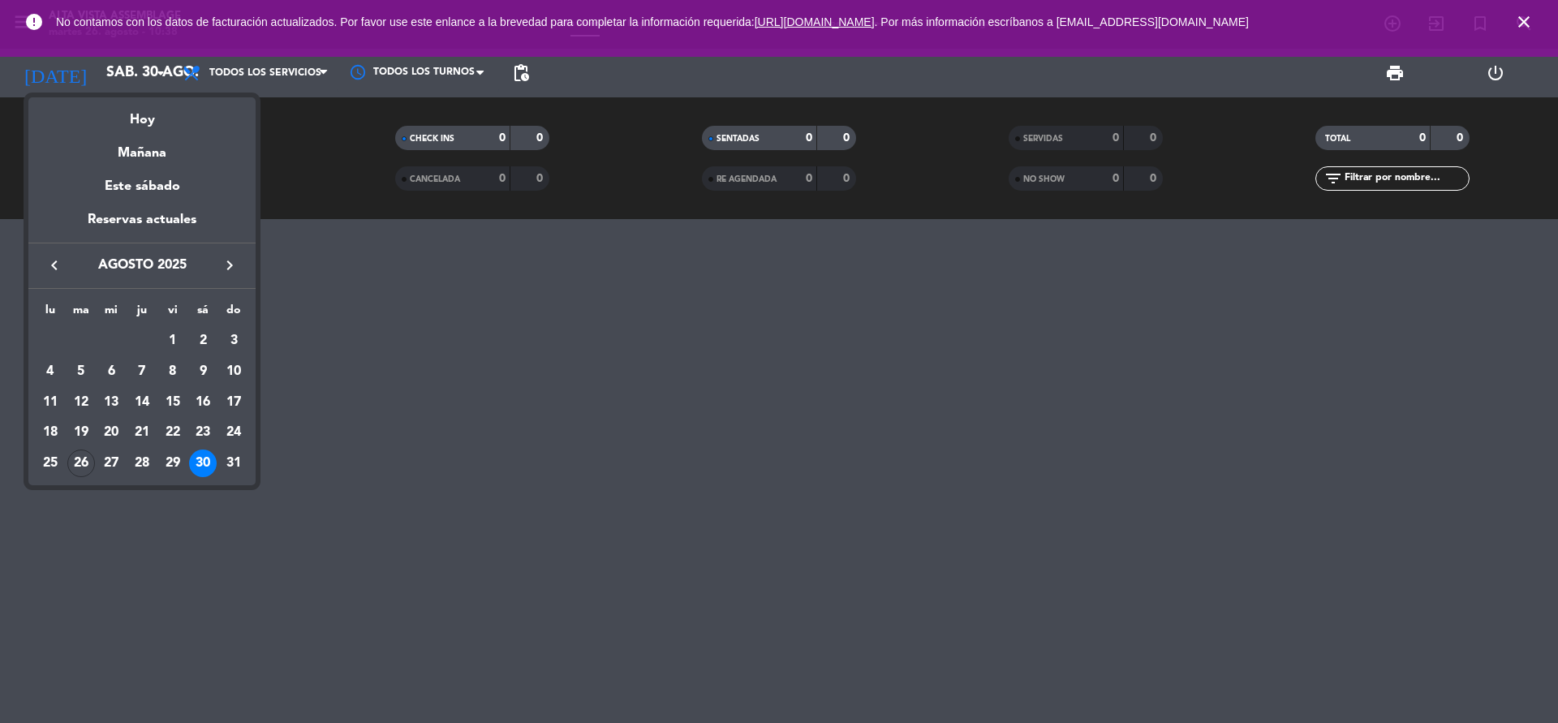
click at [228, 459] on div "31" at bounding box center [234, 464] width 28 height 28
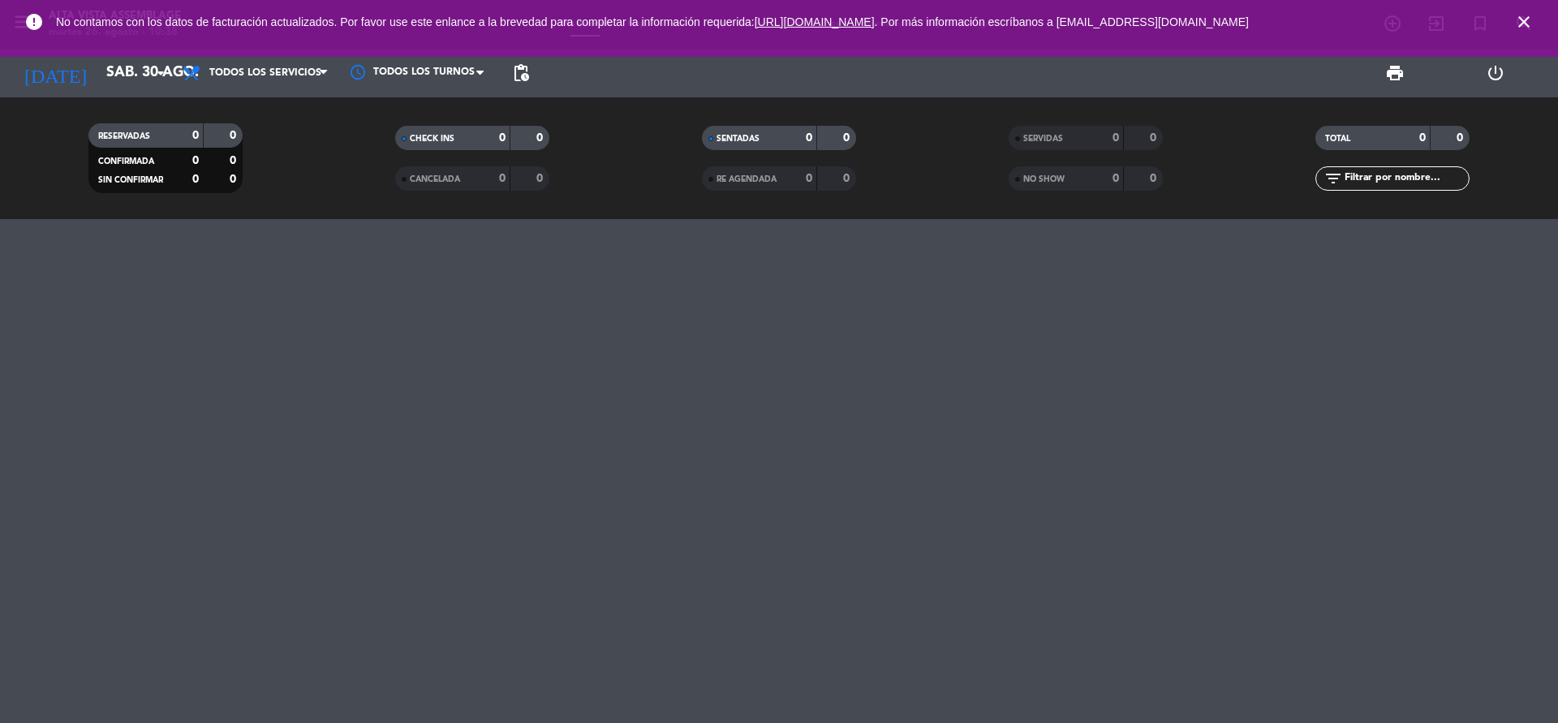
type input "dom. 31 ago."
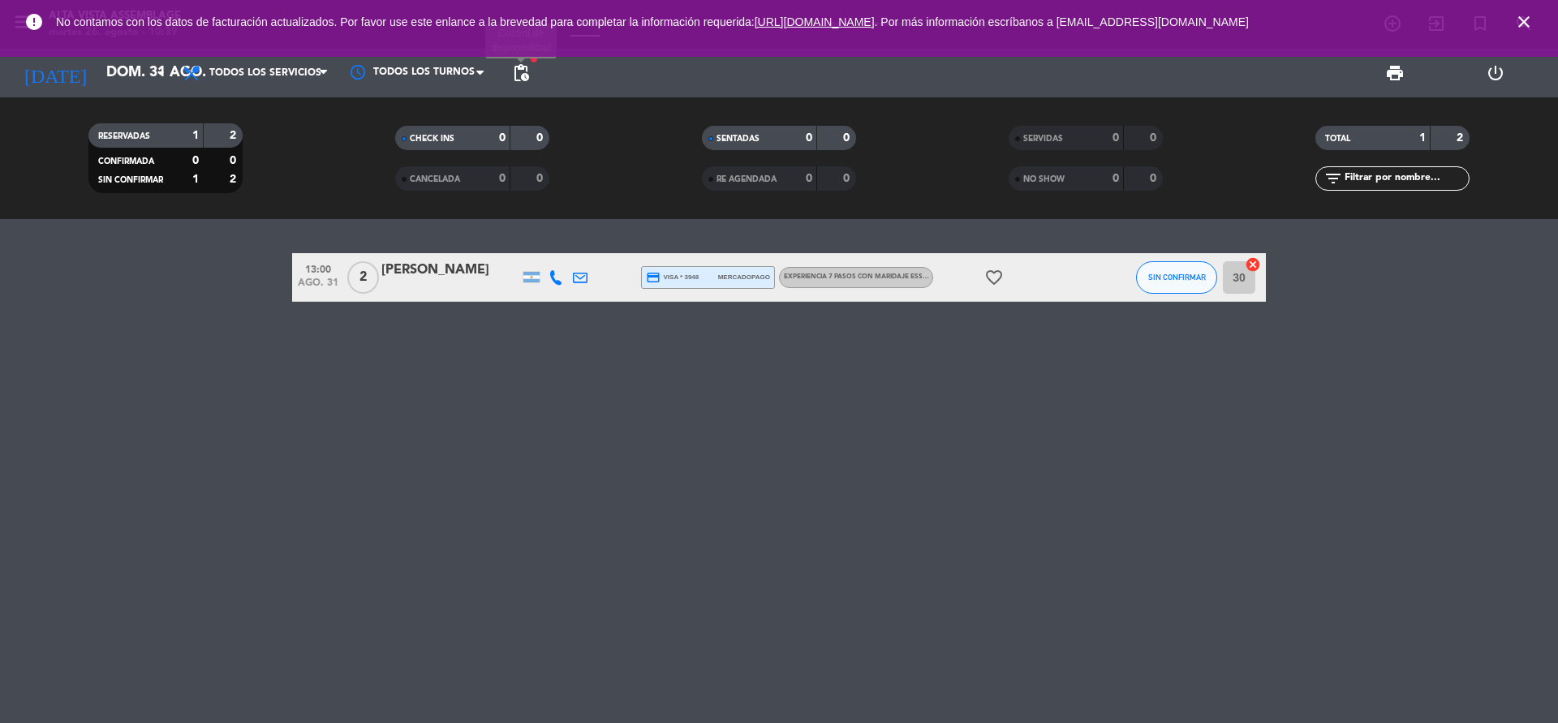
click at [518, 75] on span "pending_actions" at bounding box center [520, 72] width 19 height 19
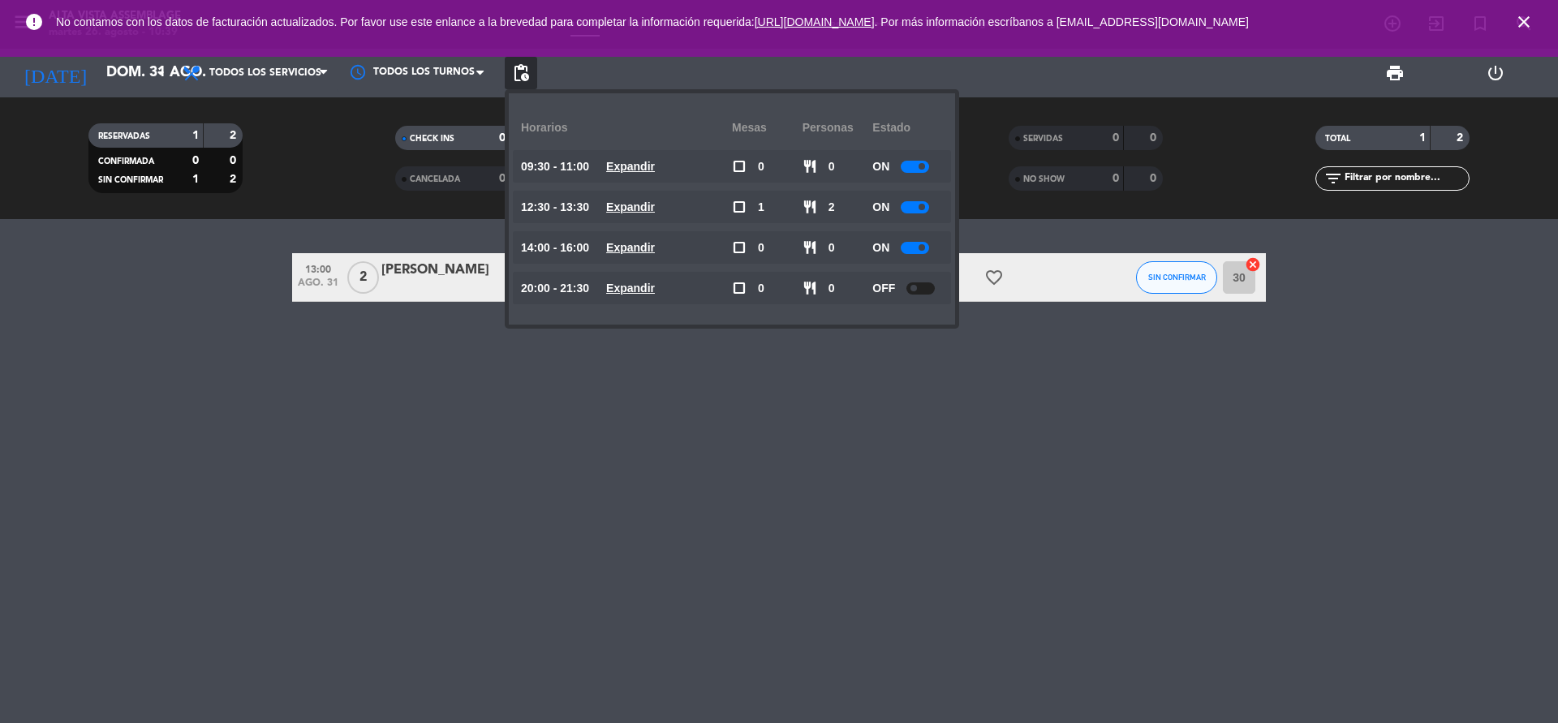
click at [915, 288] on span at bounding box center [914, 288] width 6 height 6
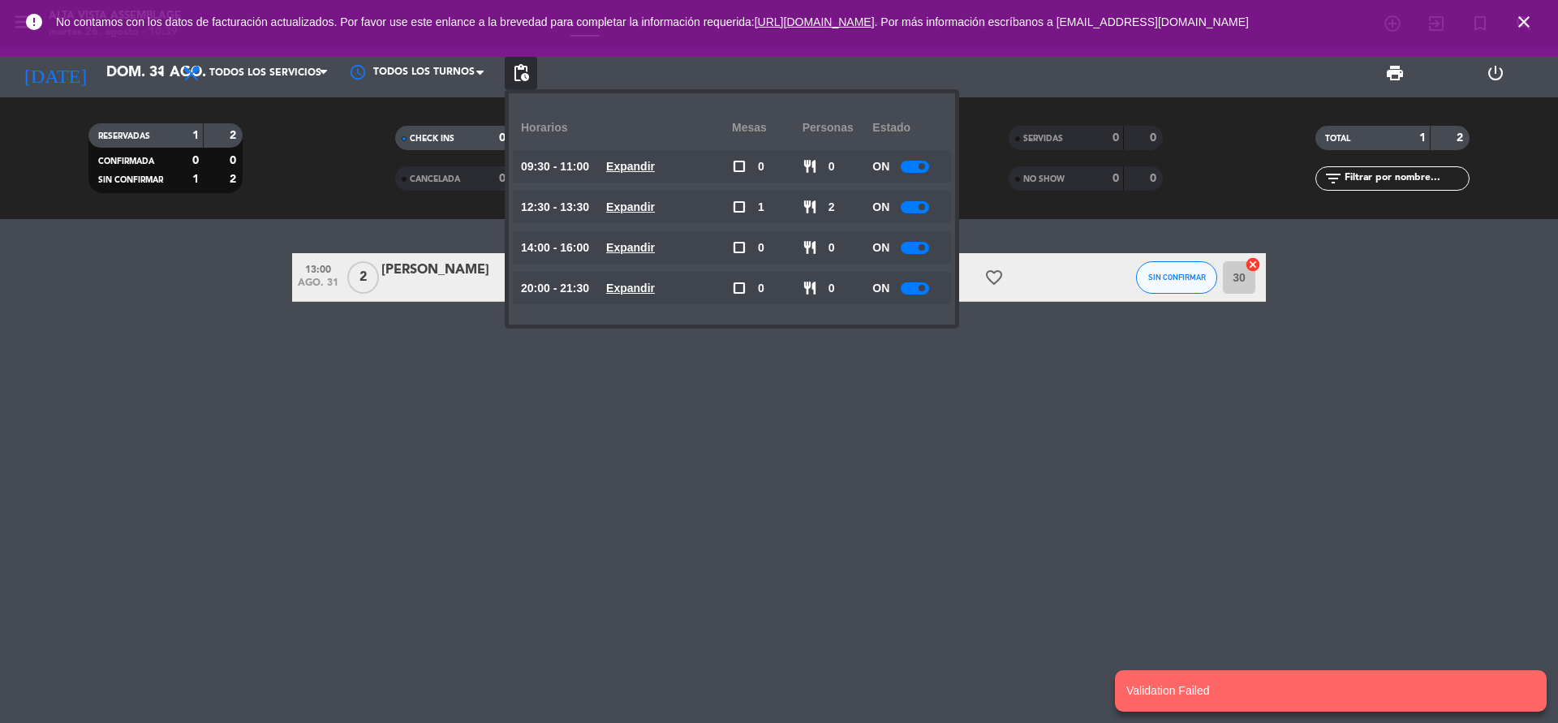
click at [904, 287] on div at bounding box center [915, 288] width 28 height 12
click at [923, 284] on div at bounding box center [915, 288] width 28 height 12
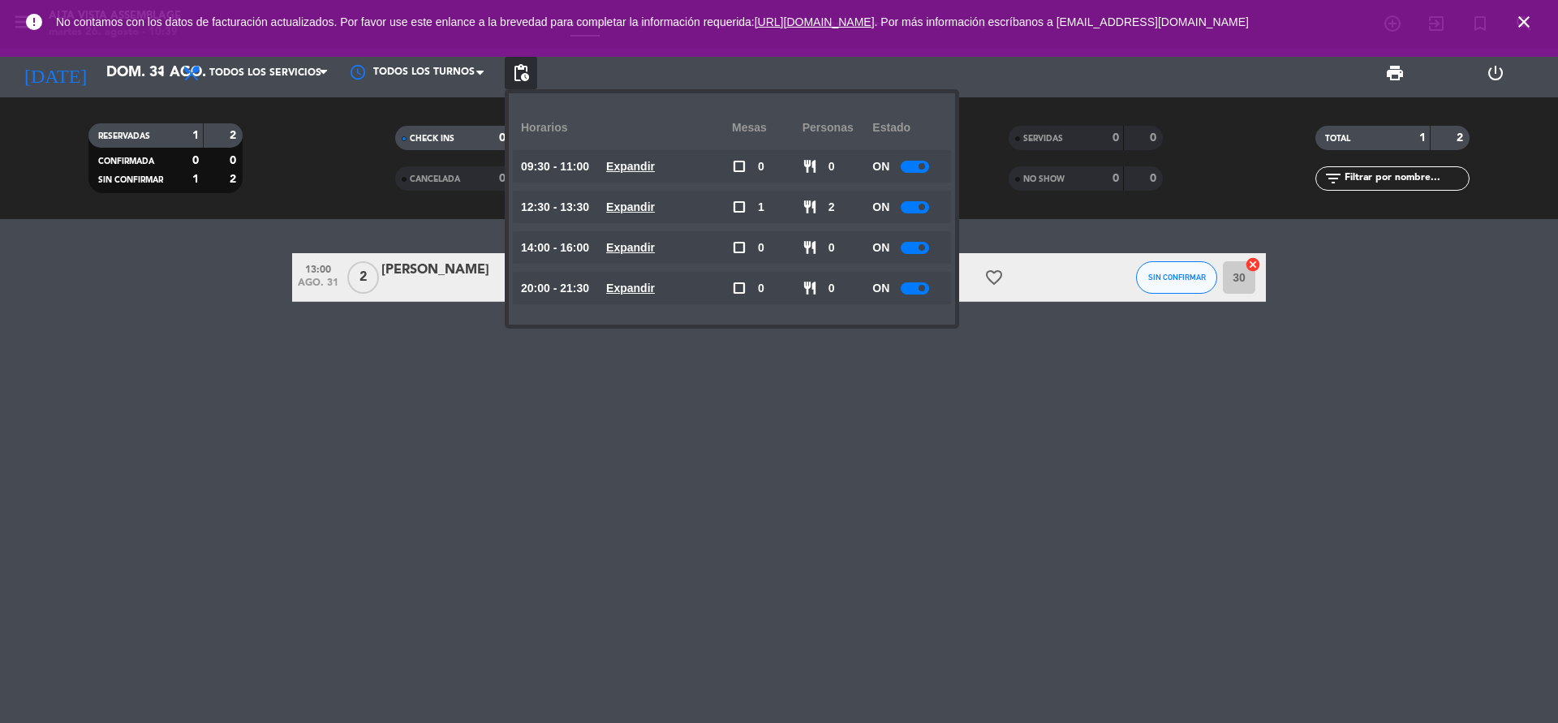
click at [924, 290] on span at bounding box center [922, 288] width 6 height 6
click at [924, 286] on span at bounding box center [922, 288] width 6 height 6
click at [491, 496] on div "13:00 ago. 31 2 [PERSON_NAME] credit_card visa * 3948 mercadopago Experiencia 7…" at bounding box center [779, 471] width 1558 height 504
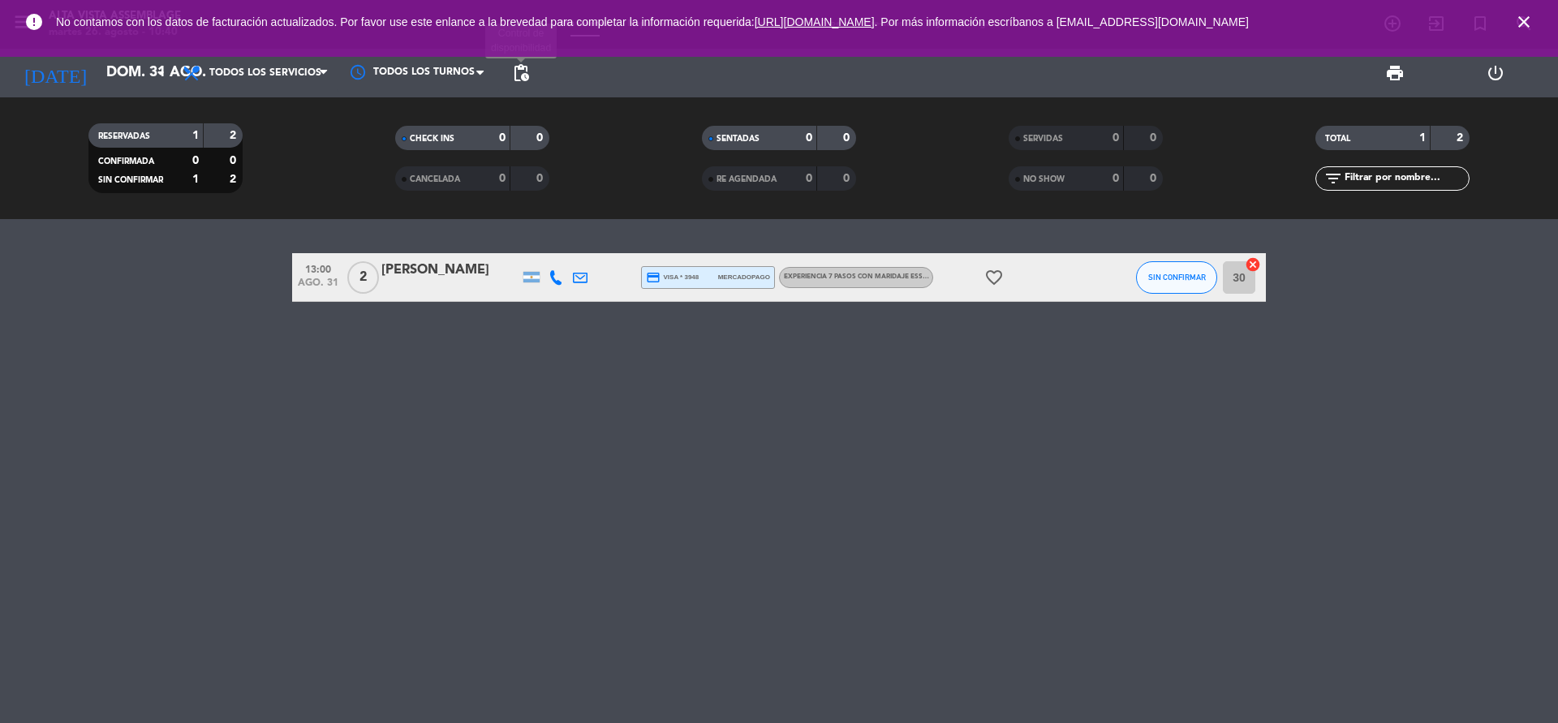
click at [525, 67] on span "pending_actions" at bounding box center [520, 72] width 19 height 19
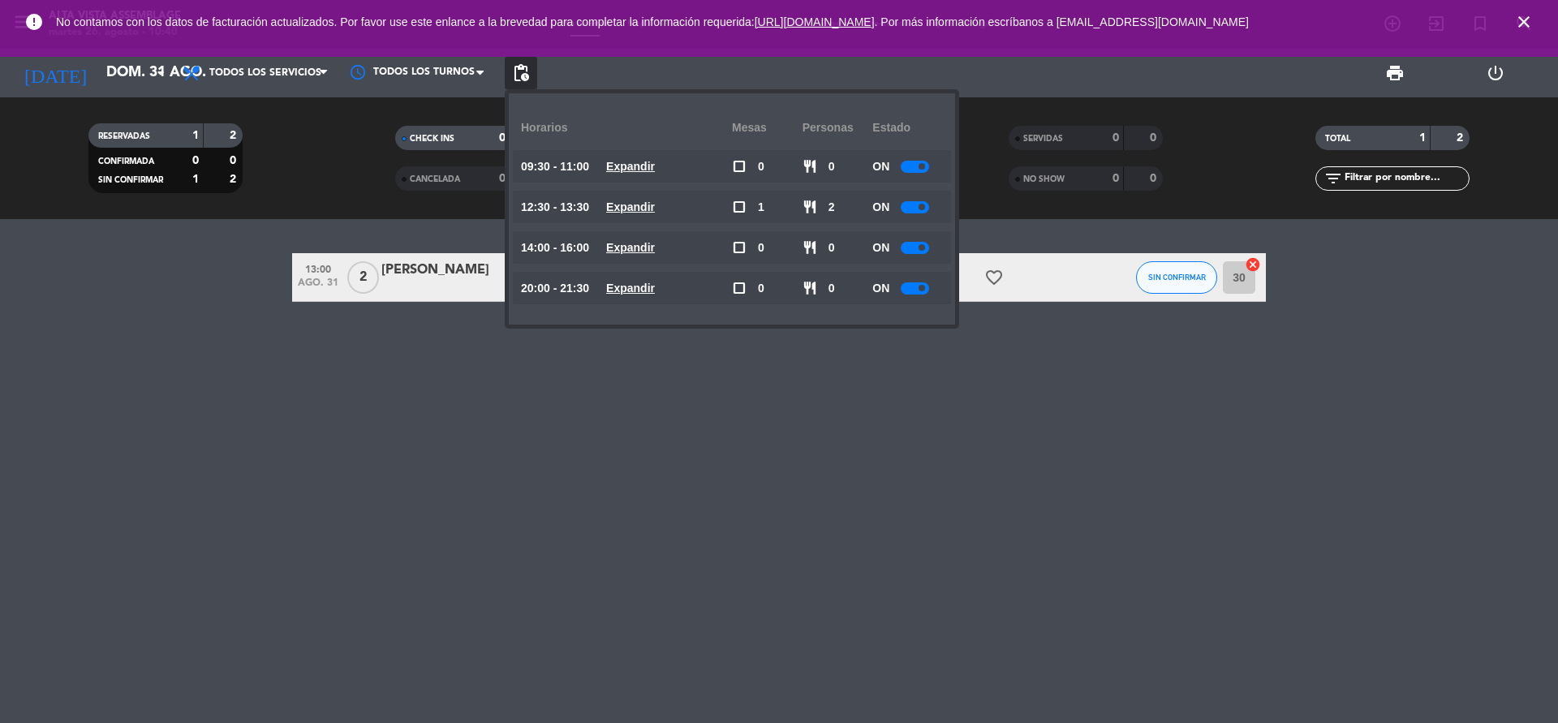
click at [920, 283] on div at bounding box center [915, 288] width 28 height 12
click at [928, 286] on div at bounding box center [915, 288] width 28 height 12
click at [911, 285] on div at bounding box center [915, 288] width 28 height 12
click at [894, 424] on div "13:00 ago. 31 2 [PERSON_NAME] credit_card visa * 3948 mercadopago Experiencia 7…" at bounding box center [779, 471] width 1558 height 504
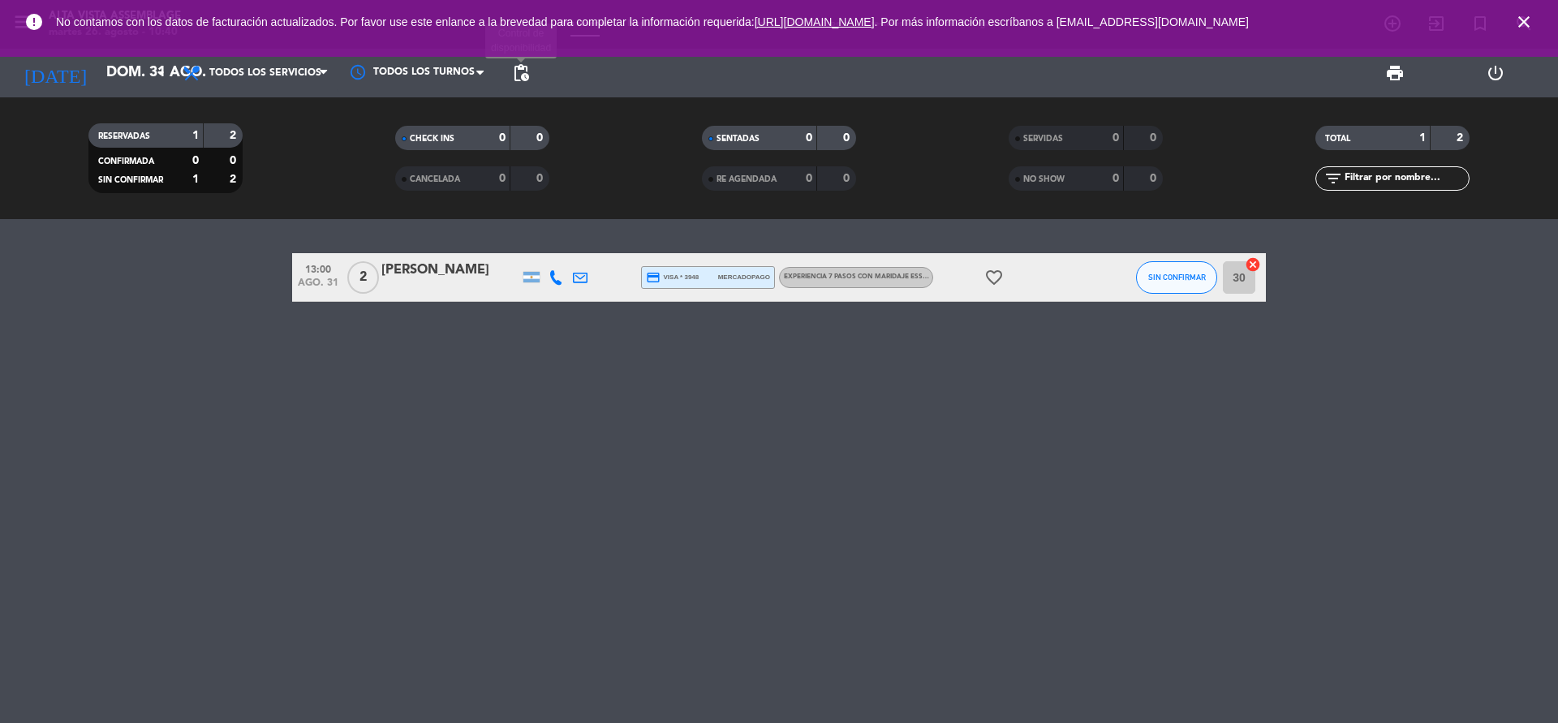
click at [519, 71] on span "pending_actions" at bounding box center [520, 72] width 19 height 19
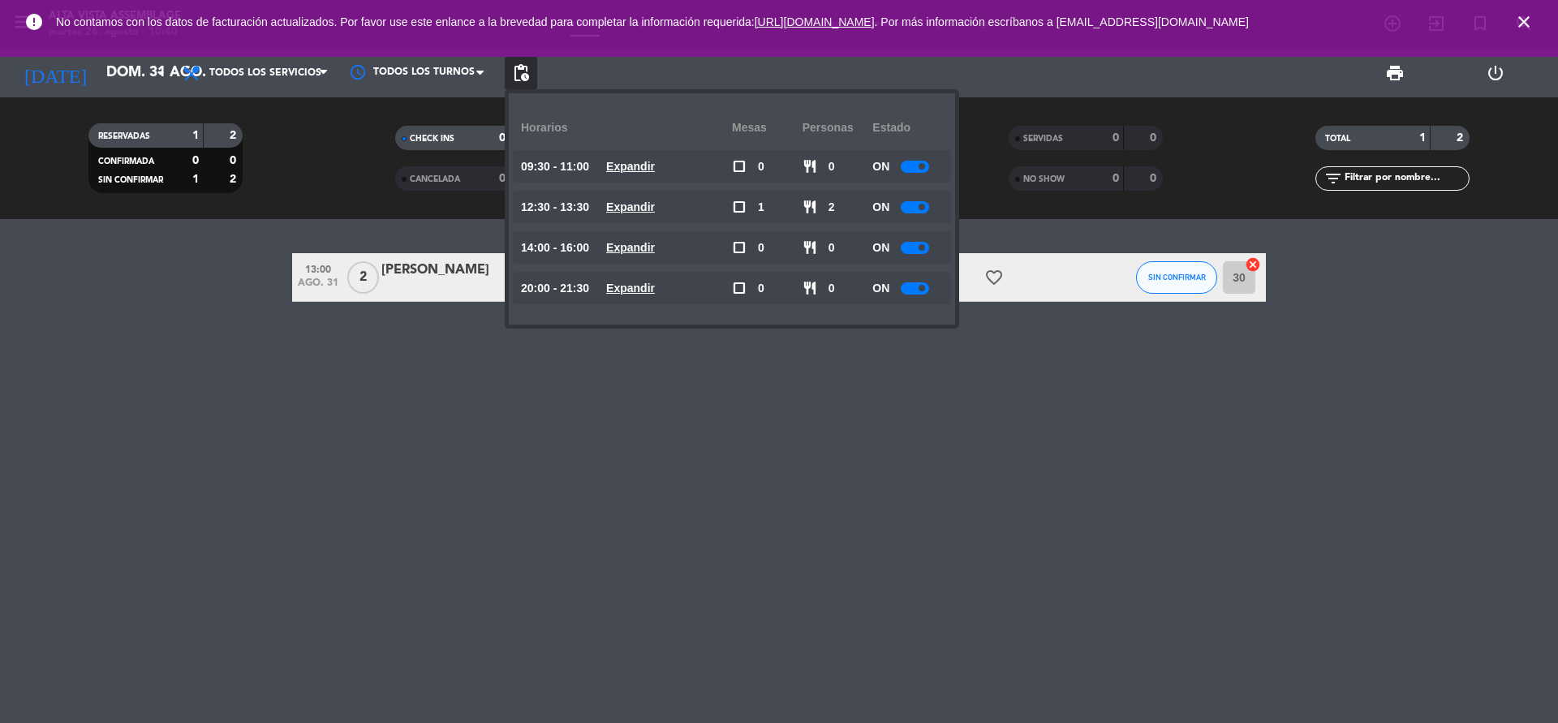
click at [923, 290] on span at bounding box center [922, 288] width 6 height 6
click at [782, 497] on div "13:00 ago. 31 2 [PERSON_NAME] credit_card visa * 3948 mercadopago Experiencia 7…" at bounding box center [779, 471] width 1558 height 504
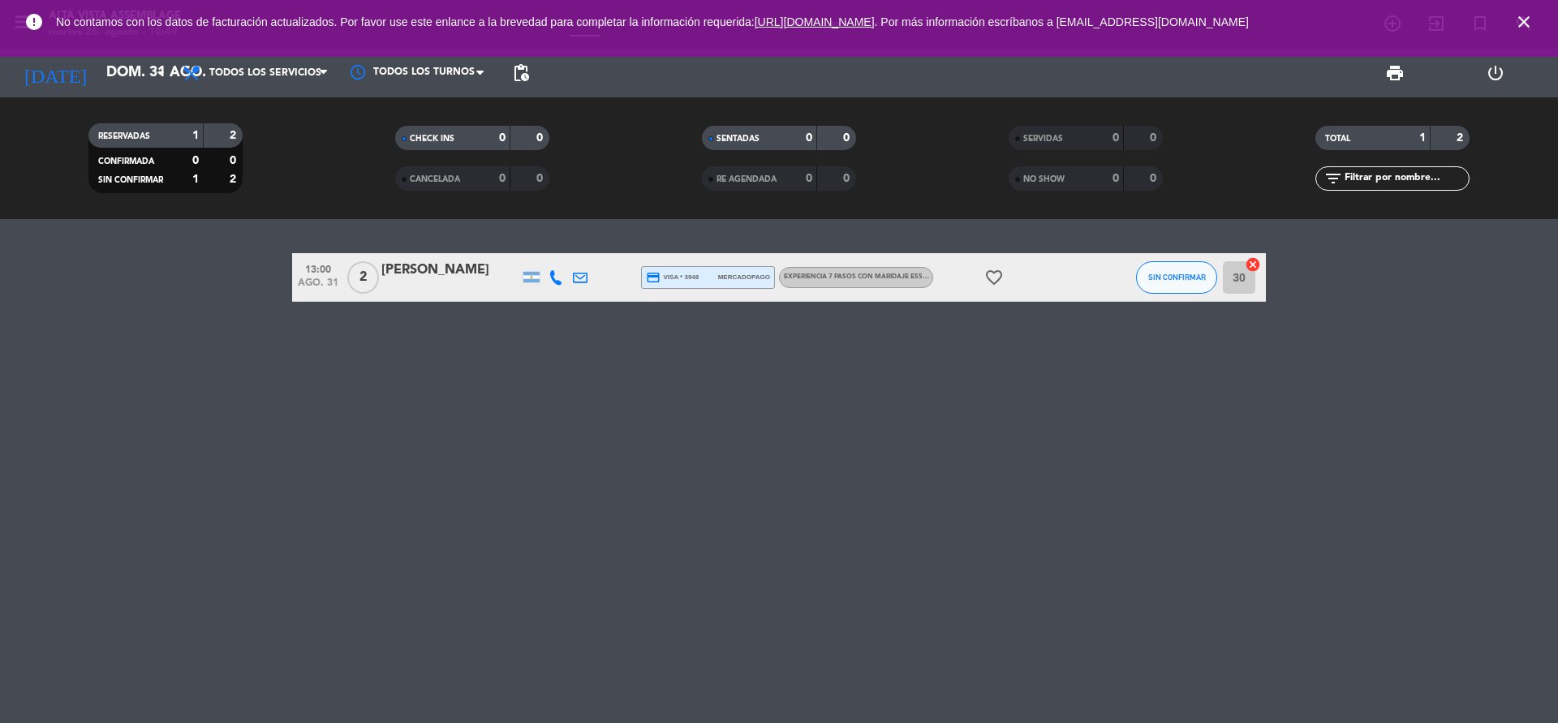
click at [1521, 23] on icon "close" at bounding box center [1523, 21] width 19 height 19
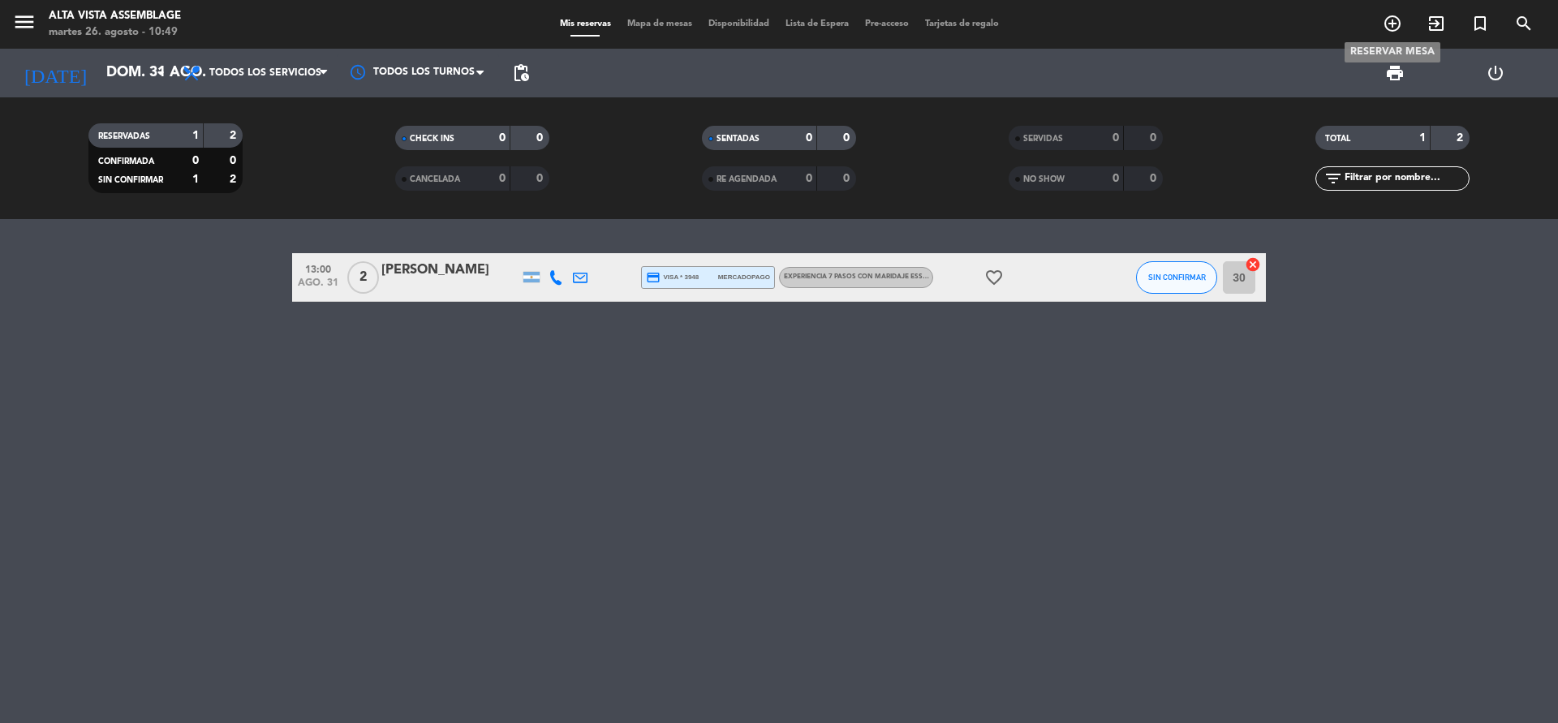
click at [1392, 17] on icon "add_circle_outline" at bounding box center [1392, 23] width 19 height 19
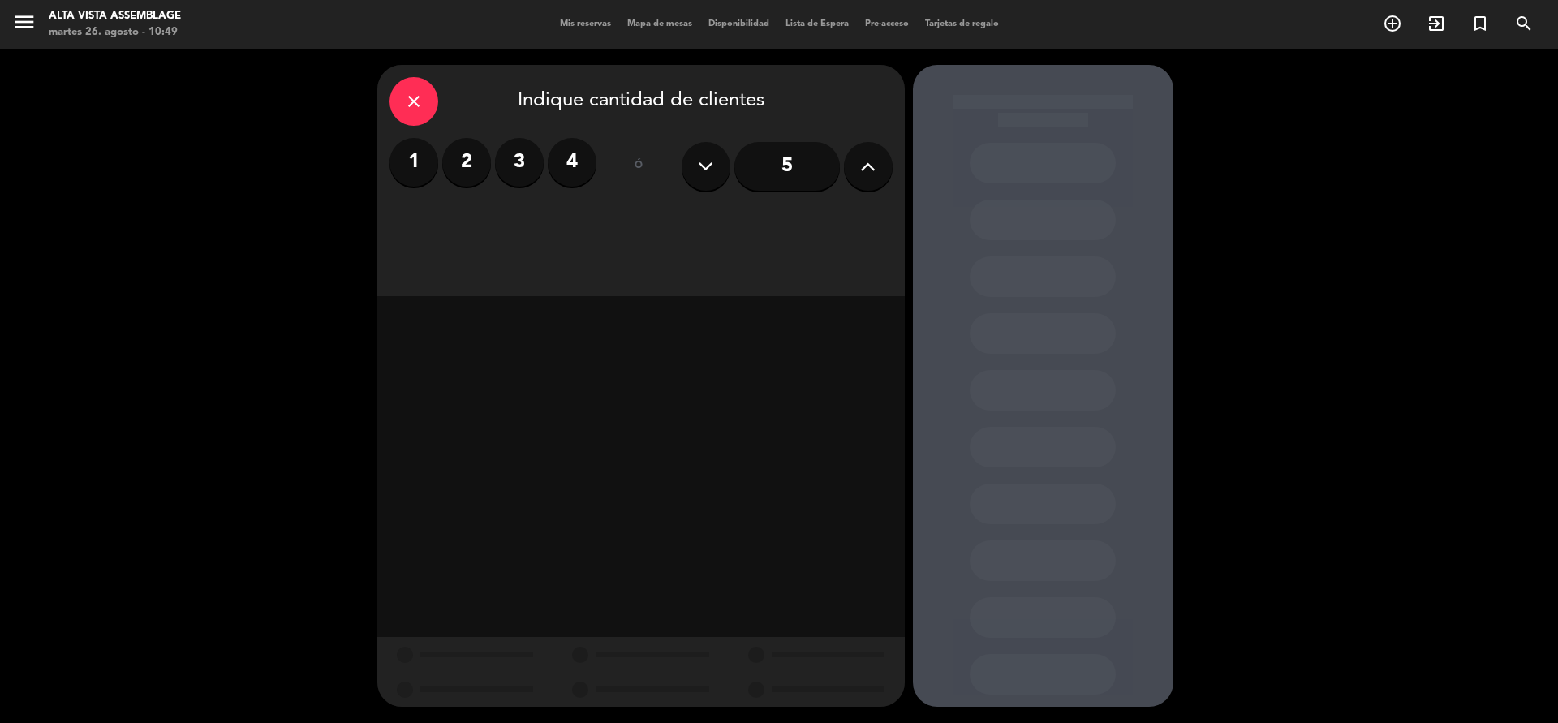
click at [467, 158] on label "2" at bounding box center [466, 162] width 49 height 49
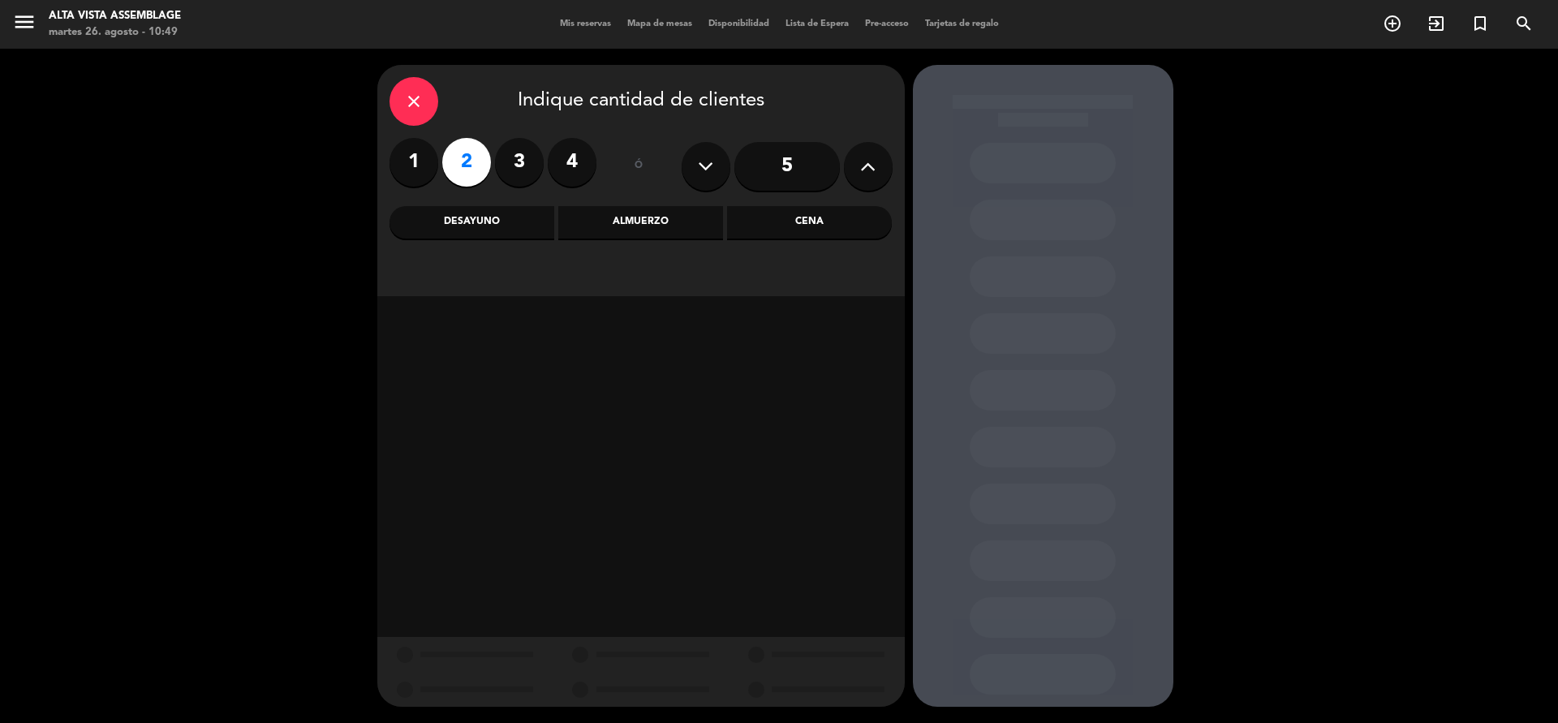
click at [627, 219] on div "Almuerzo" at bounding box center [640, 222] width 165 height 32
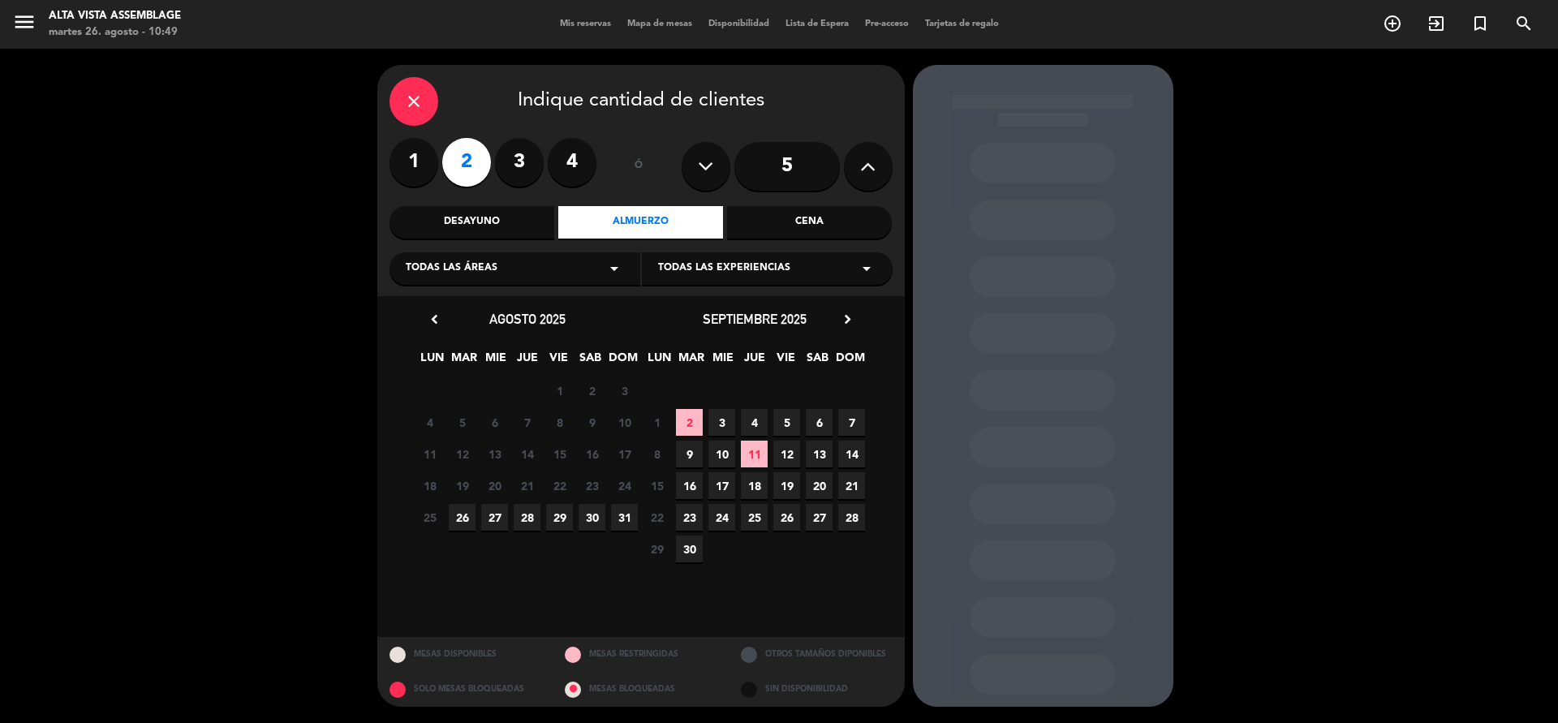
click at [555, 519] on span "29" at bounding box center [559, 517] width 27 height 27
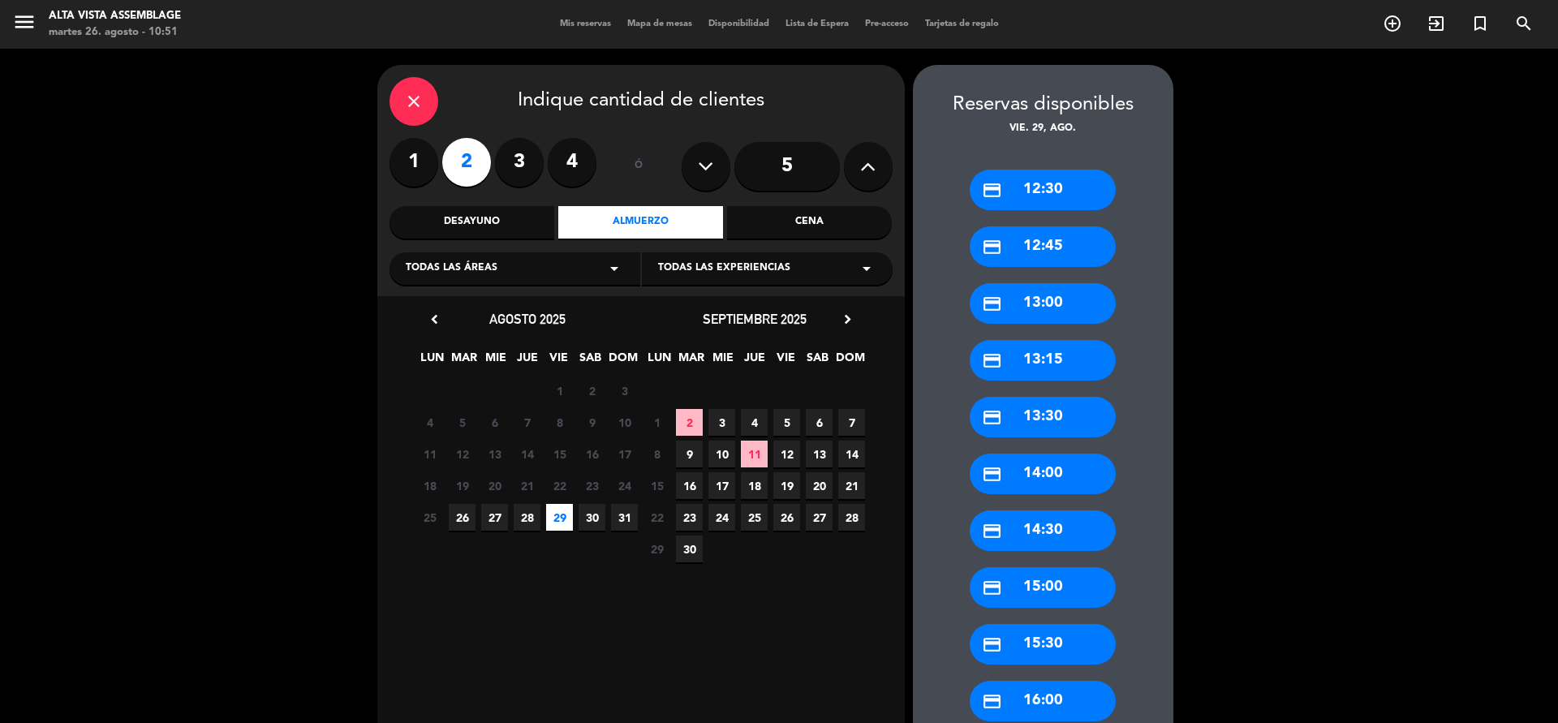
click at [1051, 482] on div "credit_card 14:00" at bounding box center [1043, 474] width 146 height 41
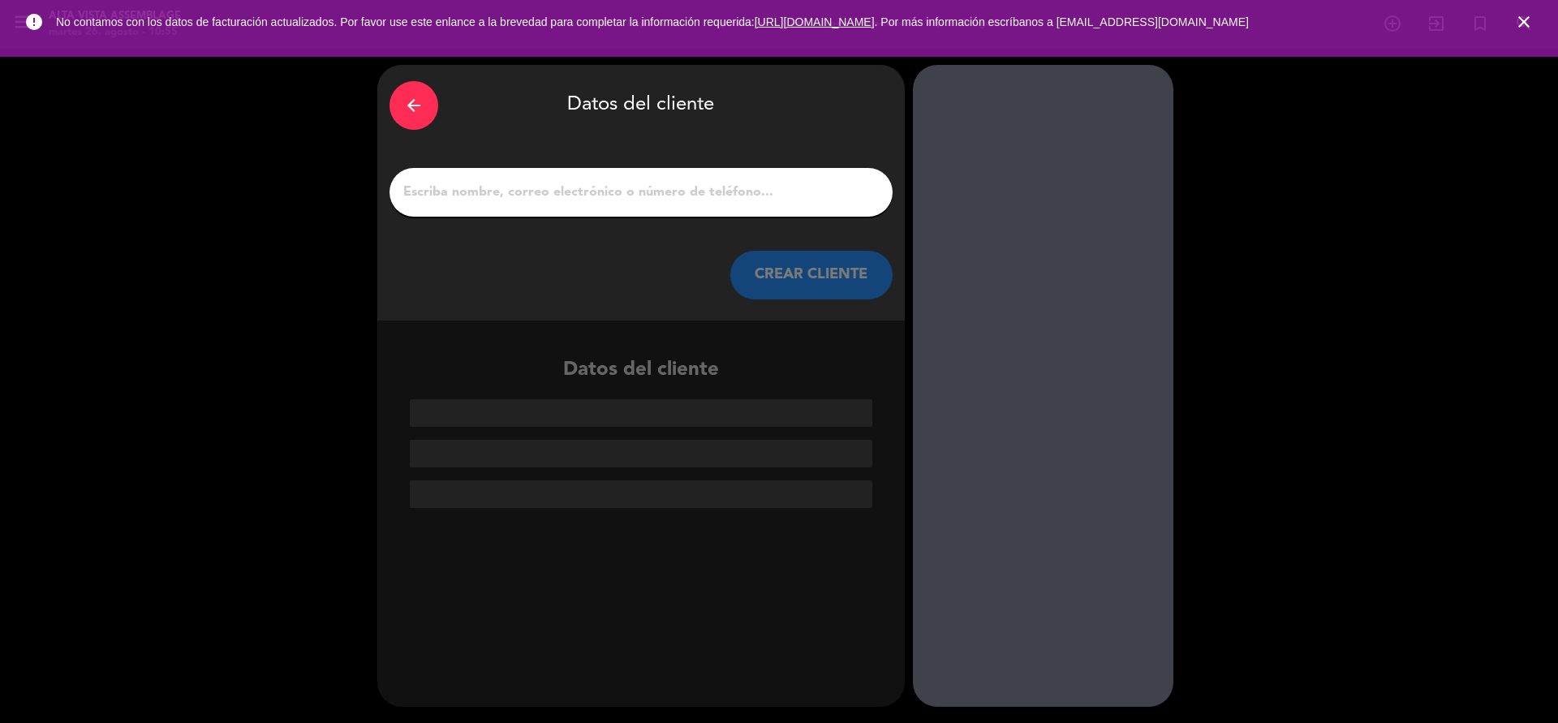
drag, startPoint x: 518, startPoint y: 187, endPoint x: 509, endPoint y: 187, distance: 8.9
click at [509, 187] on input "1" at bounding box center [641, 192] width 479 height 23
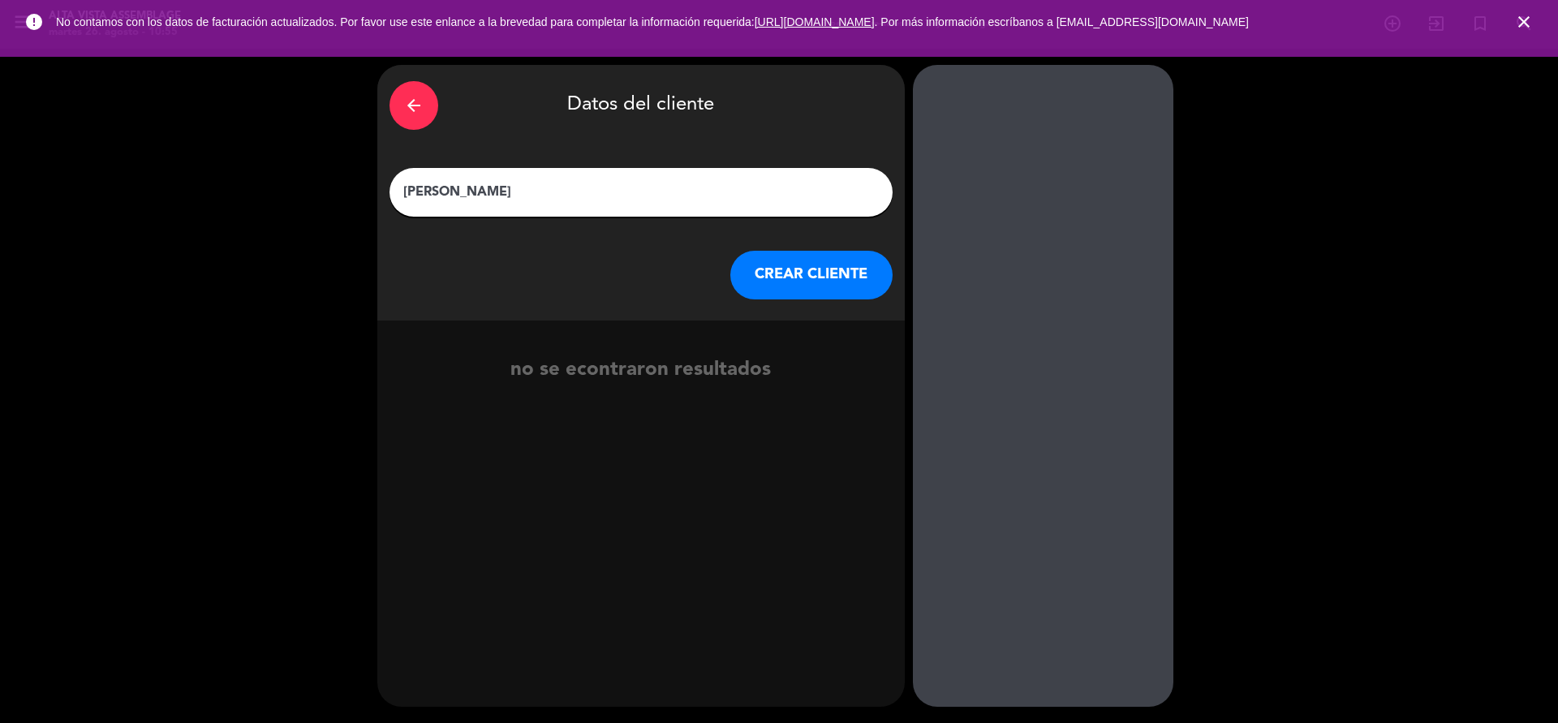
type input "[PERSON_NAME]"
click at [820, 277] on button "CREAR CLIENTE" at bounding box center [811, 275] width 162 height 49
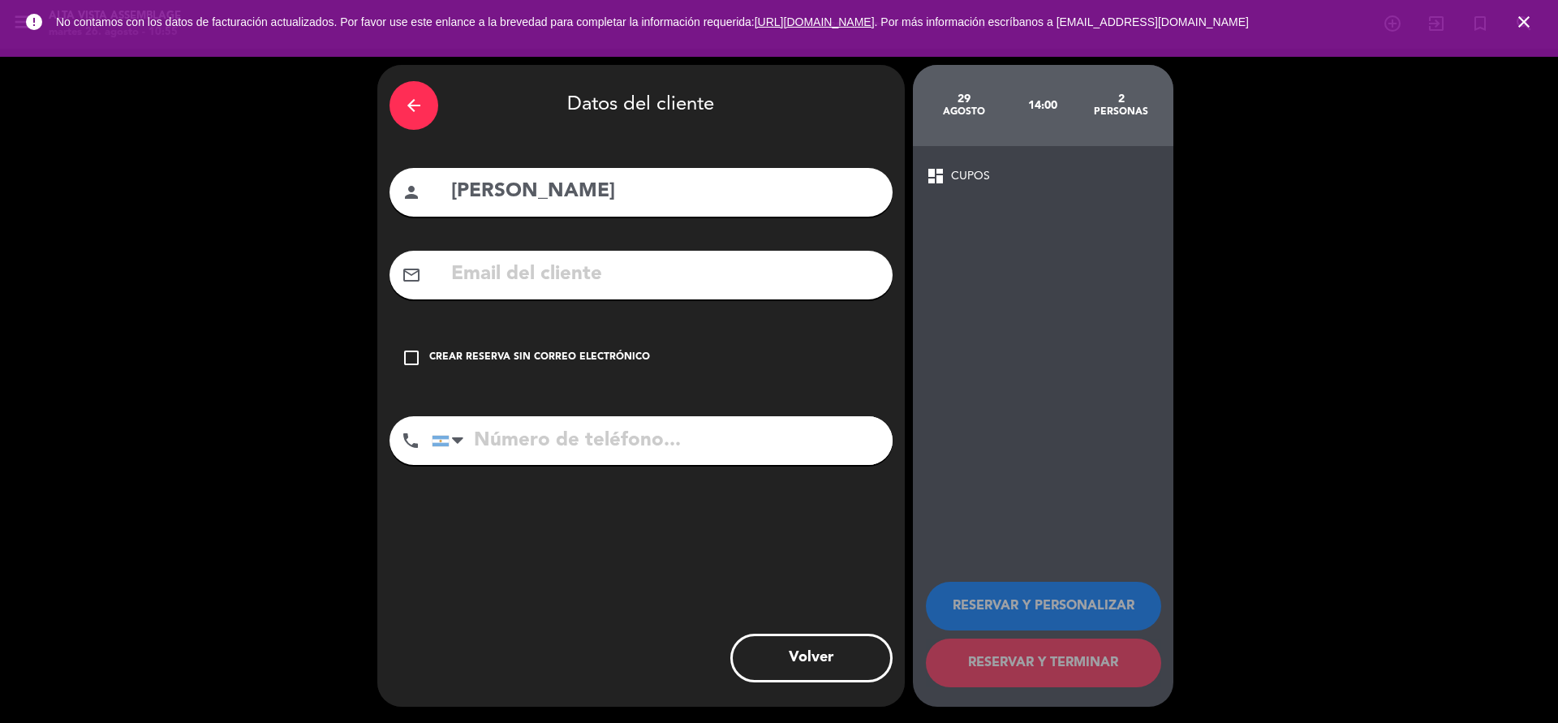
click at [410, 355] on icon "check_box_outline_blank" at bounding box center [411, 357] width 19 height 19
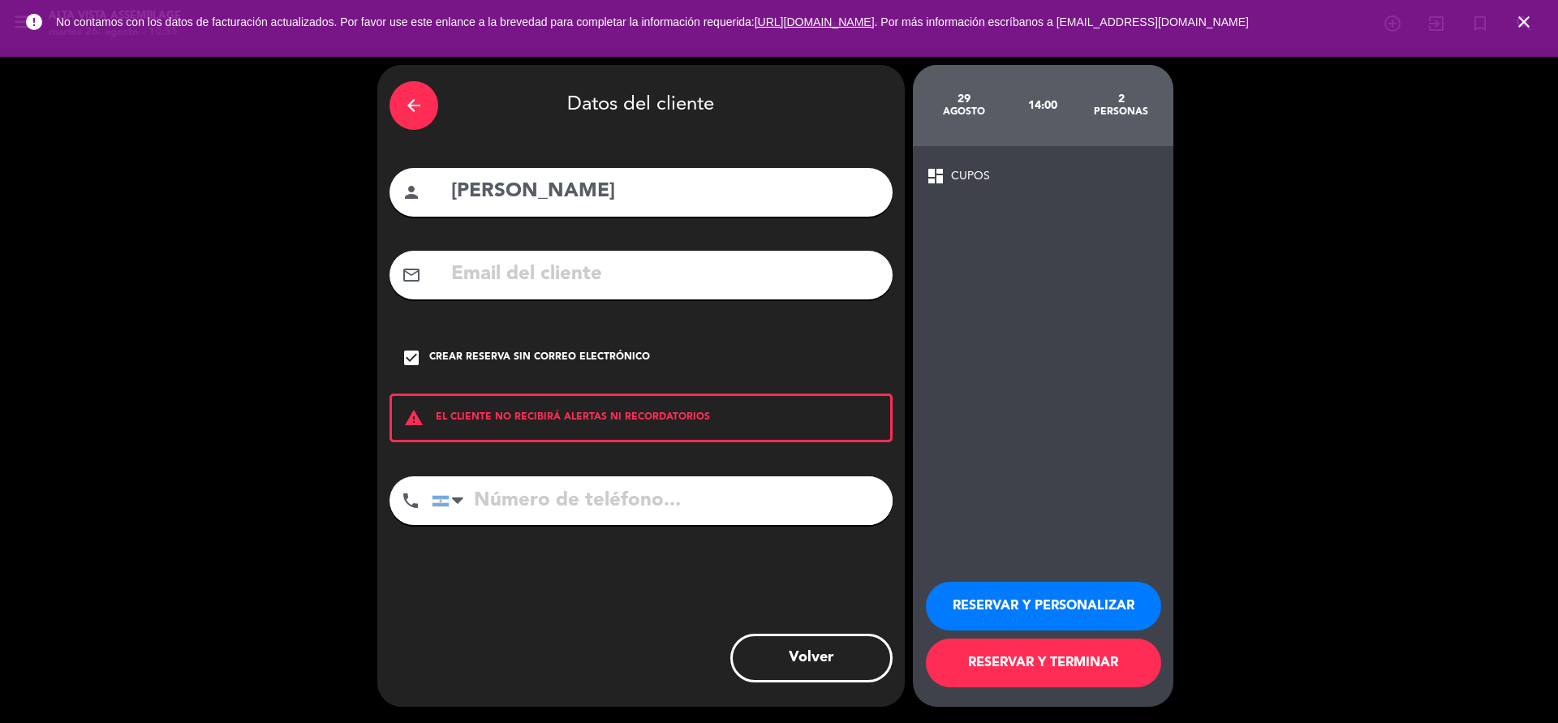
click at [1074, 591] on button "RESERVAR Y PERSONALIZAR" at bounding box center [1043, 606] width 235 height 49
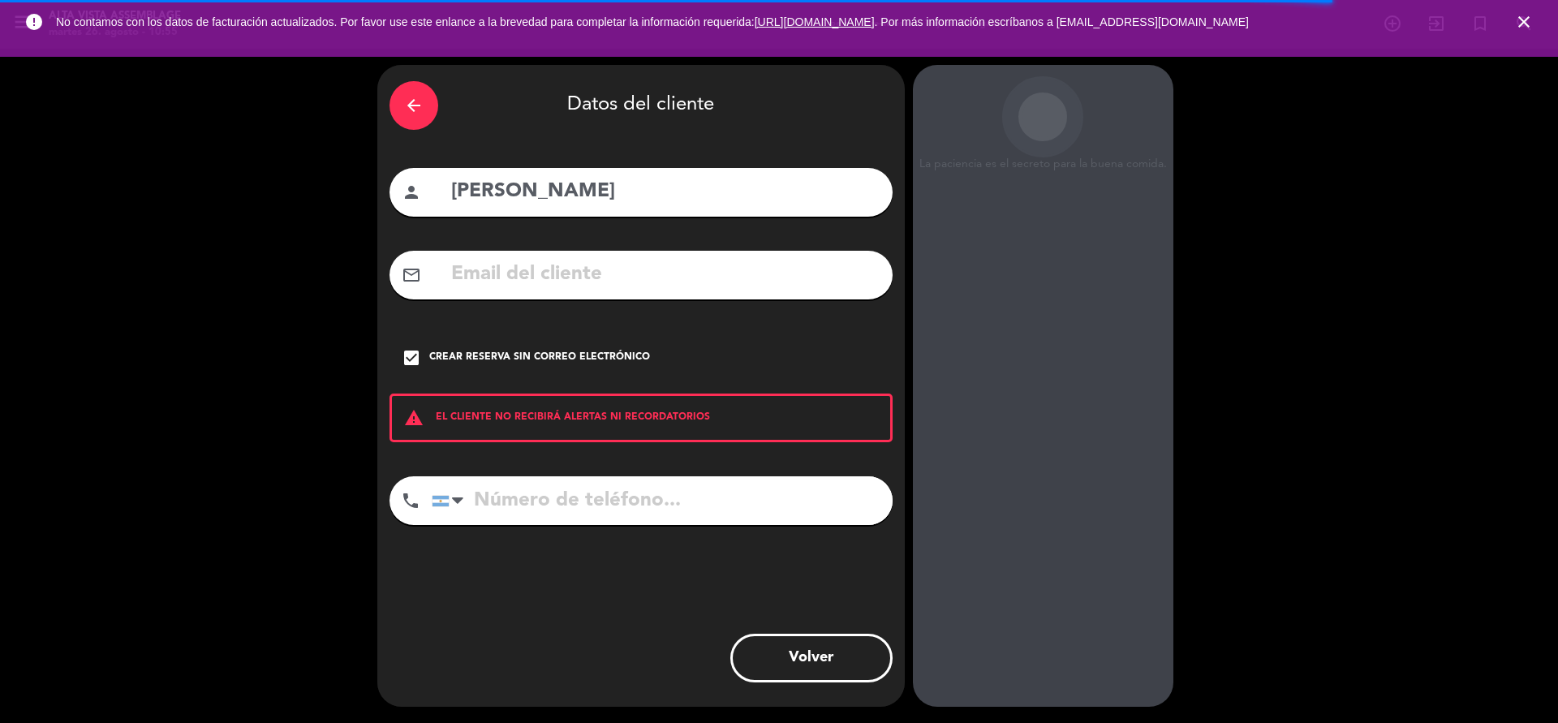
click at [1521, 19] on icon "close" at bounding box center [1523, 21] width 19 height 19
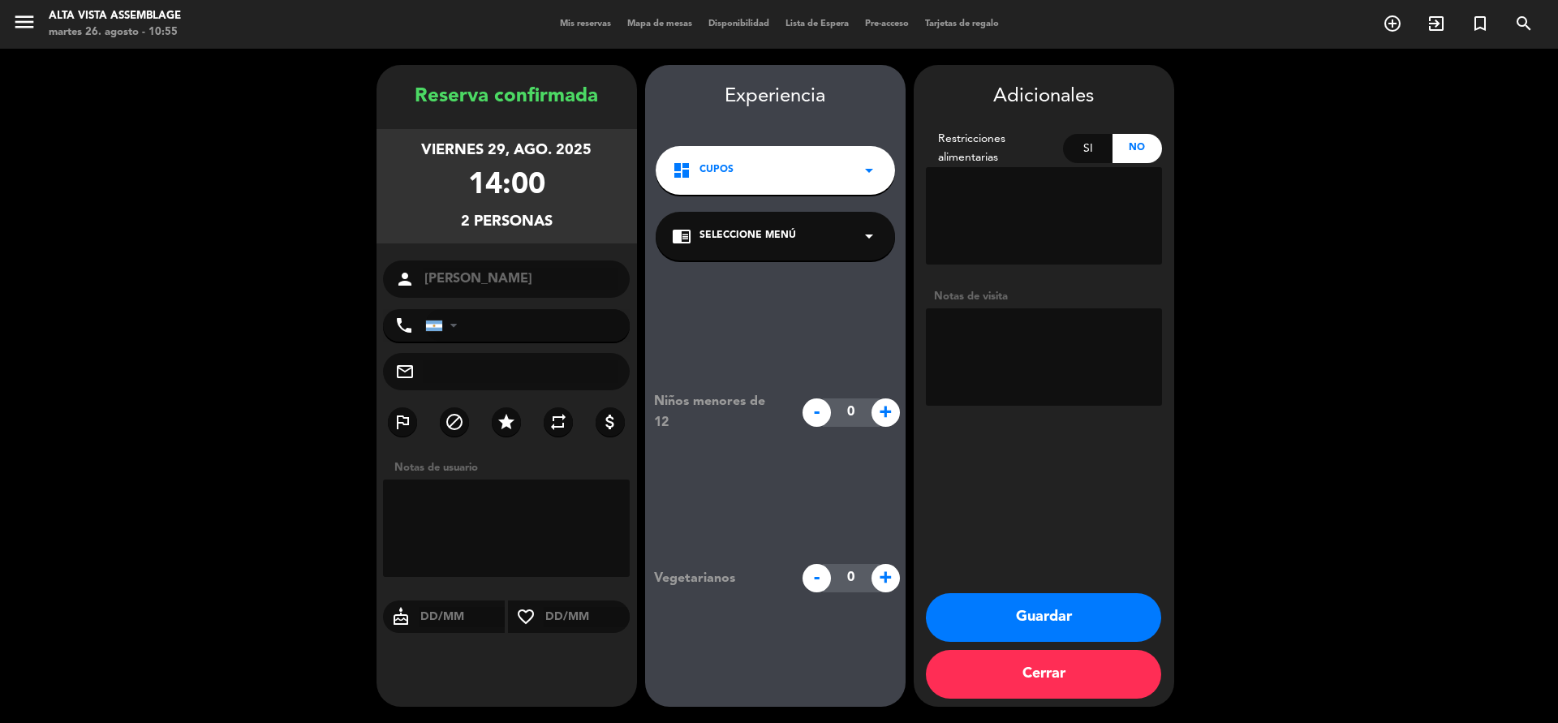
click at [994, 331] on textarea at bounding box center [1044, 356] width 236 height 97
type textarea "Hacen visita y degus, invitados. De restaurante [GEOGRAPHIC_DATA]."
click at [1063, 611] on button "Guardar" at bounding box center [1043, 617] width 235 height 49
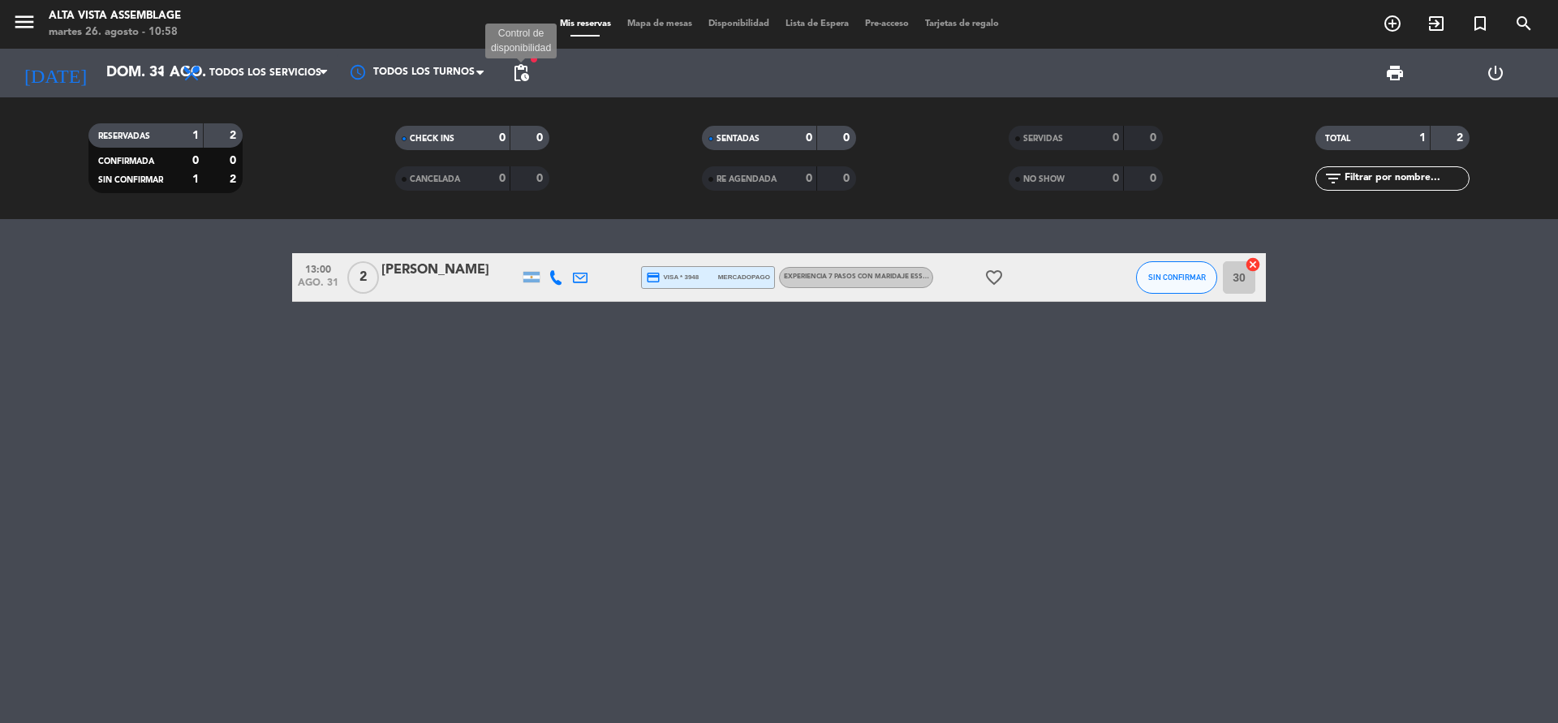
click at [524, 75] on span "pending_actions" at bounding box center [520, 72] width 19 height 19
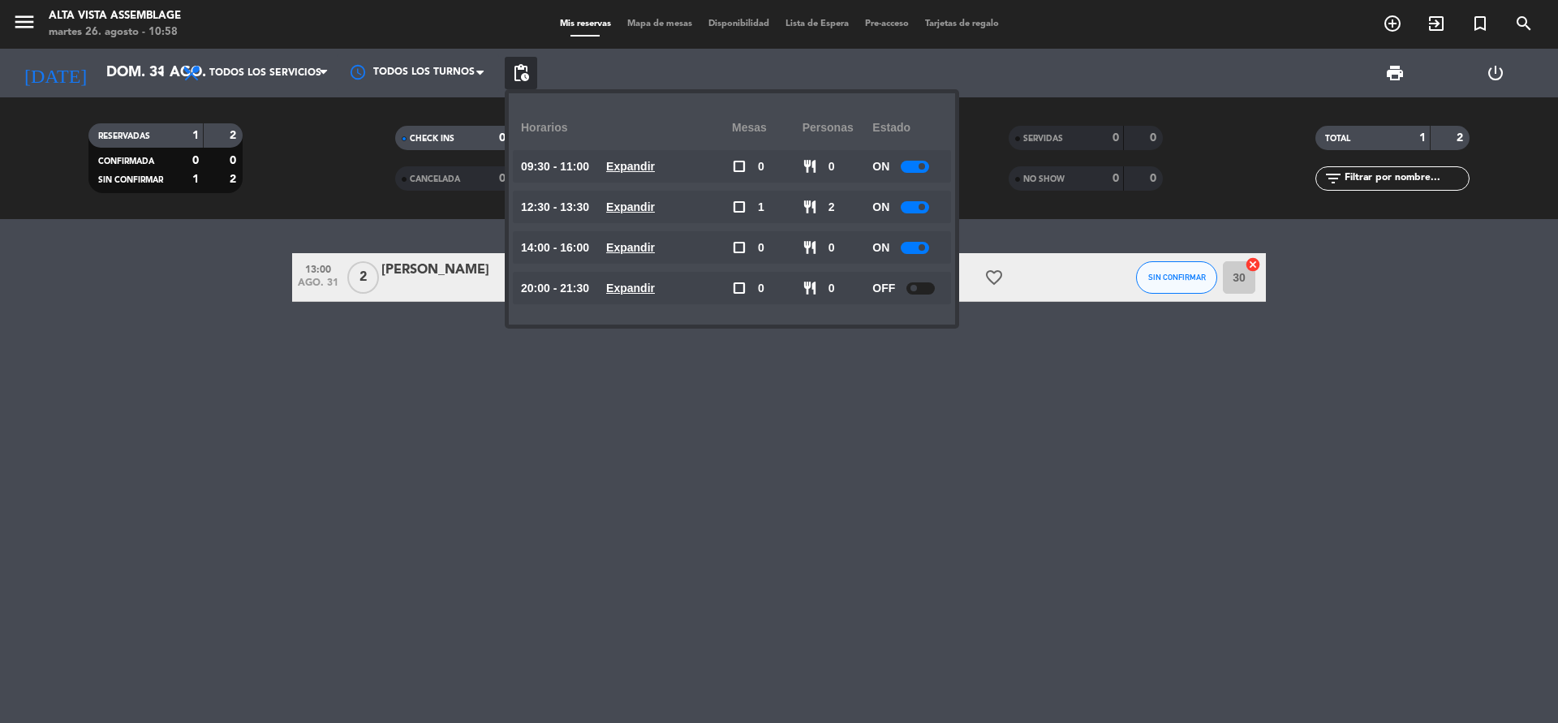
click at [583, 513] on div "13:00 ago. 31 2 [PERSON_NAME] credit_card visa * 3948 mercadopago Experiencia 7…" at bounding box center [779, 471] width 1558 height 504
